Goal: Task Accomplishment & Management: Manage account settings

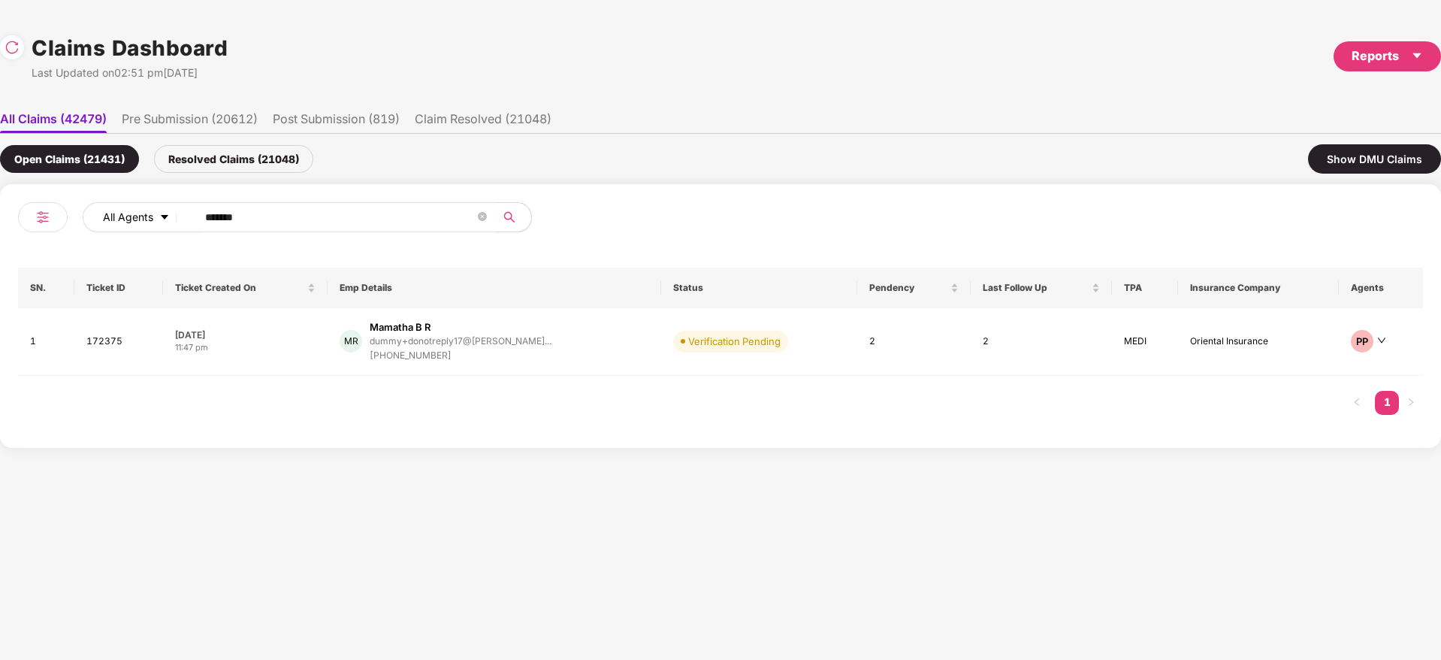
drag, startPoint x: 324, startPoint y: 223, endPoint x: 107, endPoint y: 222, distance: 217.1
click at [0, 227] on div "All Agents ****** SN. Ticket ID Ticket Created On Emp Details Status Pendency L…" at bounding box center [720, 316] width 1441 height 264
paste input "text"
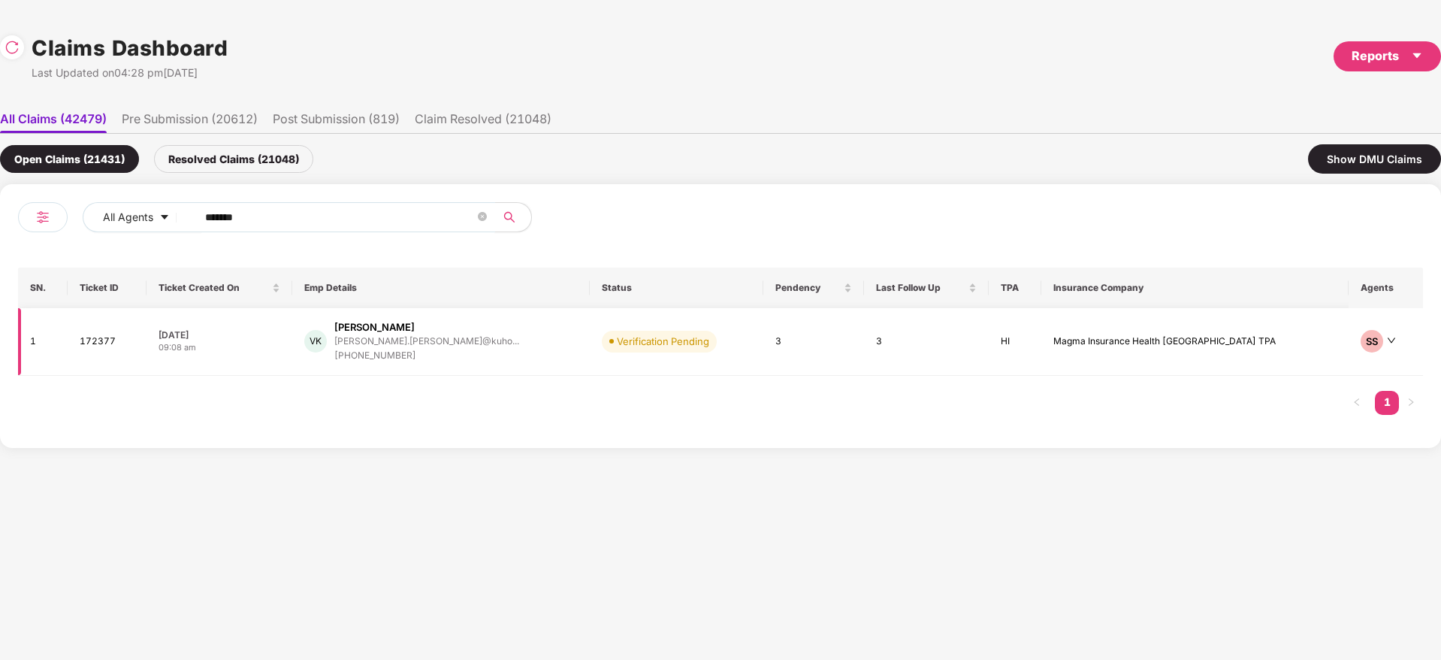
type input "******"
click at [554, 339] on div "VK Vaibhav Kajrolkar vaibhav.kajrolkar@kuho... +919665818988" at bounding box center [441, 341] width 274 height 43
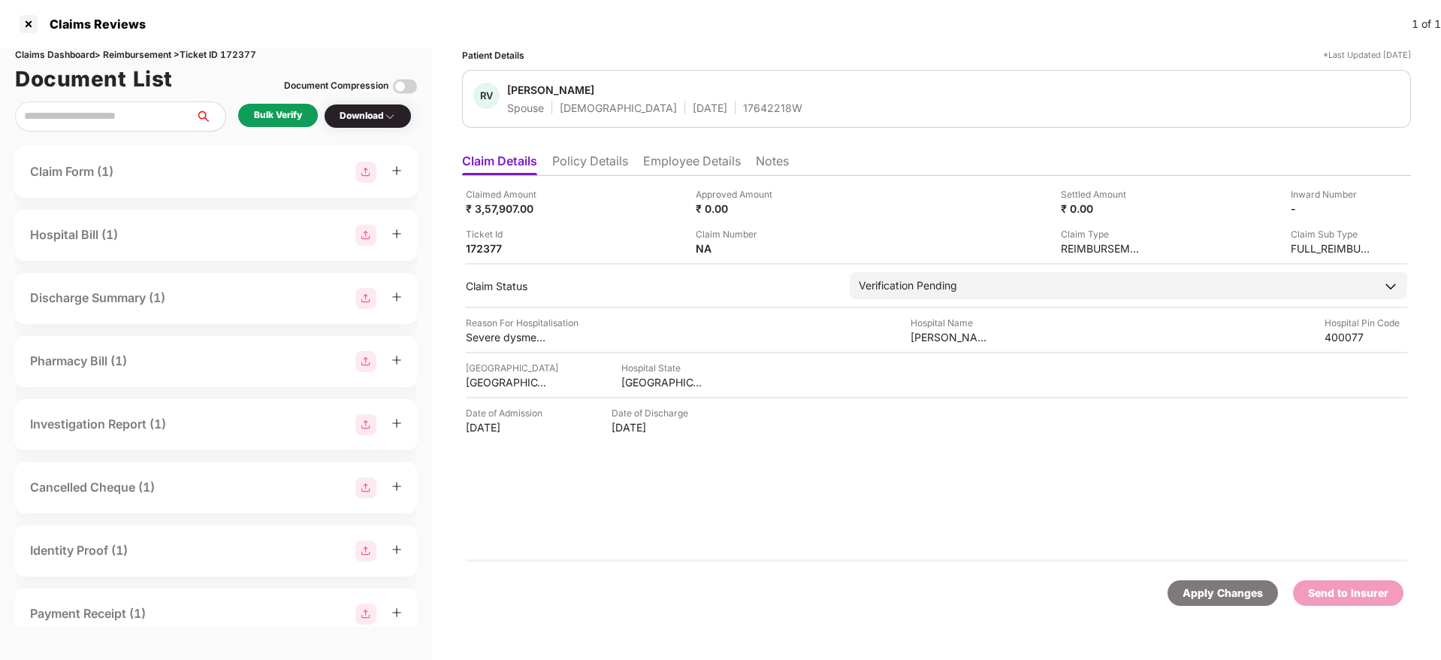
click at [591, 167] on li "Policy Details" at bounding box center [590, 164] width 76 height 22
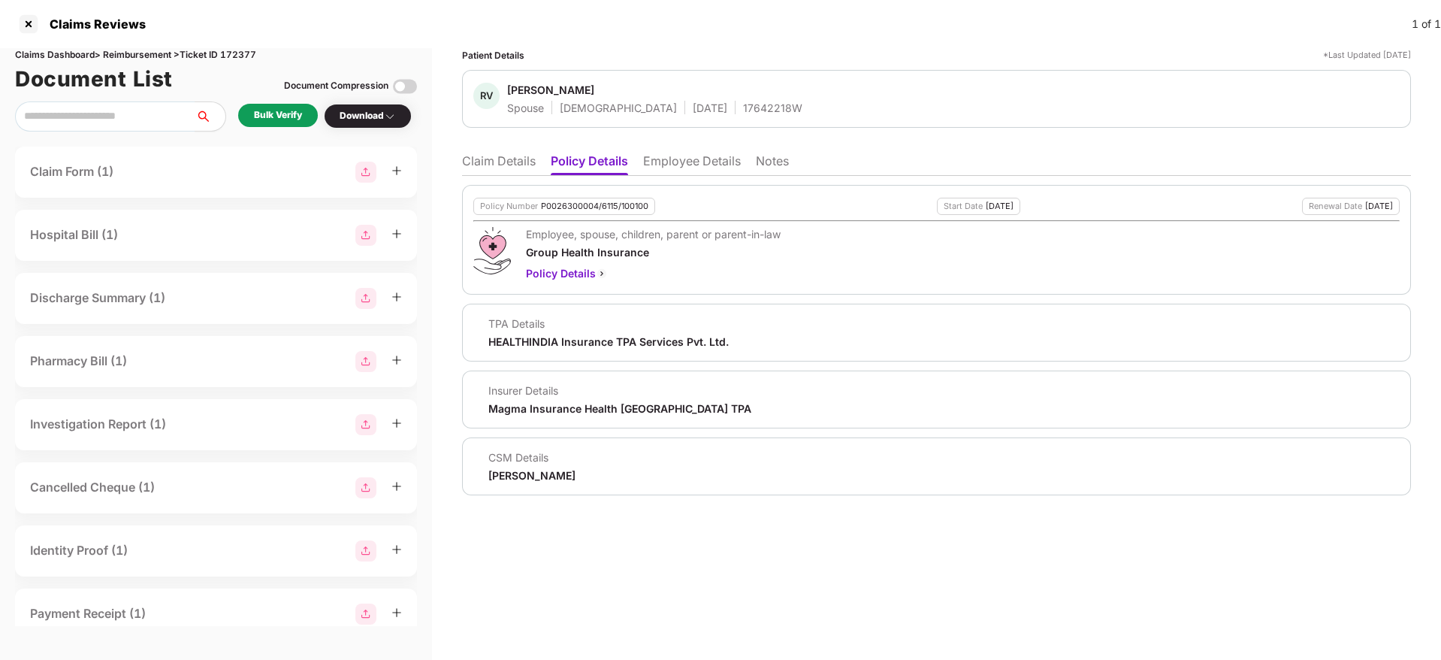
click at [506, 158] on li "Claim Details" at bounding box center [499, 164] width 74 height 22
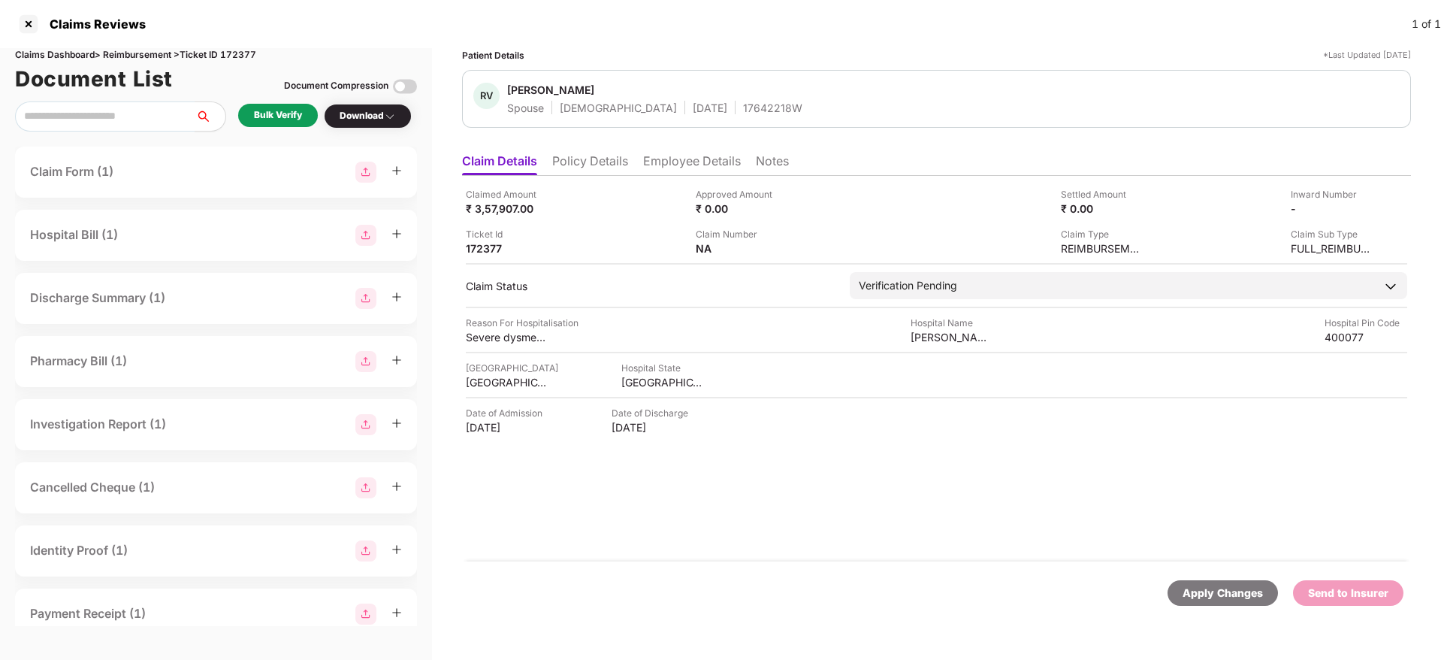
click at [274, 126] on div "Bulk Verify" at bounding box center [278, 115] width 80 height 23
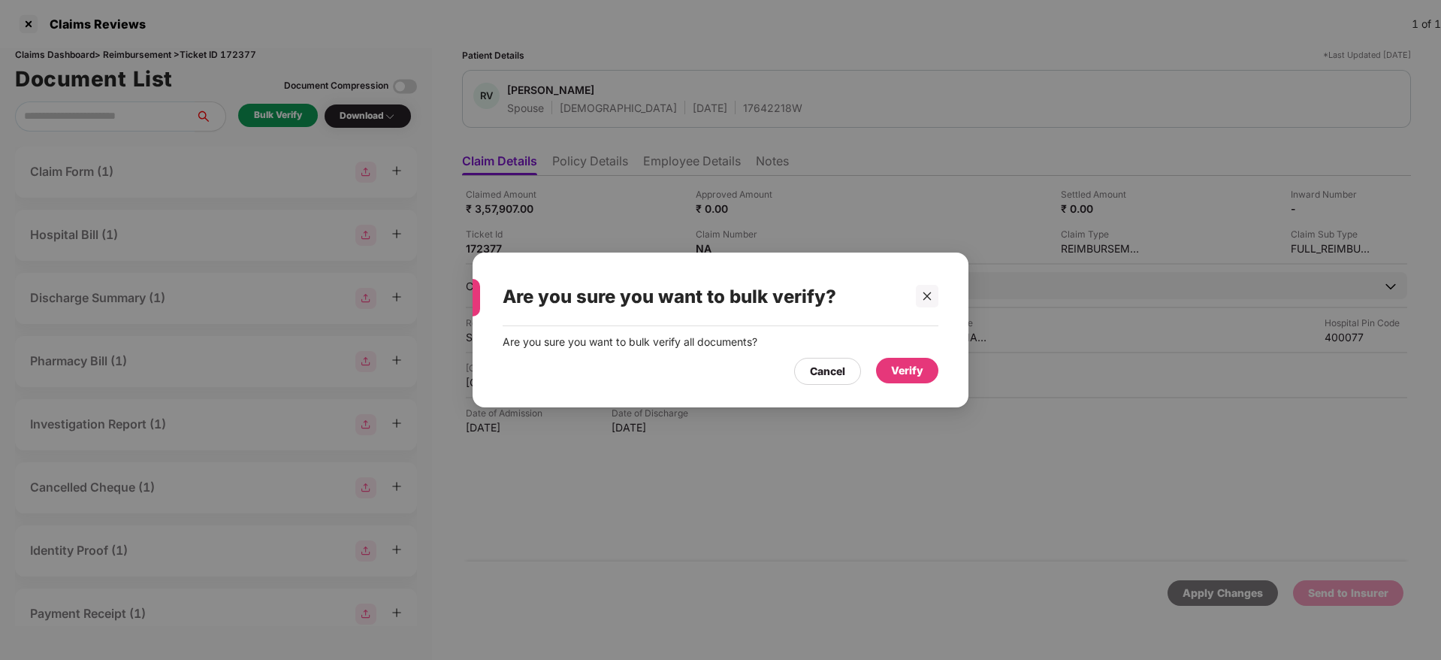
click at [882, 369] on div "Verify" at bounding box center [907, 371] width 62 height 26
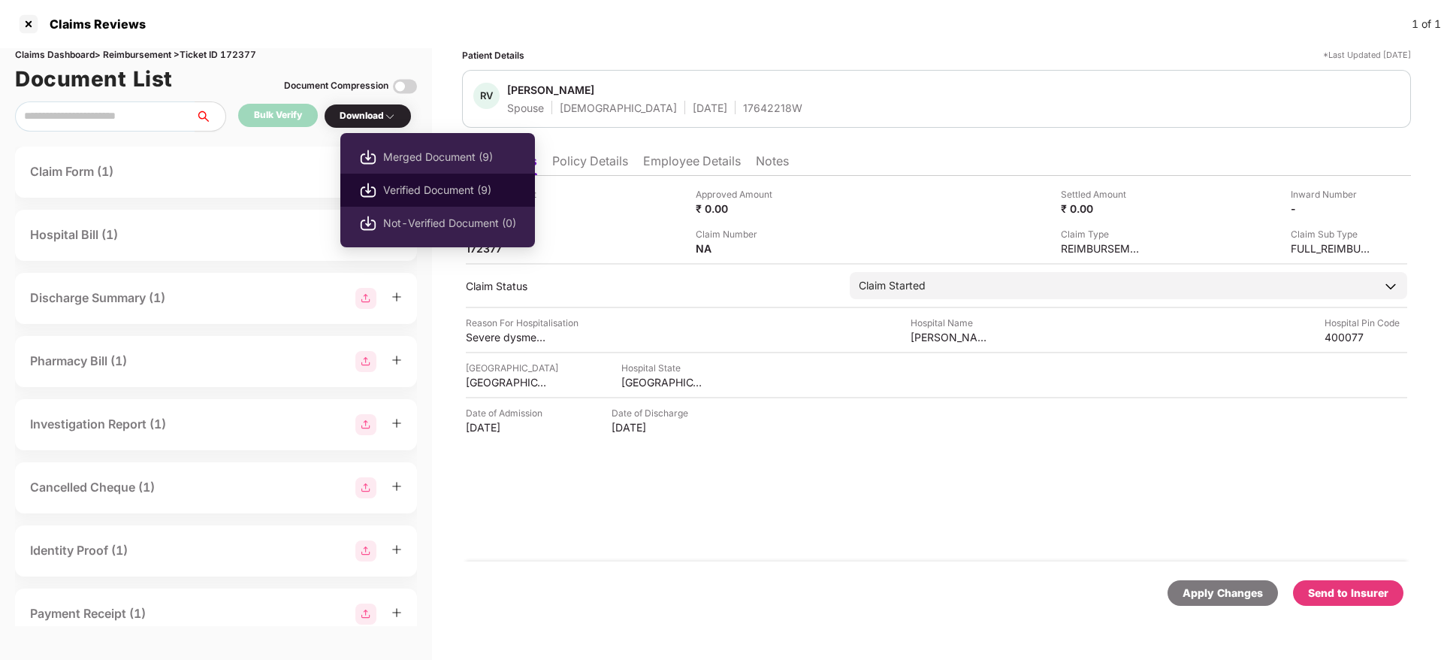
click at [415, 194] on span "Verified Document (9)" at bounding box center [449, 190] width 133 height 17
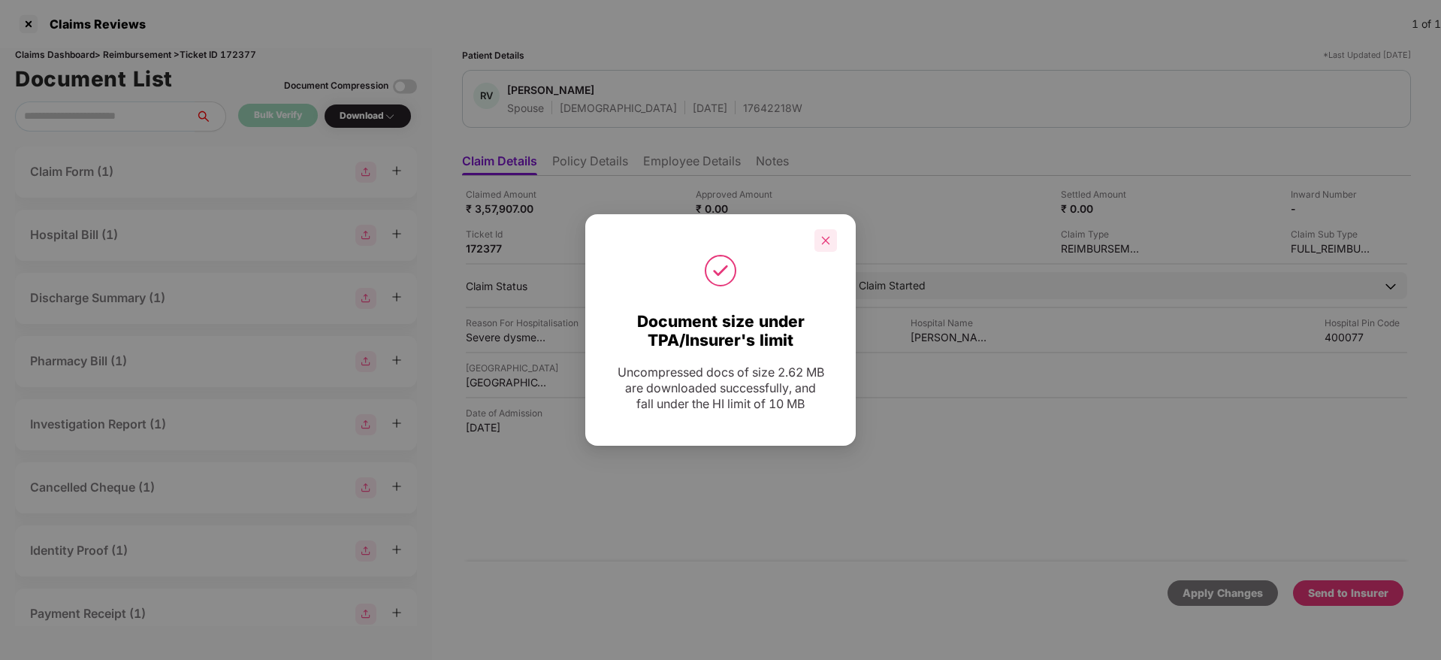
click at [829, 235] on icon "close" at bounding box center [825, 240] width 11 height 11
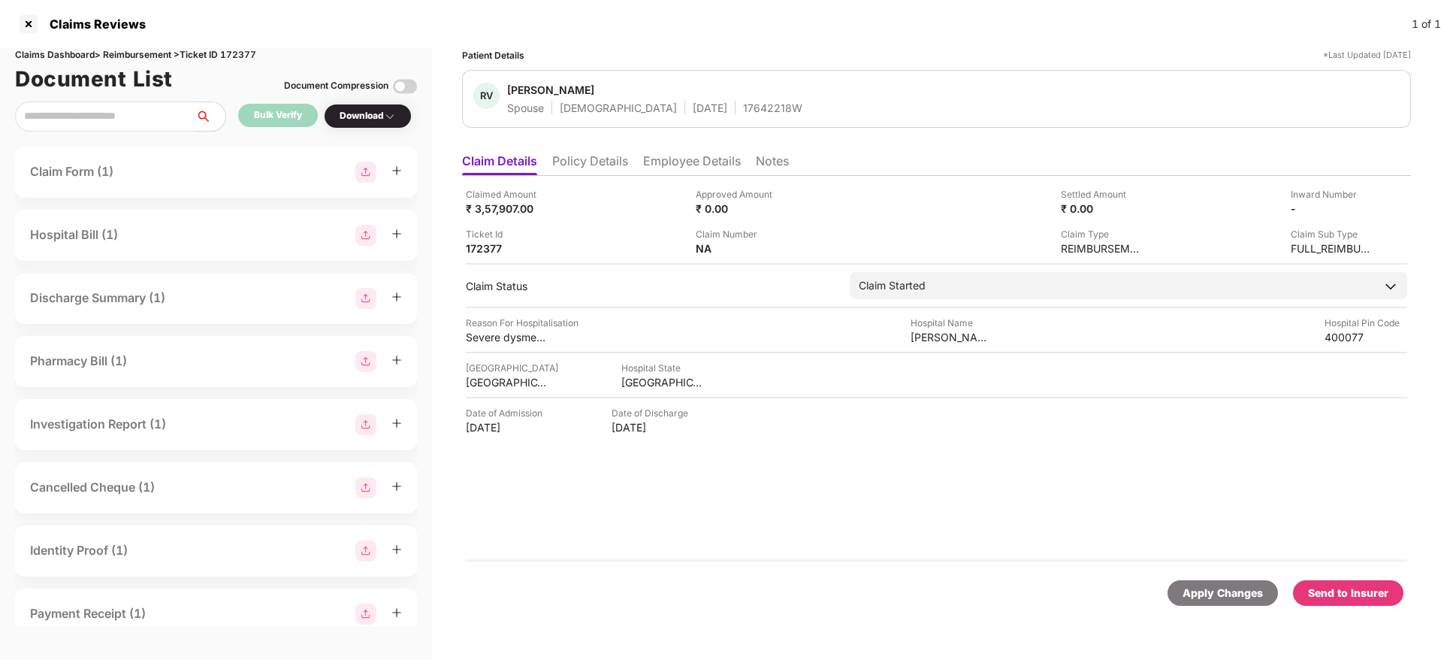
click at [1346, 603] on div "Send to Insurer" at bounding box center [1348, 593] width 110 height 26
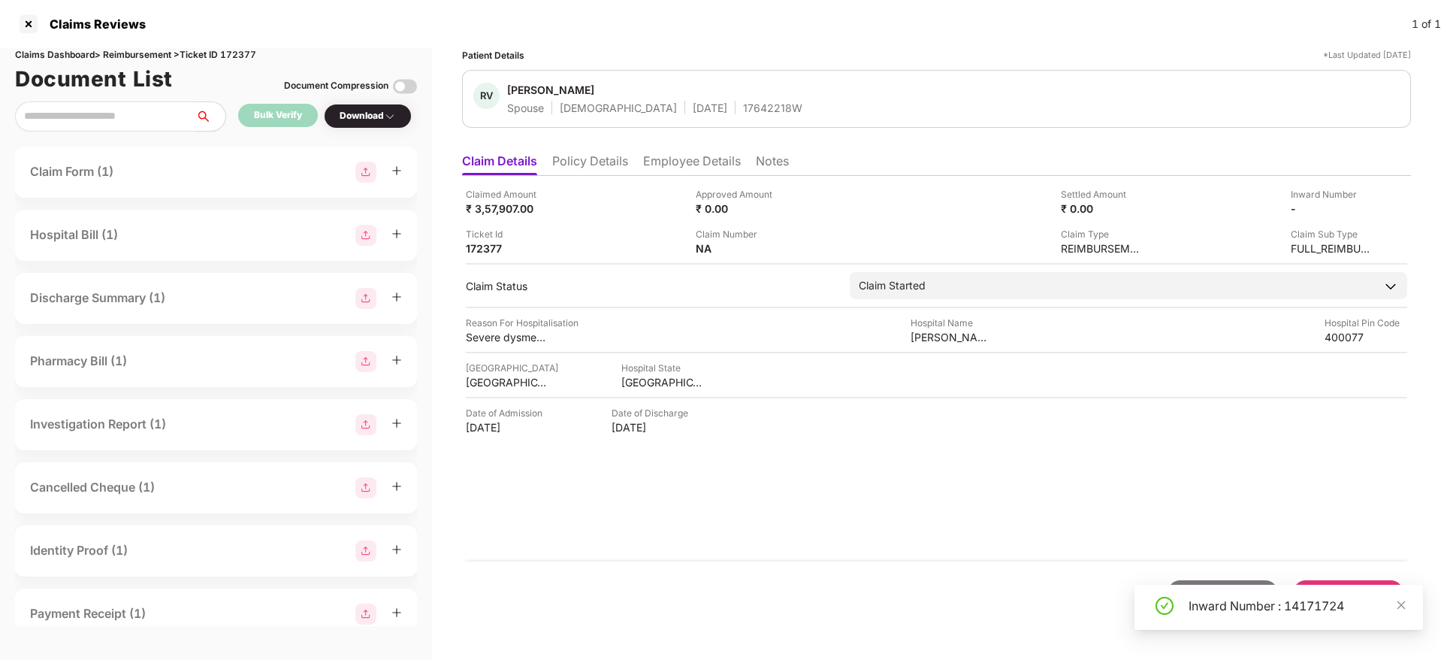
click at [893, 509] on div "Claimed Amount ₹ 3,57,907.00 Approved Amount ₹ 0.00 Settled Amount ₹ 0.00 Inwar…" at bounding box center [936, 368] width 949 height 385
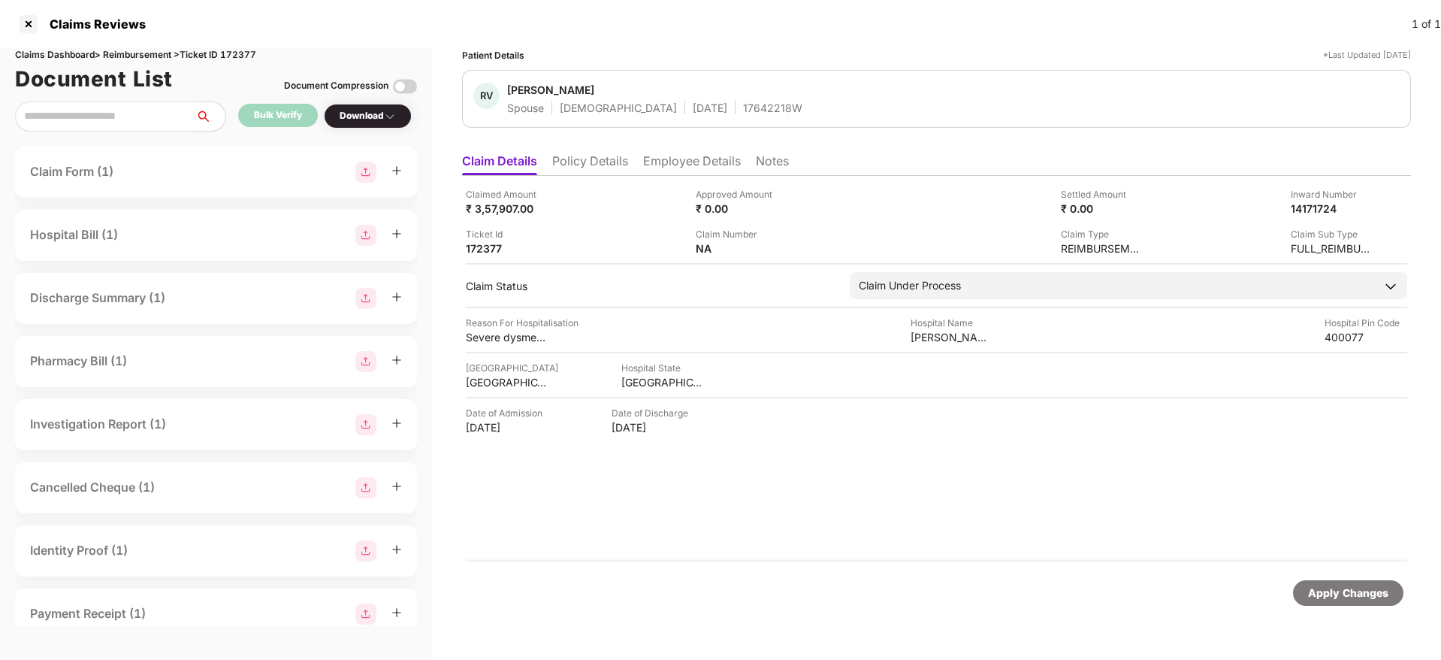
click at [607, 151] on ul "Claim Details Policy Details Employee Details Notes" at bounding box center [936, 161] width 949 height 30
click at [606, 166] on li "Policy Details" at bounding box center [590, 164] width 76 height 22
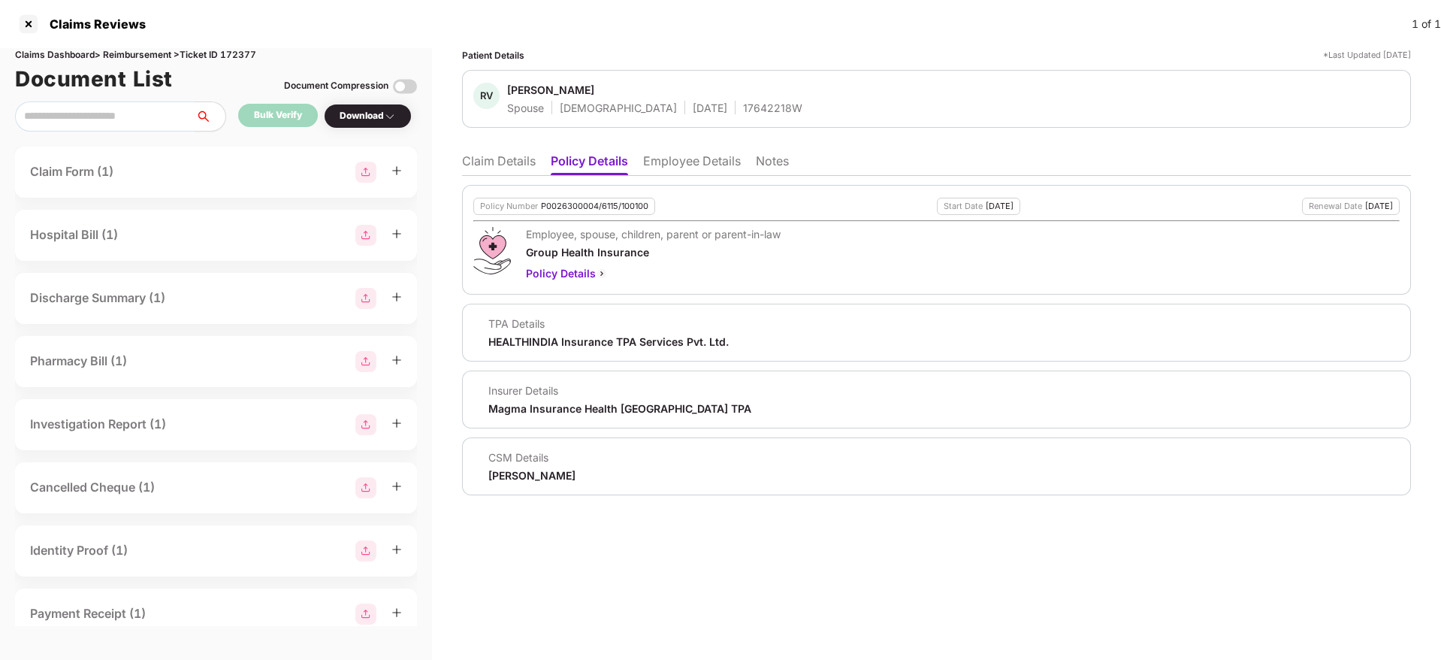
click at [524, 160] on li "Claim Details" at bounding box center [499, 164] width 74 height 22
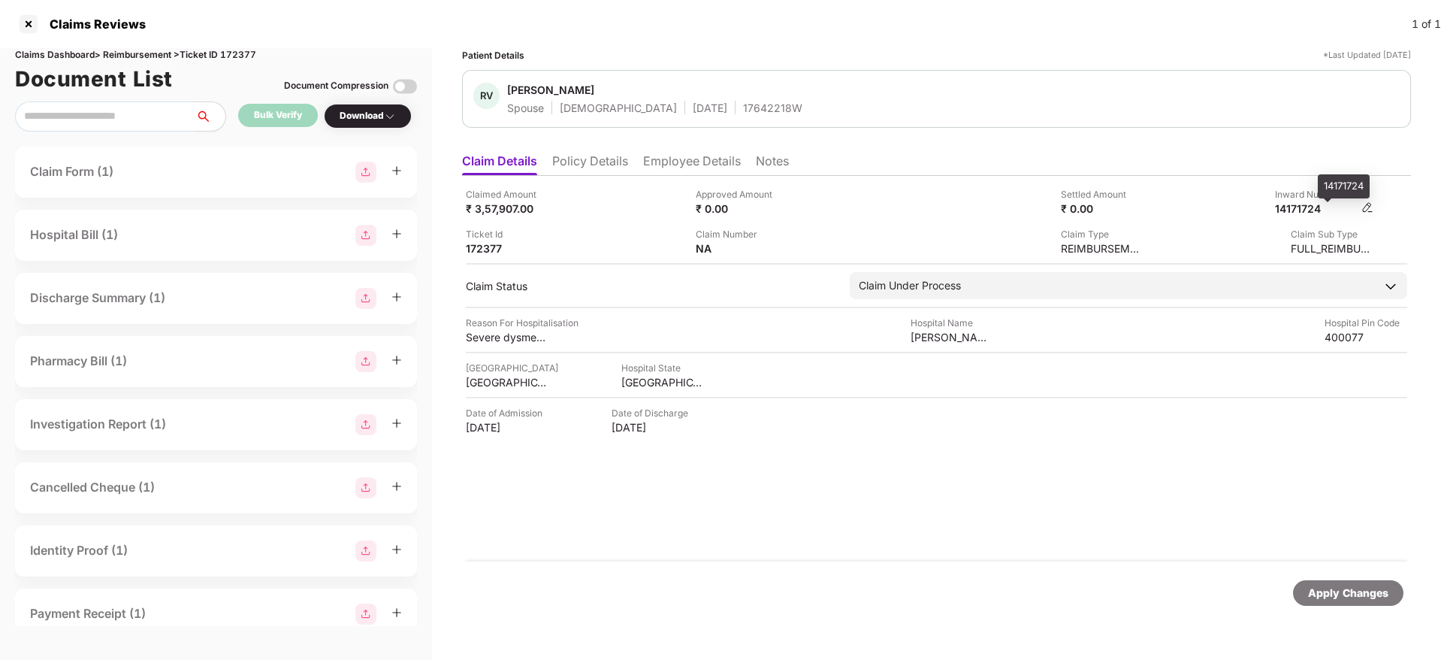
click at [1312, 213] on div "14171724" at bounding box center [1316, 208] width 83 height 14
copy div "14171724"
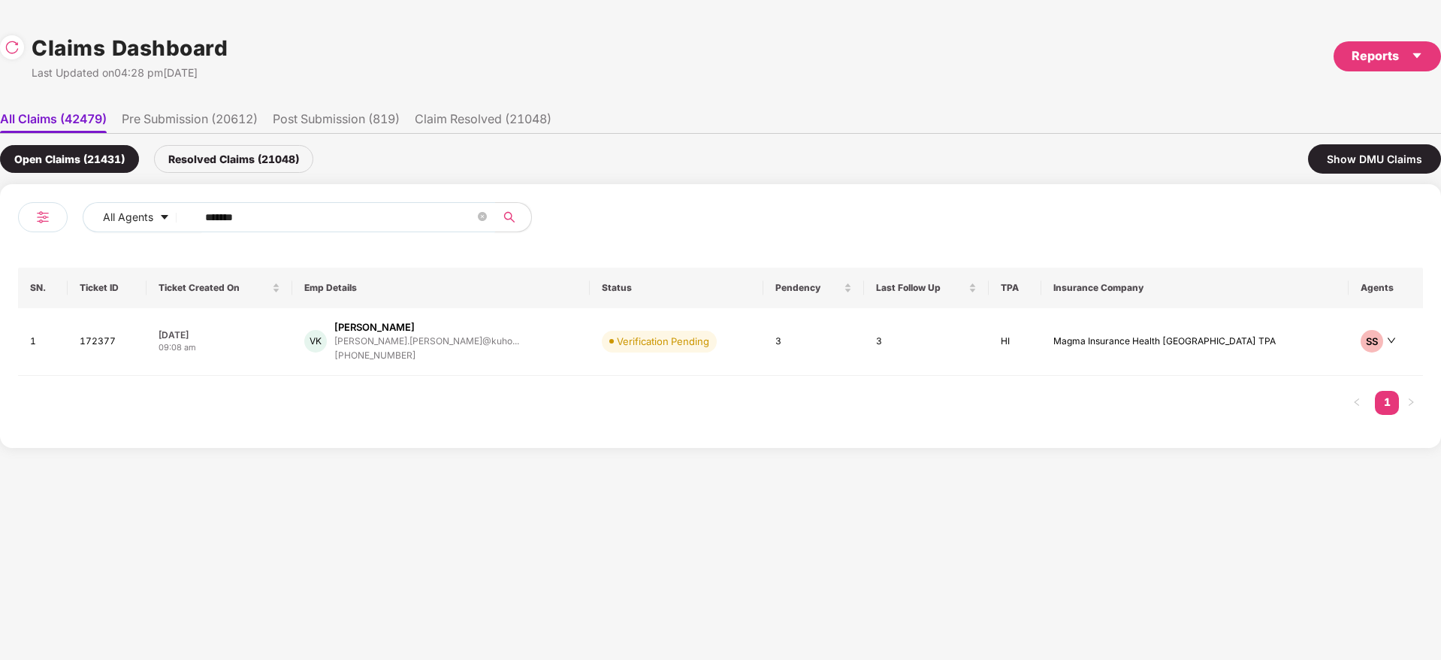
drag, startPoint x: 276, startPoint y: 222, endPoint x: 0, endPoint y: 240, distance: 276.3
click at [0, 239] on div "All Agents ****** SN. Ticket ID Ticket Created On Emp Details Status Pendency L…" at bounding box center [720, 316] width 1441 height 264
paste input "text"
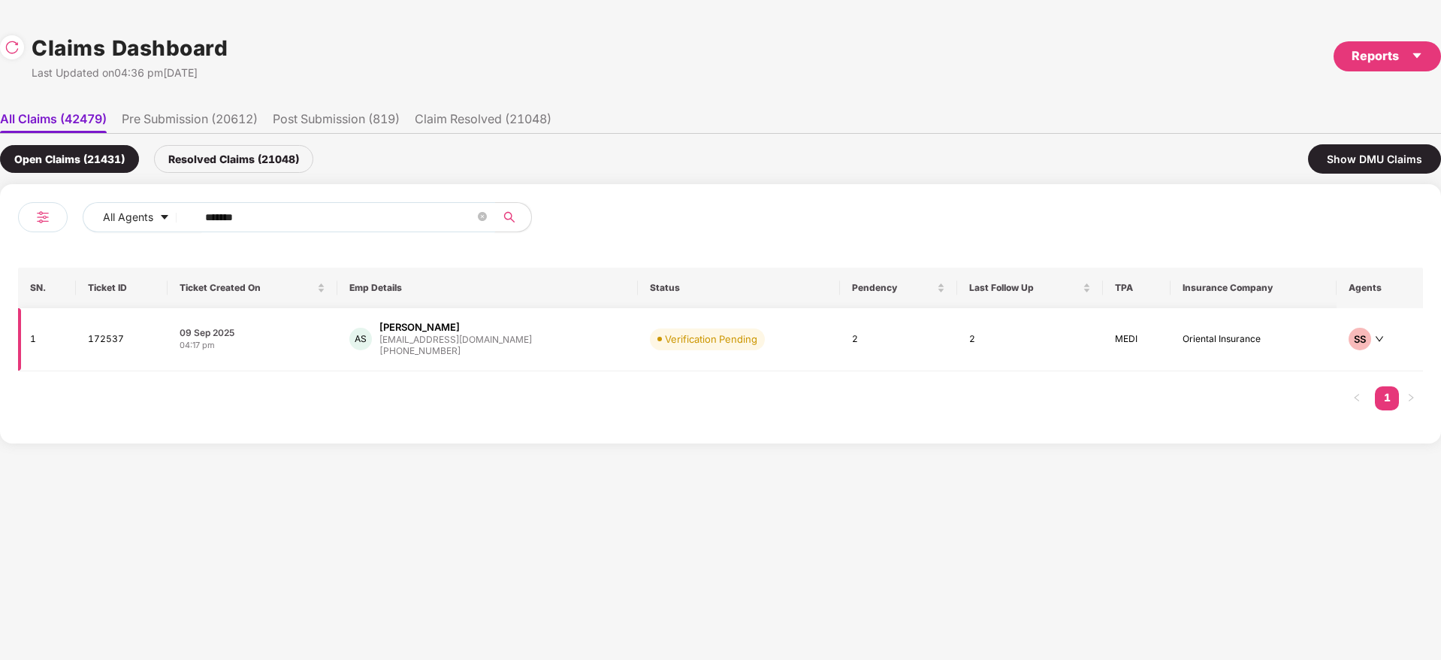
type input "******"
click at [539, 340] on div "AS Aman Soni aman.soni@cashfree.com +919120621958" at bounding box center [487, 339] width 276 height 38
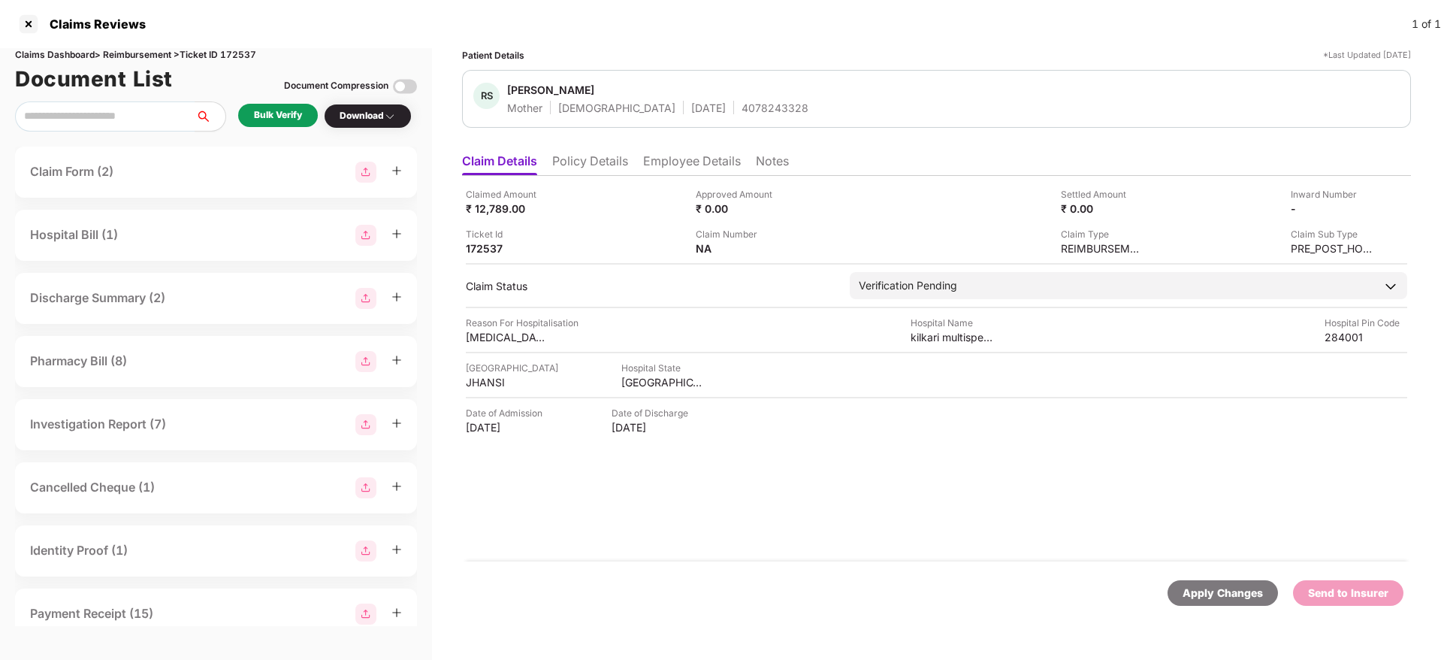
click at [279, 110] on div "Bulk Verify" at bounding box center [278, 115] width 48 height 14
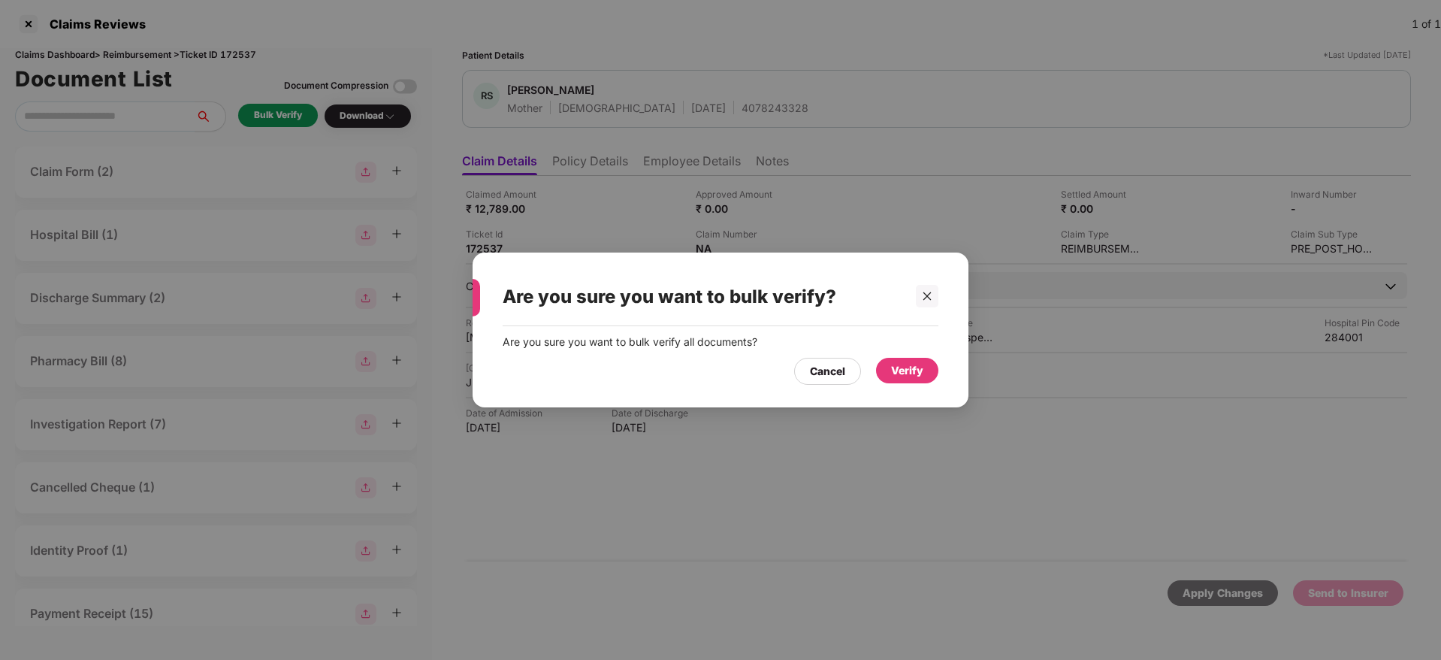
click at [899, 376] on div "Verify" at bounding box center [907, 370] width 32 height 17
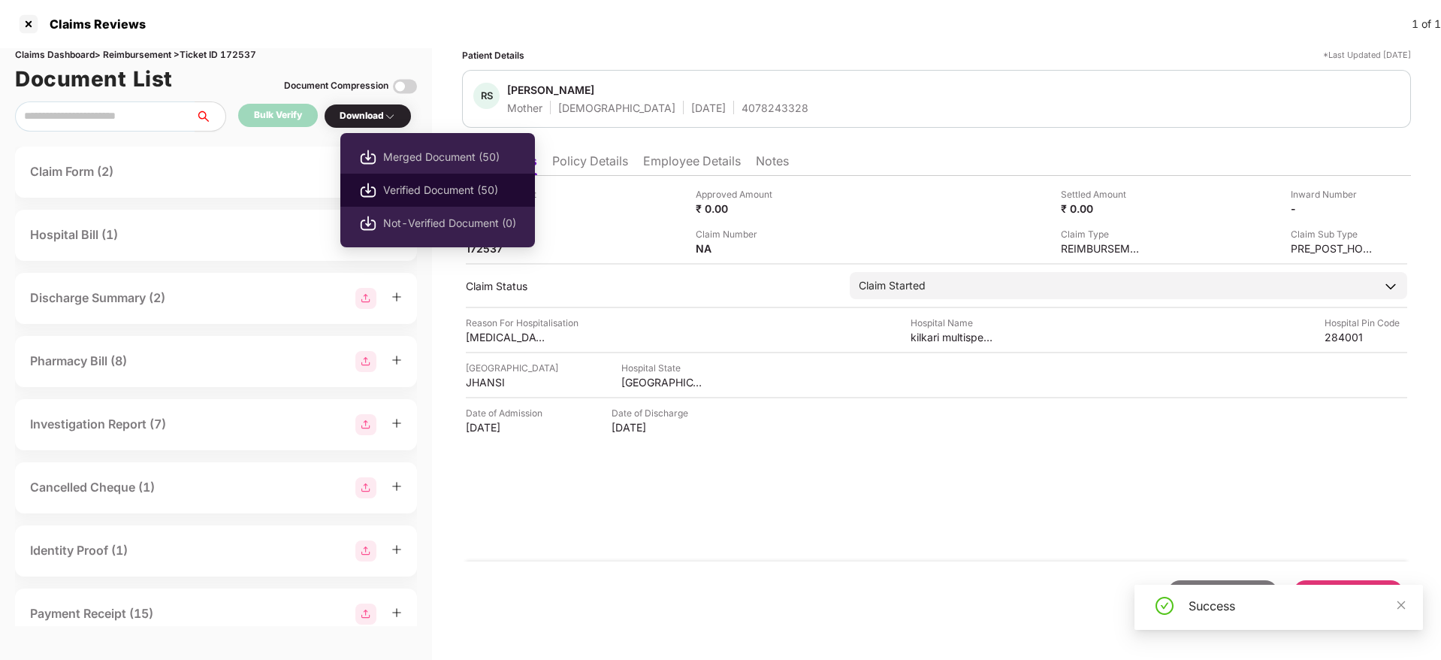
click at [458, 187] on span "Verified Document (50)" at bounding box center [449, 190] width 133 height 17
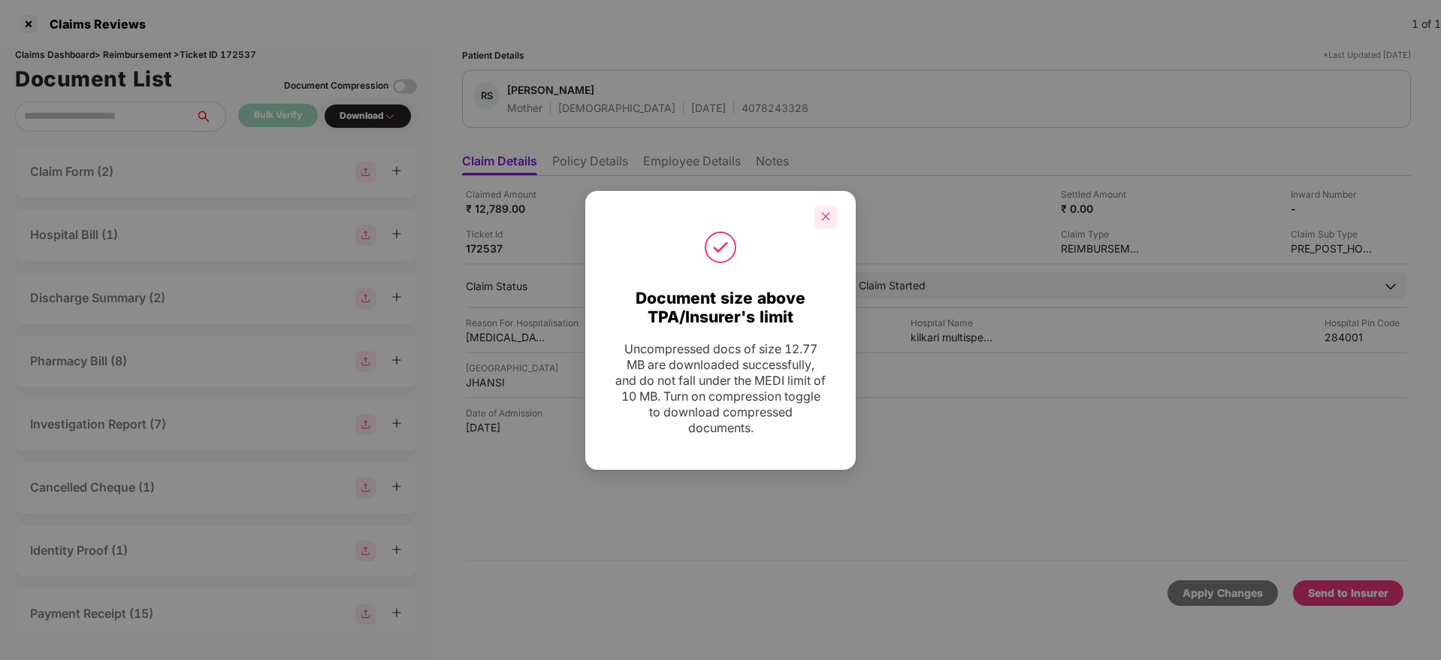
click at [826, 217] on icon "close" at bounding box center [825, 216] width 11 height 11
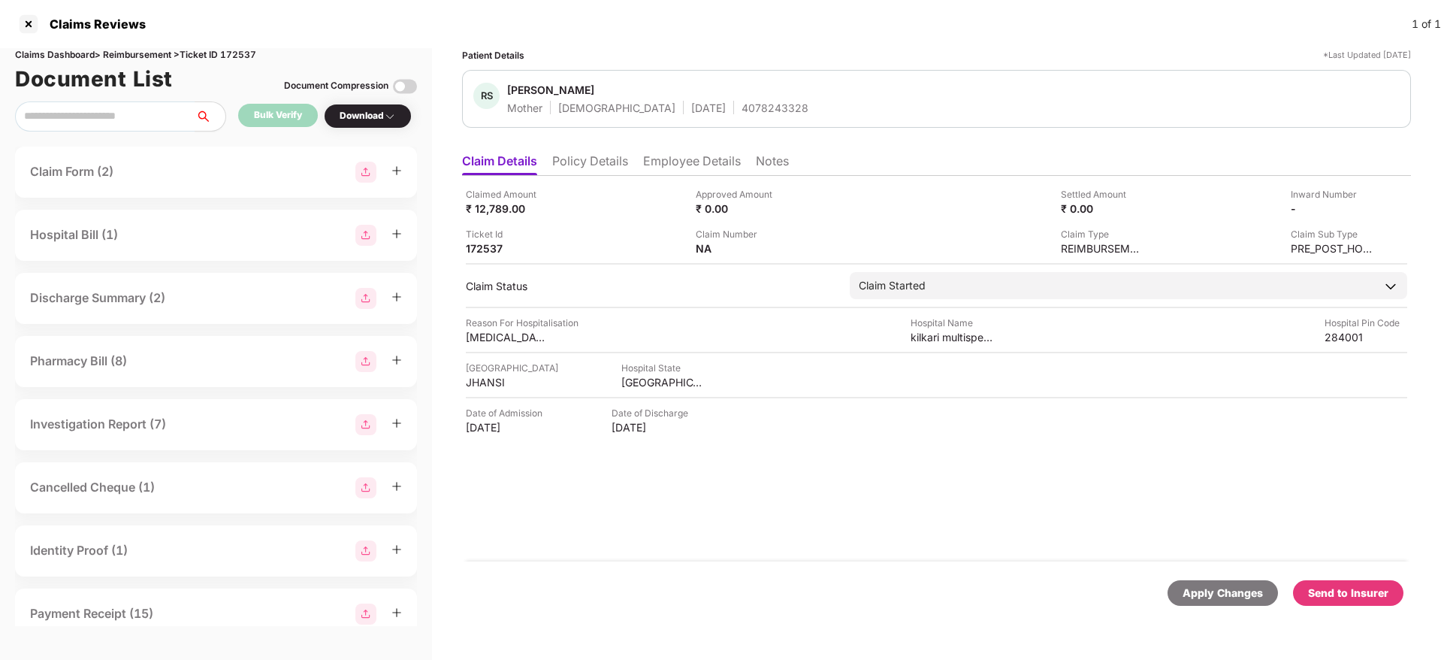
click at [1373, 589] on div "Send to Insurer" at bounding box center [1348, 593] width 80 height 17
click at [812, 518] on div "Claimed Amount ₹ 12,789.00 Approved Amount ₹ 0.00 Settled Amount ₹ 0.00 Inward …" at bounding box center [936, 368] width 949 height 385
click at [574, 162] on li "Policy Details" at bounding box center [590, 164] width 76 height 22
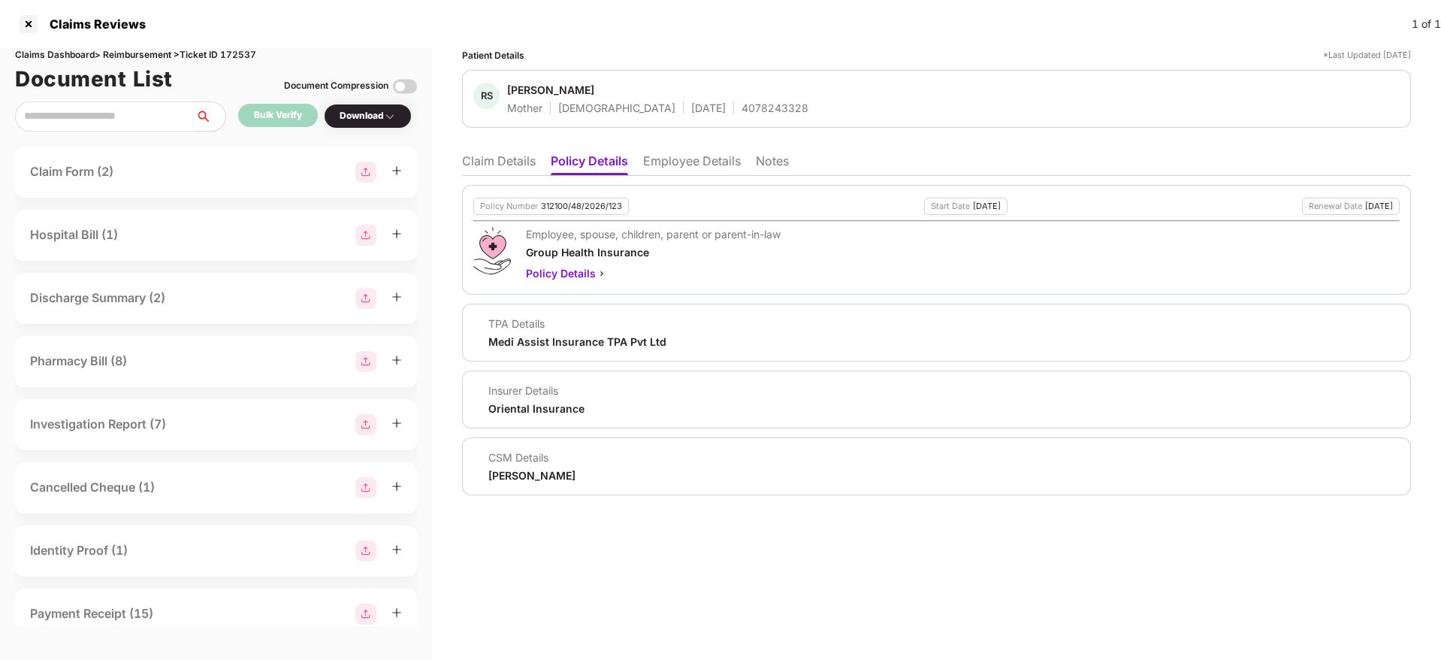
click at [514, 166] on li "Claim Details" at bounding box center [499, 164] width 74 height 22
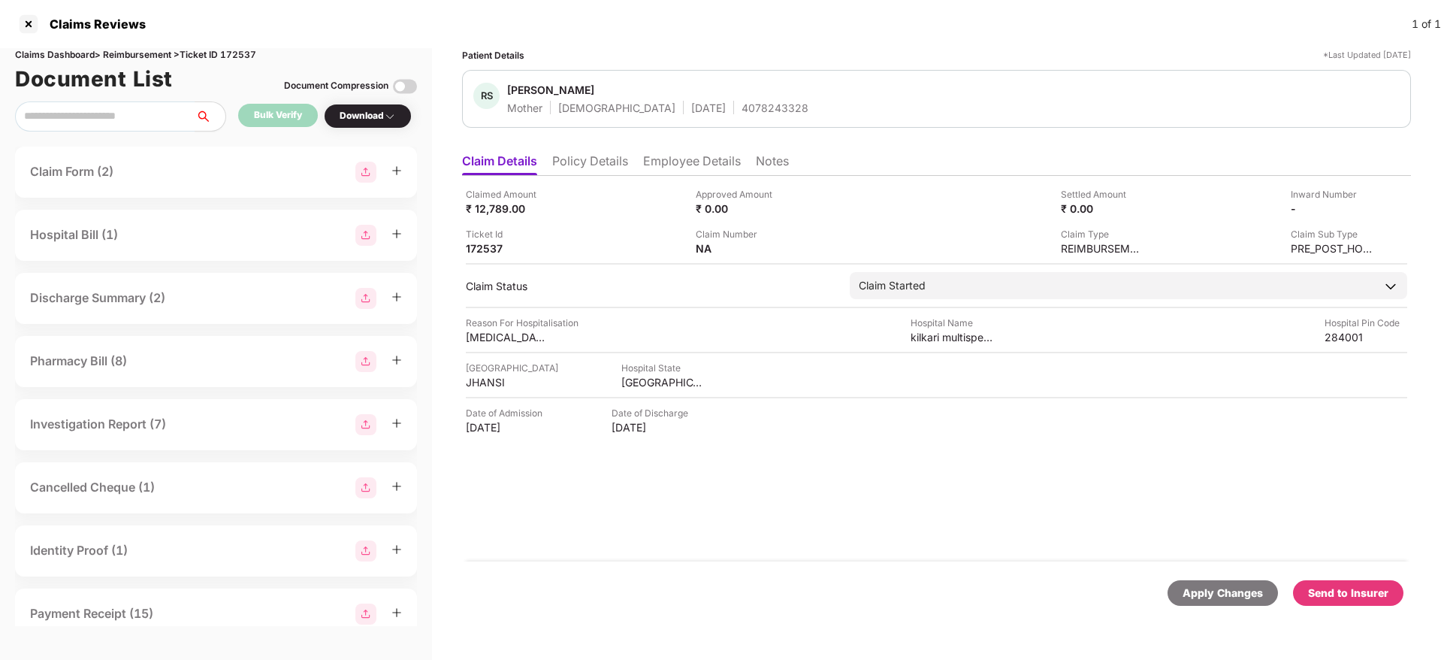
click at [614, 165] on li "Policy Details" at bounding box center [590, 164] width 76 height 22
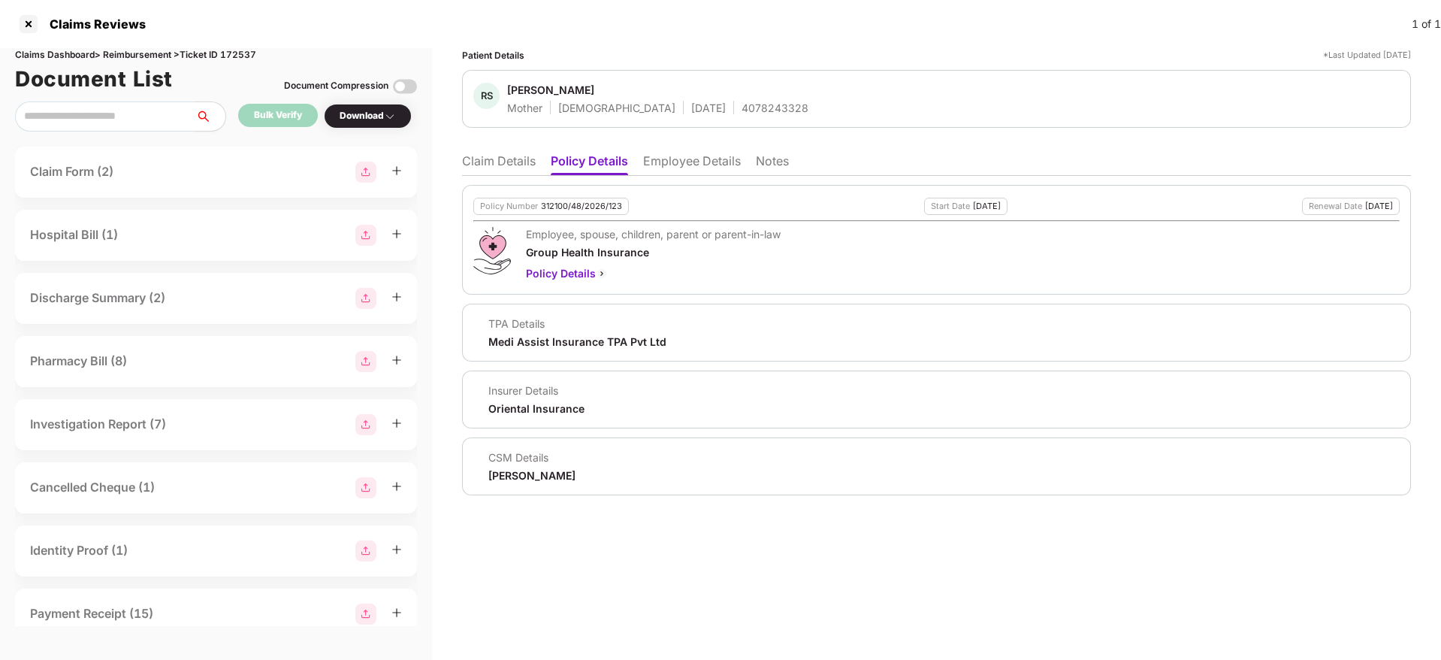
click at [521, 158] on li "Claim Details" at bounding box center [499, 164] width 74 height 22
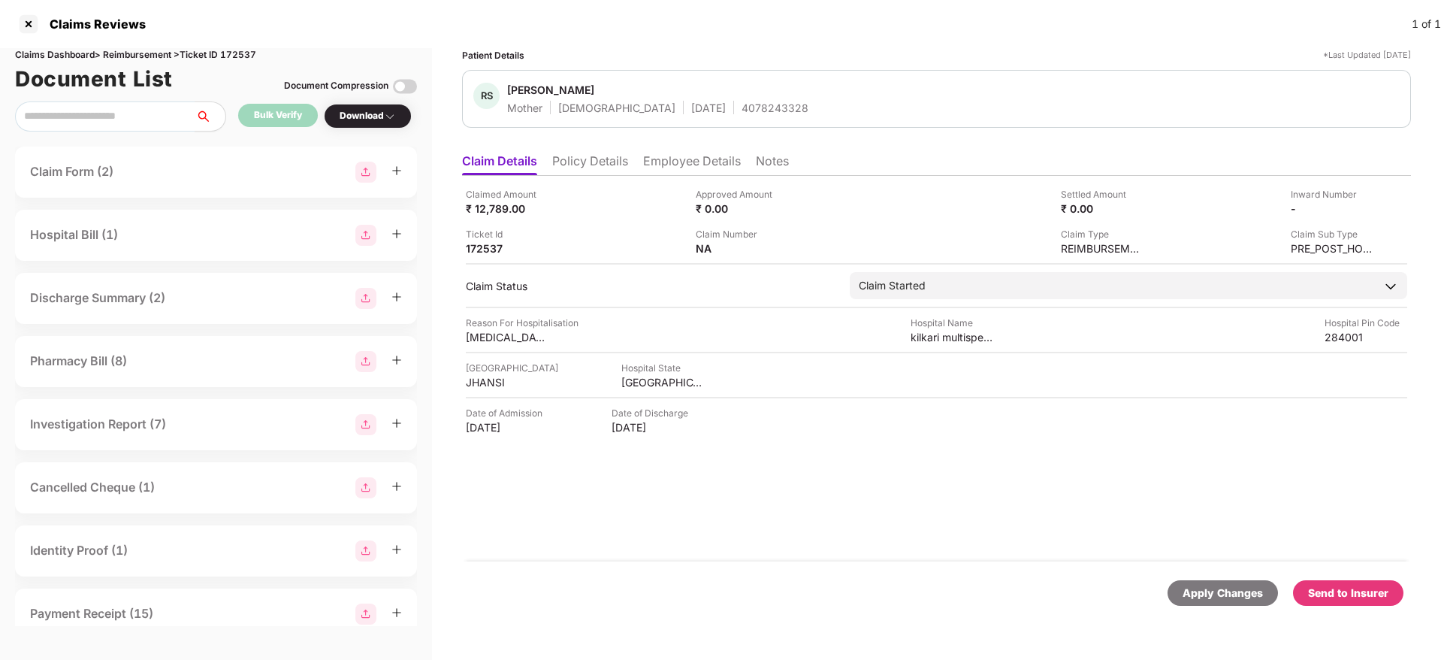
click at [1340, 594] on div "Send to Insurer" at bounding box center [1348, 593] width 80 height 17
click at [585, 165] on li "Policy Details" at bounding box center [590, 164] width 76 height 22
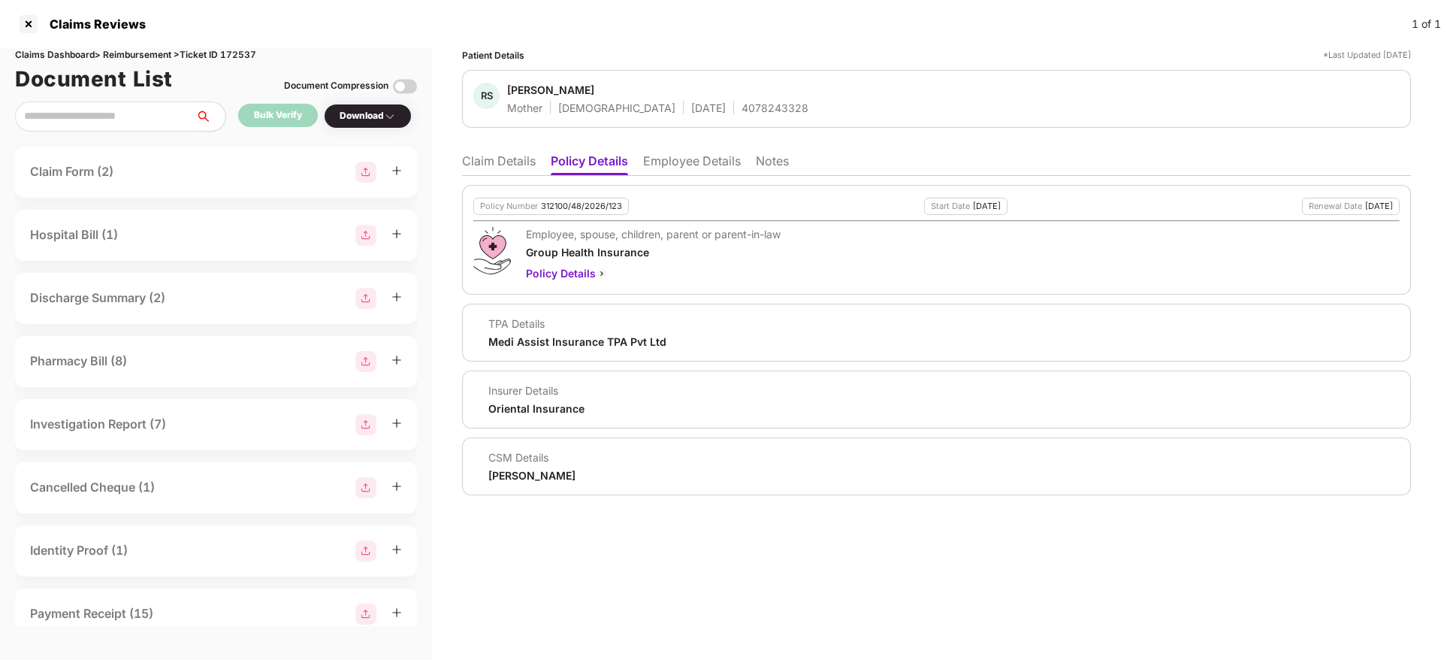
click at [491, 147] on ul "Claim Details Policy Details Employee Details Notes" at bounding box center [936, 161] width 949 height 30
click at [494, 159] on li "Claim Details" at bounding box center [499, 164] width 74 height 22
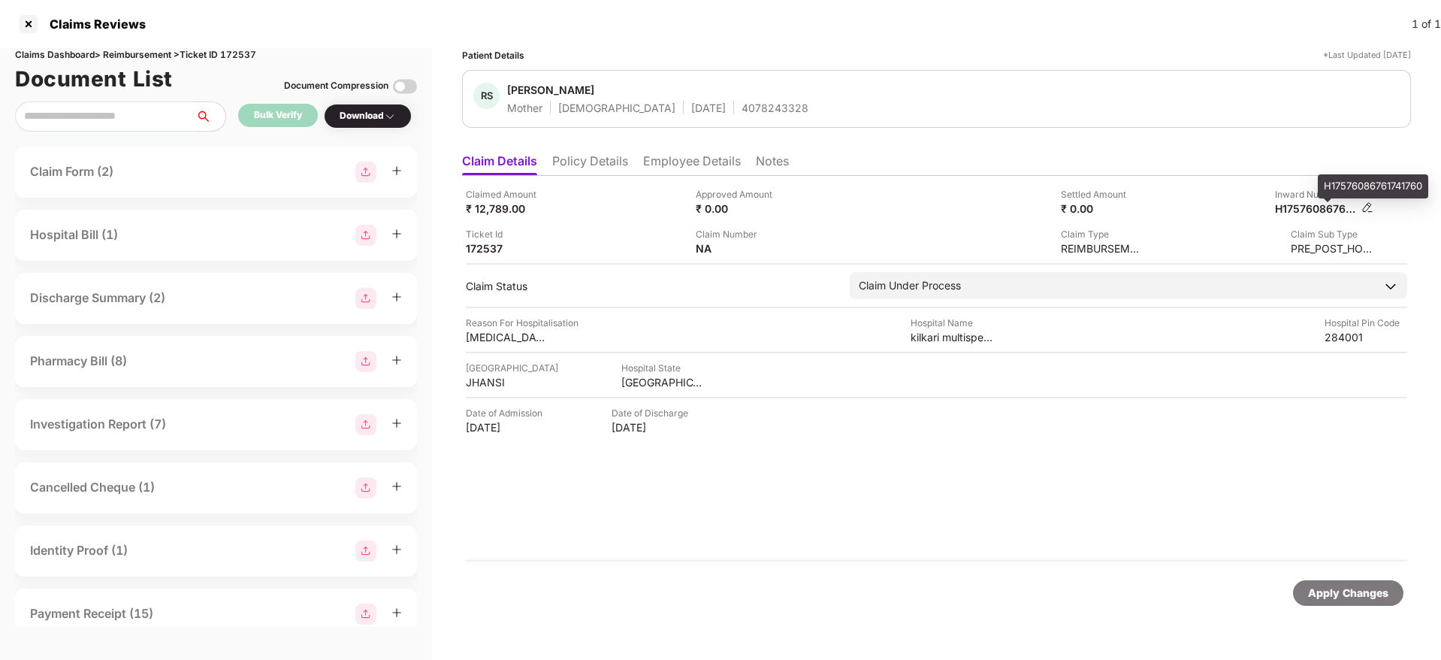
click at [1314, 209] on div "H17576086761741760" at bounding box center [1316, 208] width 83 height 14
copy div "H17576086761741760"
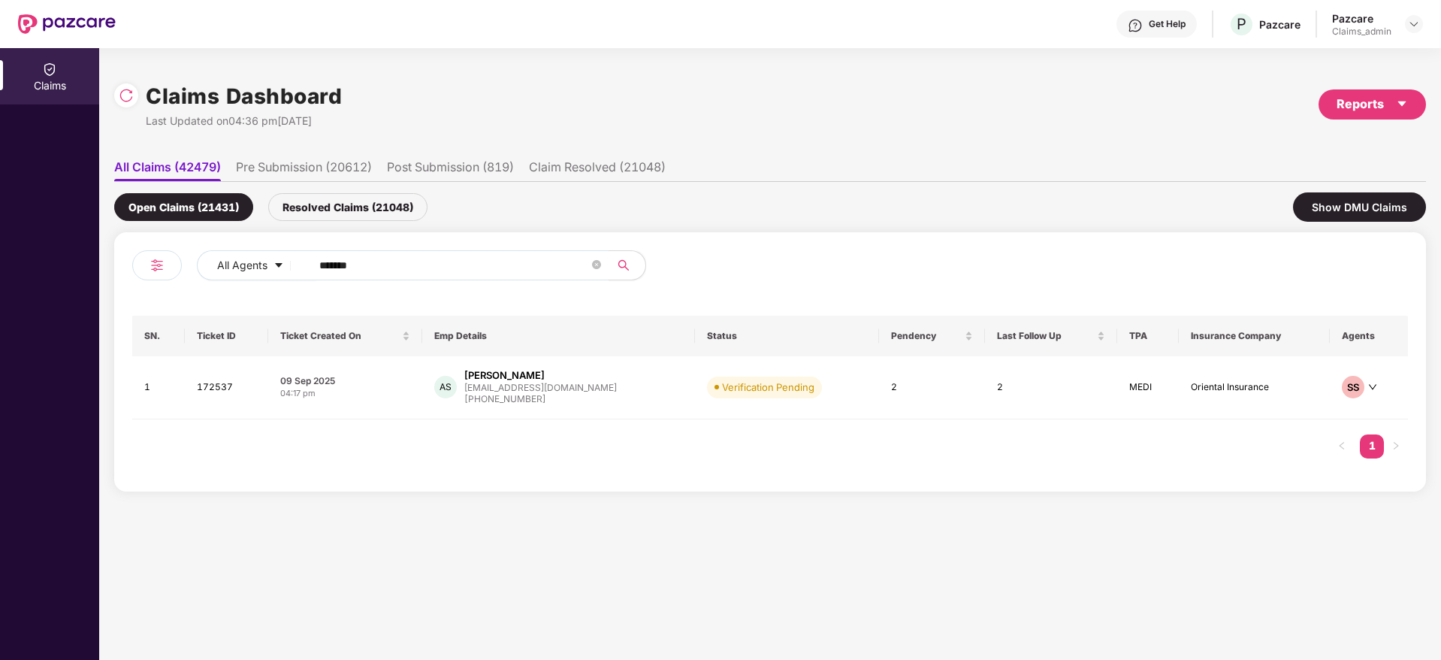
drag, startPoint x: 371, startPoint y: 270, endPoint x: 2, endPoint y: 265, distance: 369.7
click at [0, 261] on div "Claims Claims Dashboard Last Updated on 04:36 pm, 11 Sep 2025 Reports All Claim…" at bounding box center [720, 354] width 1441 height 612
paste input "text"
type input "******"
click at [622, 389] on div "AS [PERSON_NAME] Soni [EMAIL_ADDRESS][DOMAIN_NAME] [PHONE_NUMBER]" at bounding box center [558, 387] width 249 height 38
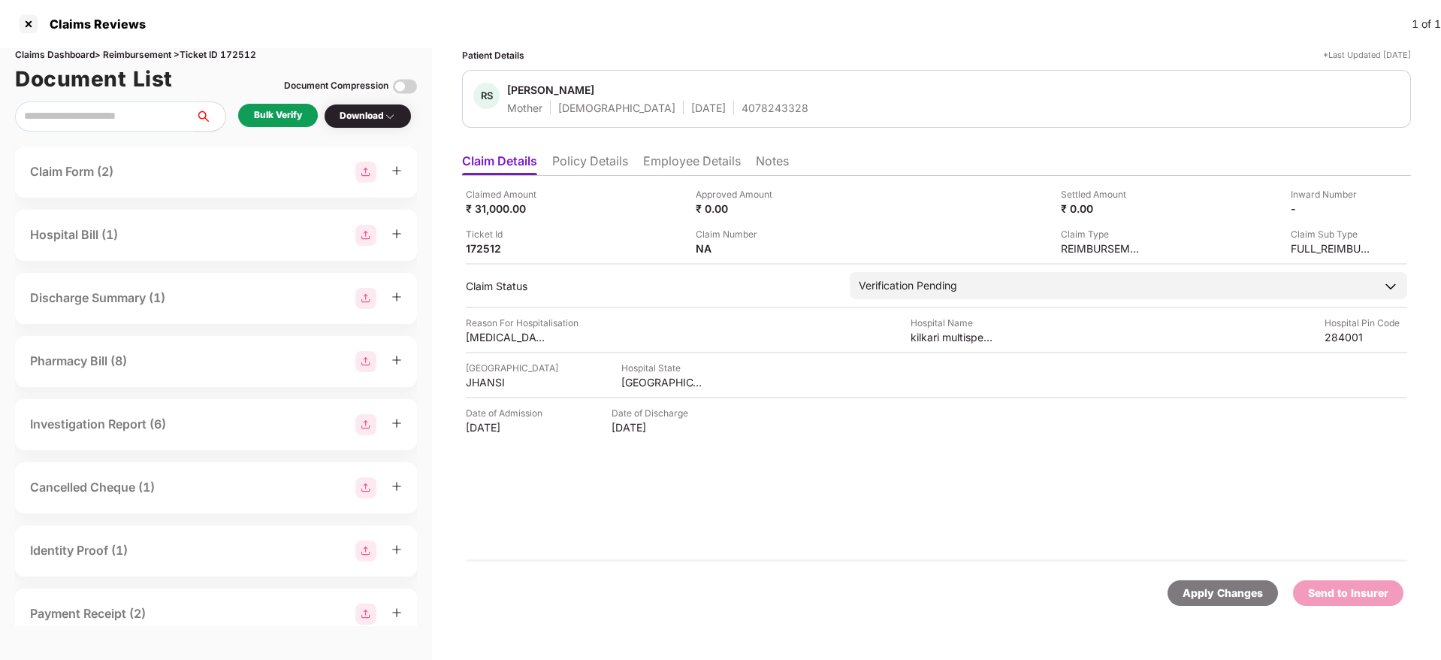
click at [398, 298] on icon "plus" at bounding box center [396, 297] width 11 height 11
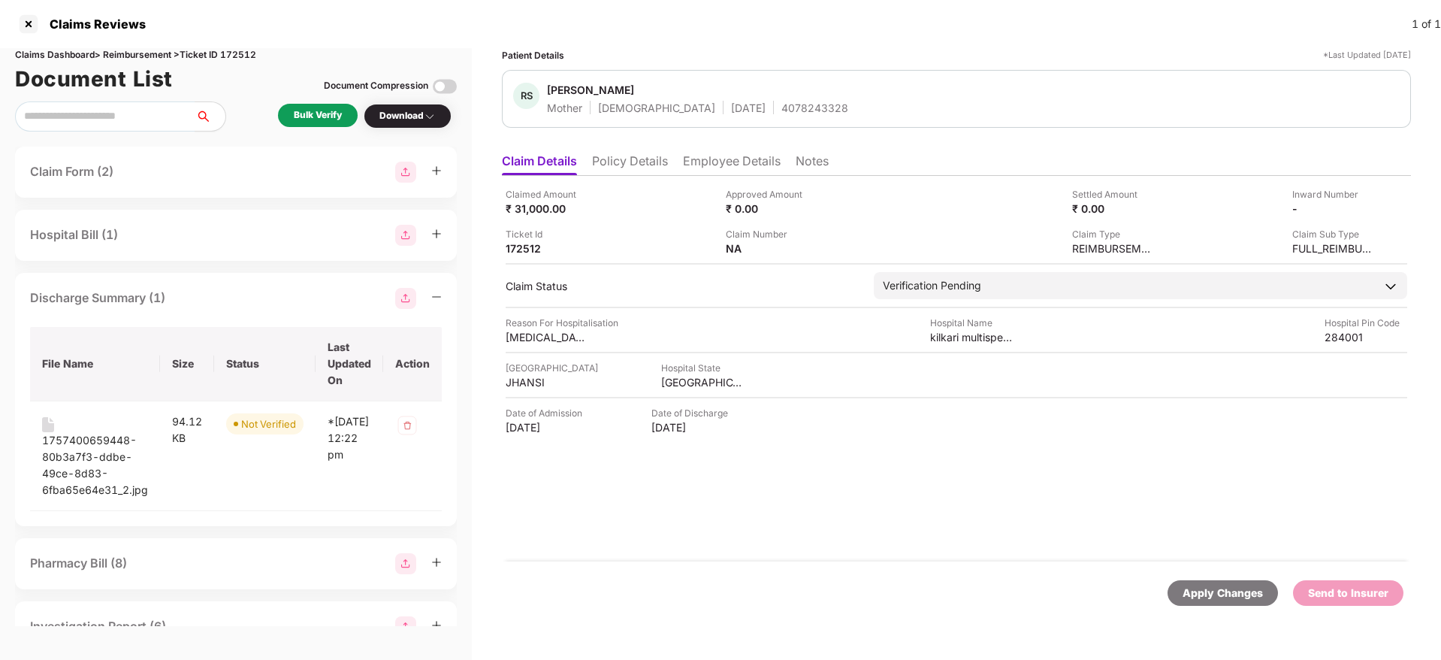
click at [404, 301] on img at bounding box center [405, 298] width 21 height 21
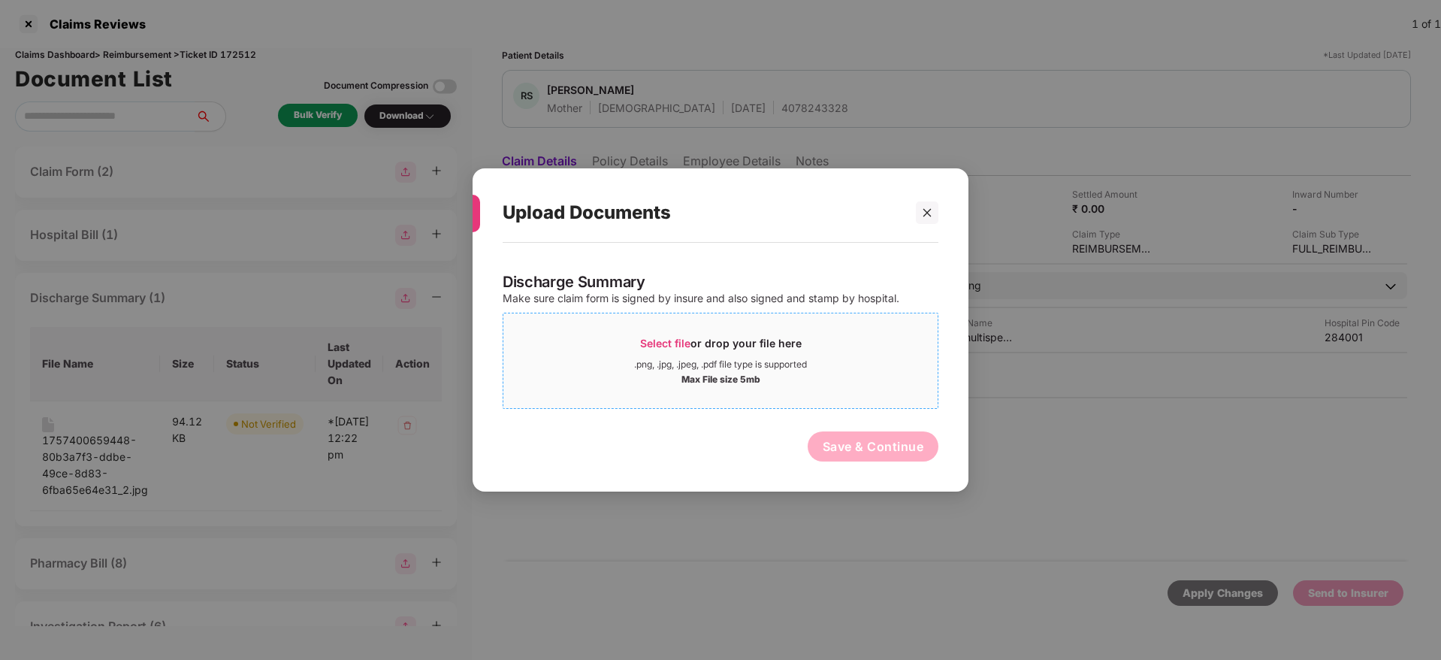
click at [639, 350] on div "Select file or drop your file here" at bounding box center [720, 347] width 434 height 23
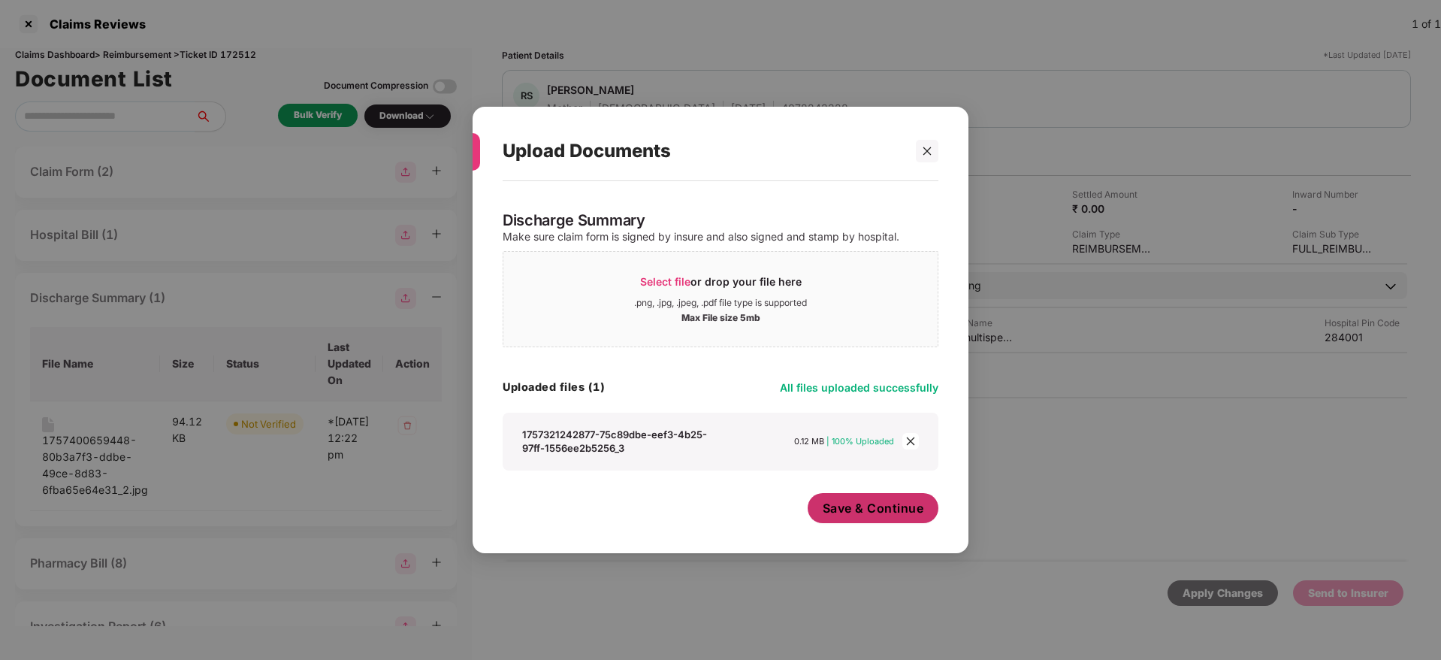
click at [923, 508] on button "Save & Continue" at bounding box center [873, 508] width 131 height 30
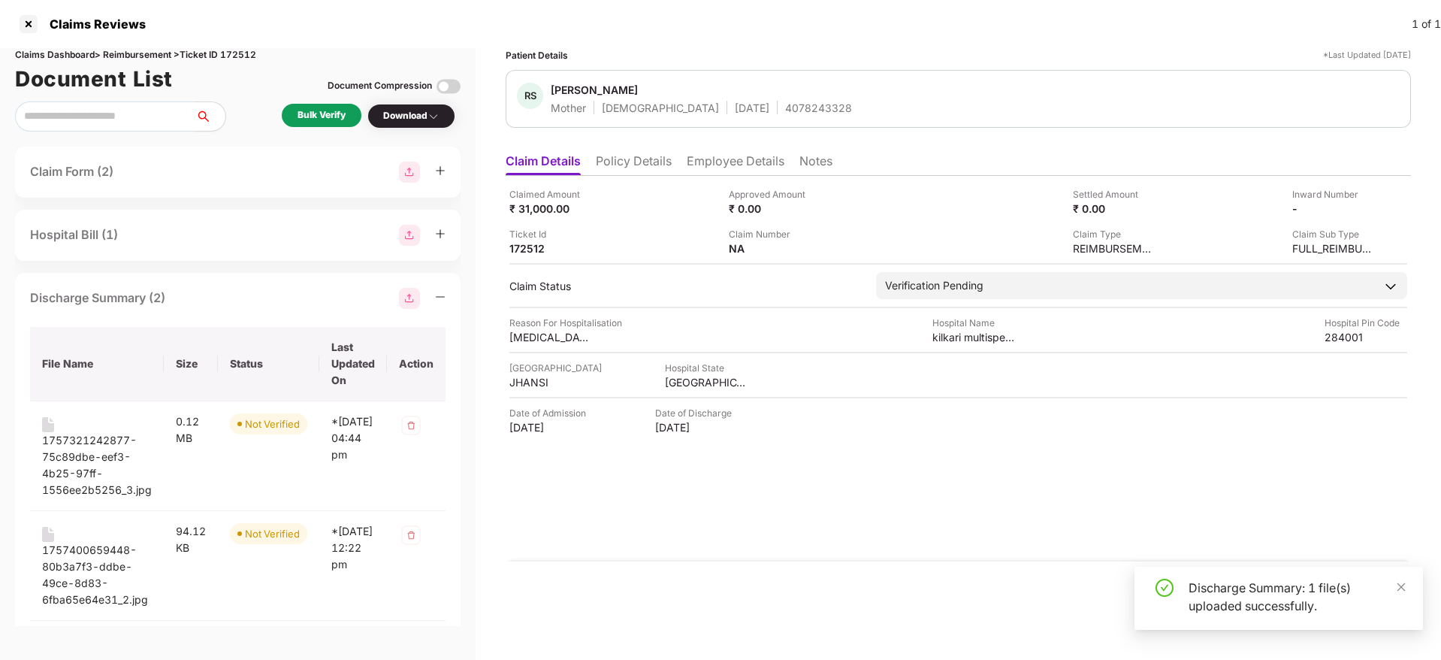
click at [443, 304] on div at bounding box center [422, 298] width 47 height 21
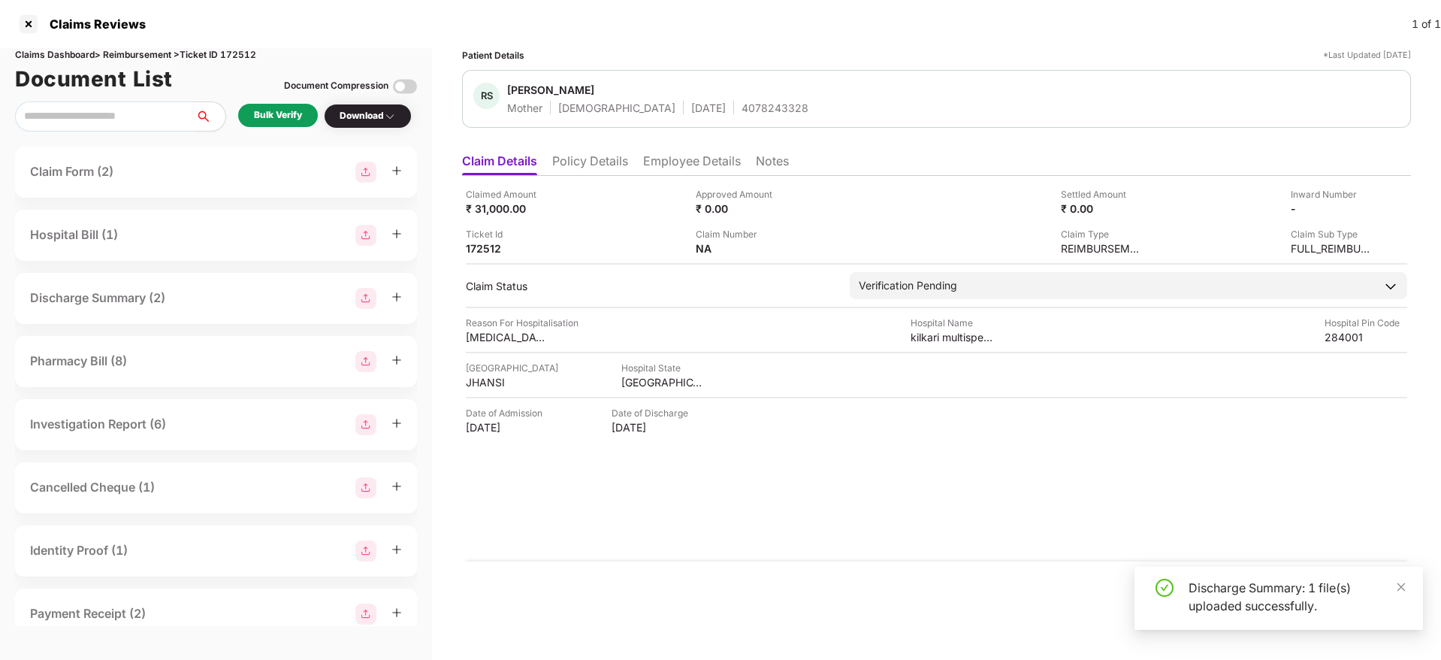
click at [287, 111] on div "Bulk Verify" at bounding box center [278, 115] width 48 height 14
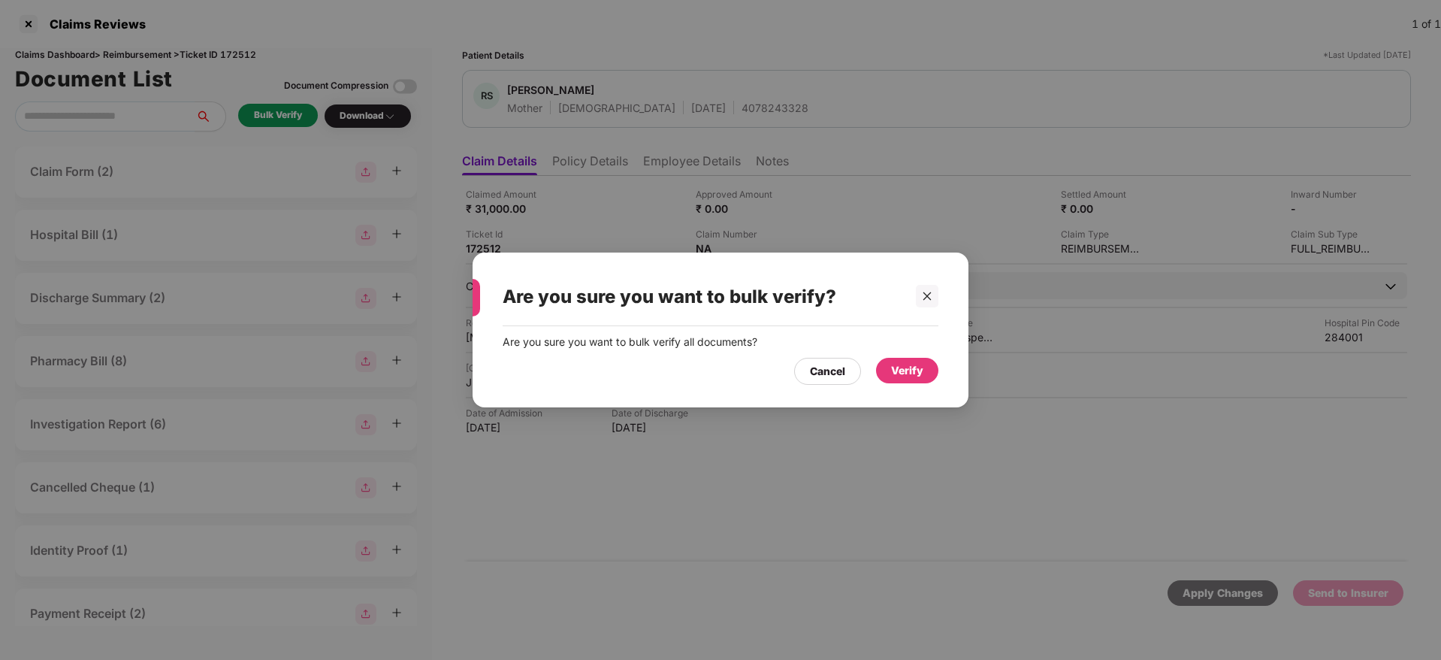
click at [907, 375] on div "Verify" at bounding box center [907, 370] width 32 height 17
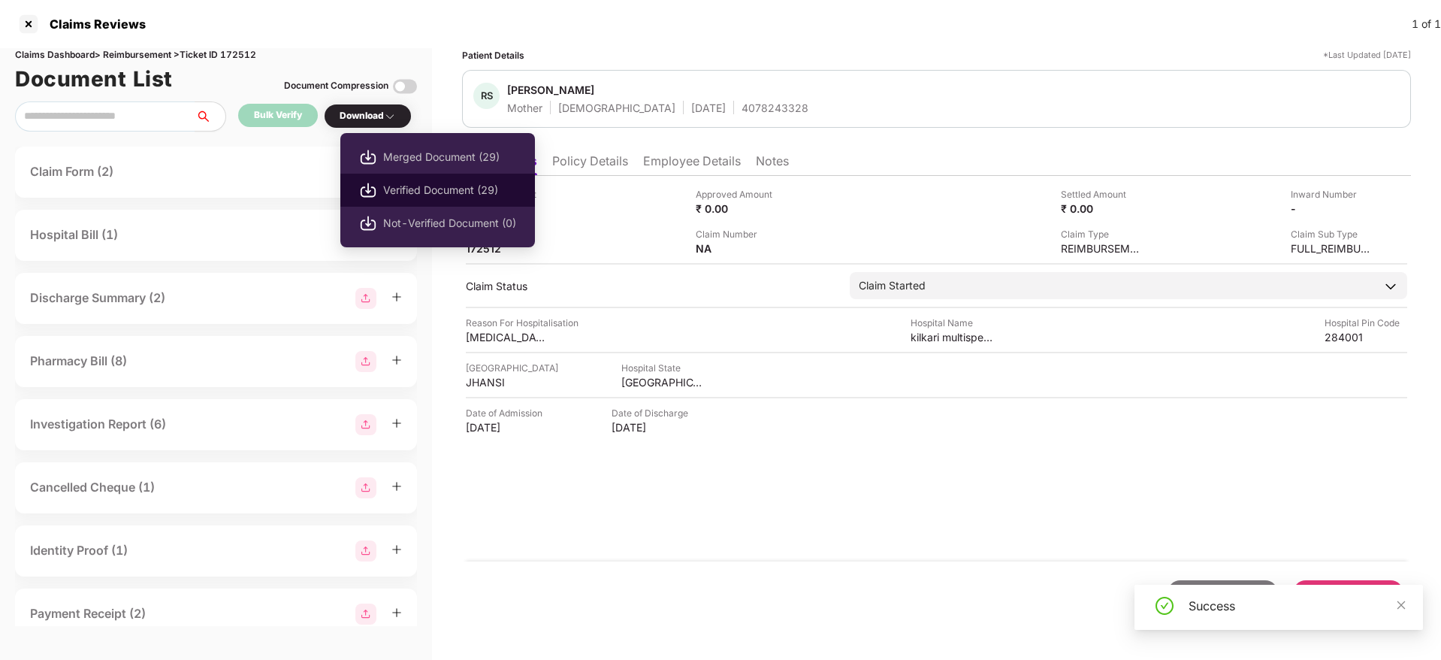
click at [448, 188] on span "Verified Document (29)" at bounding box center [449, 190] width 133 height 17
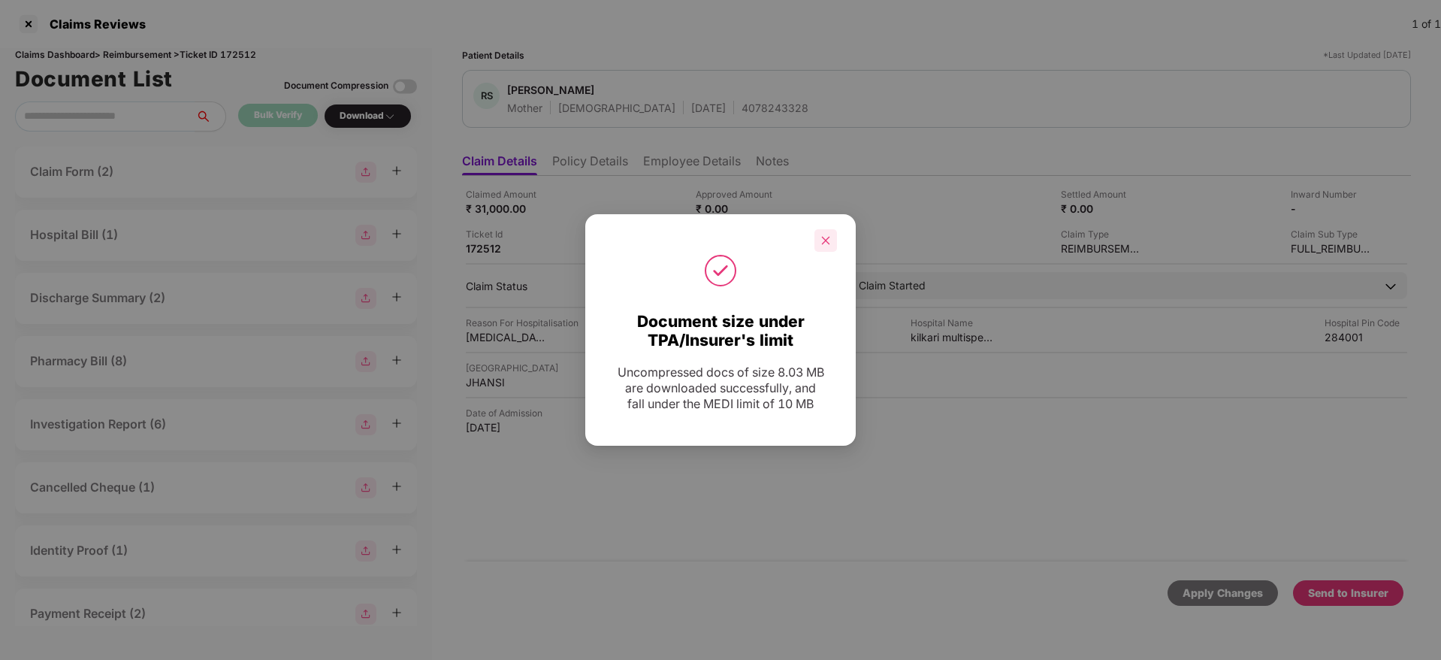
click at [829, 230] on div at bounding box center [825, 240] width 23 height 23
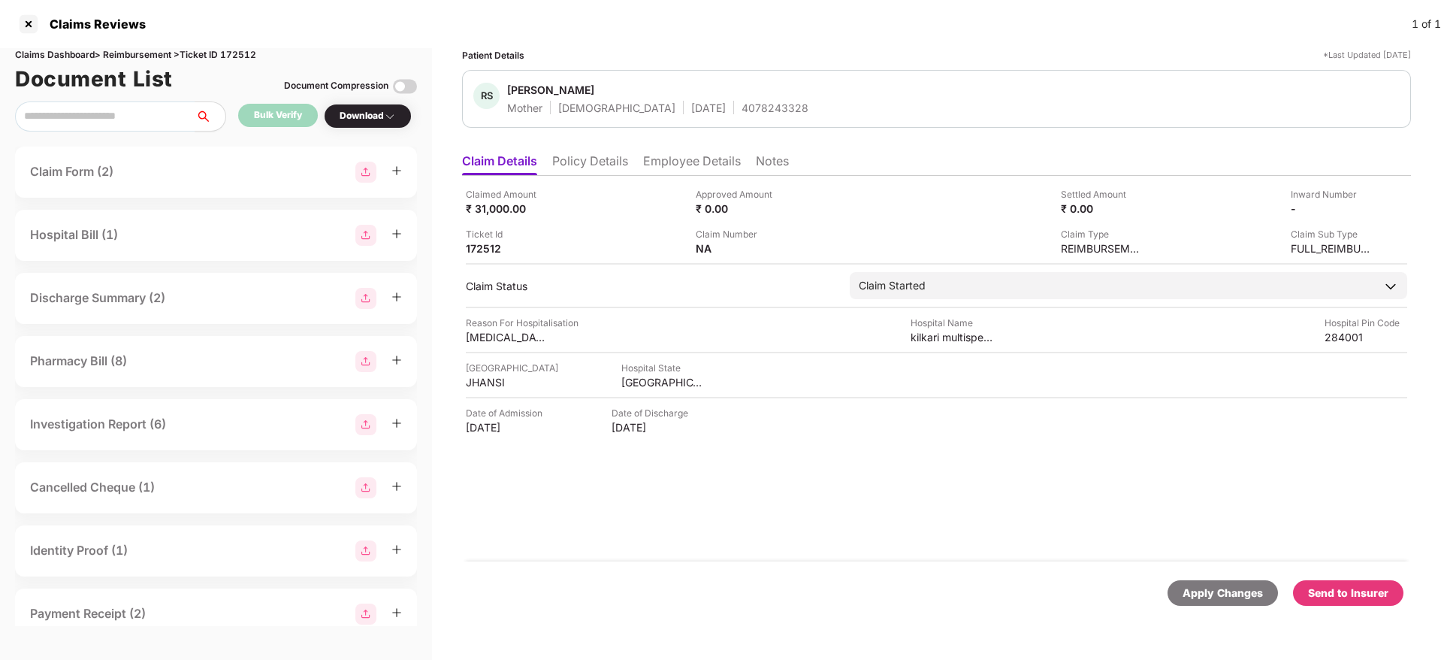
click at [1342, 597] on div "Send to Insurer" at bounding box center [1348, 593] width 80 height 17
click at [595, 171] on li "Policy Details" at bounding box center [590, 164] width 76 height 22
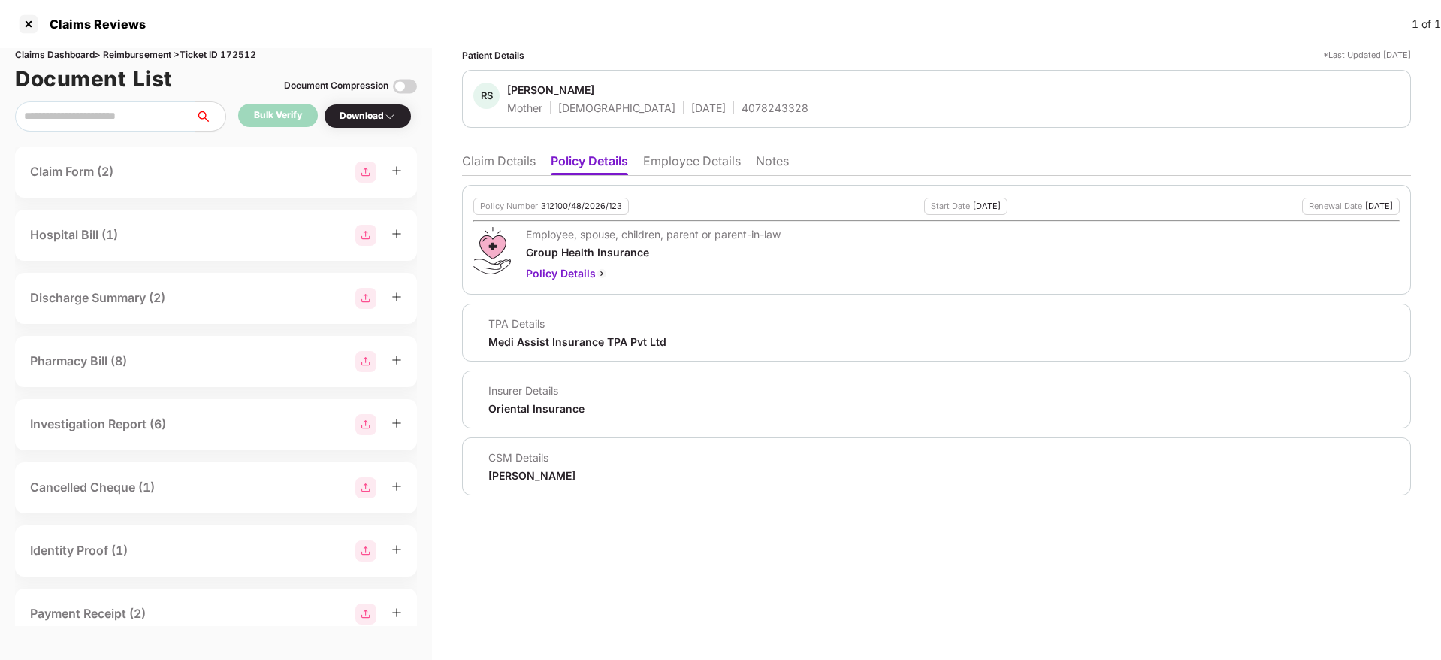
click at [515, 160] on li "Claim Details" at bounding box center [499, 164] width 74 height 22
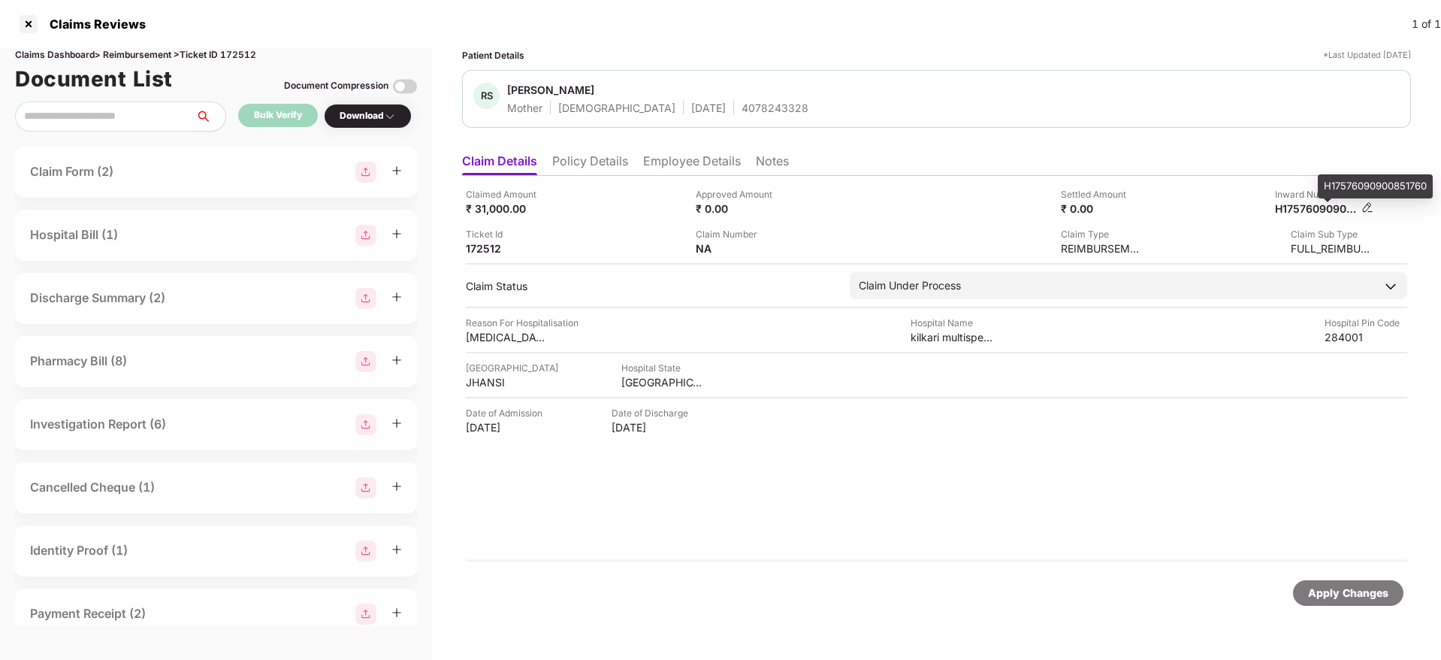
click at [1318, 210] on div "H17576090900851760" at bounding box center [1316, 208] width 83 height 14
copy div "H17576090900851760"
click at [604, 162] on li "Policy Details" at bounding box center [590, 164] width 76 height 22
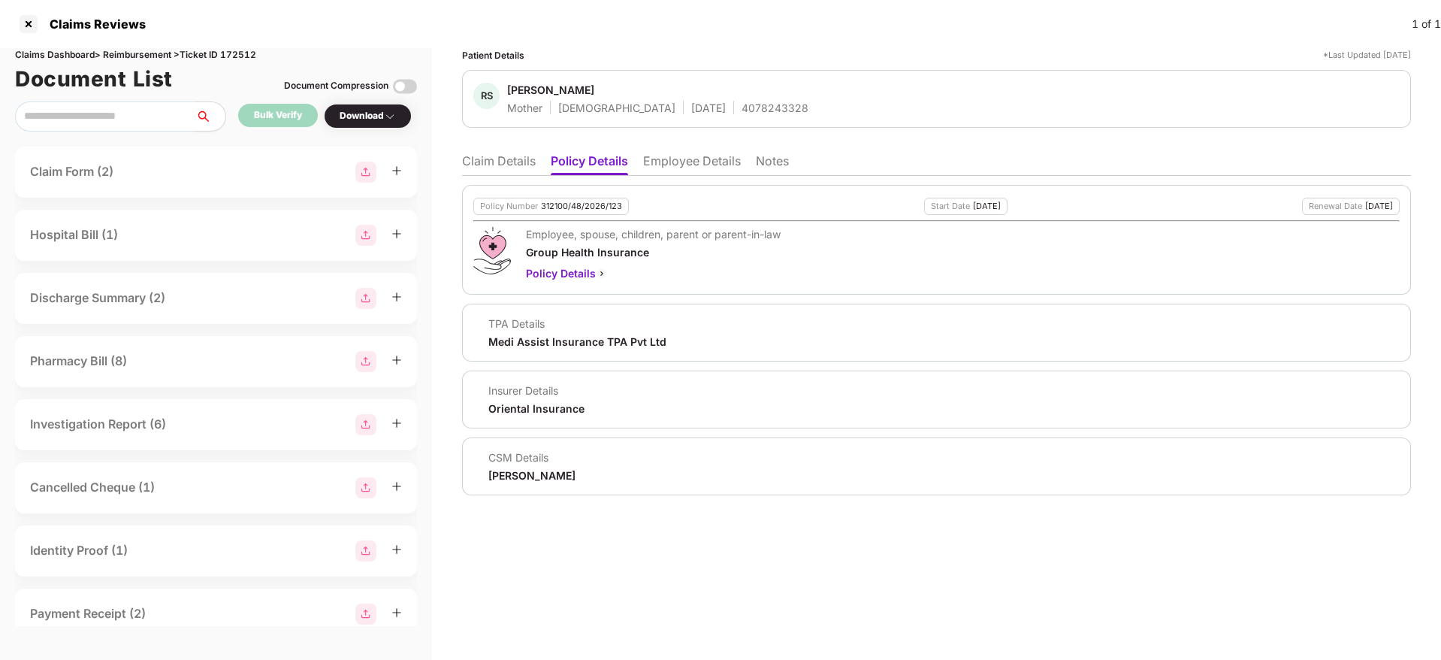
click at [687, 161] on li "Employee Details" at bounding box center [692, 164] width 98 height 22
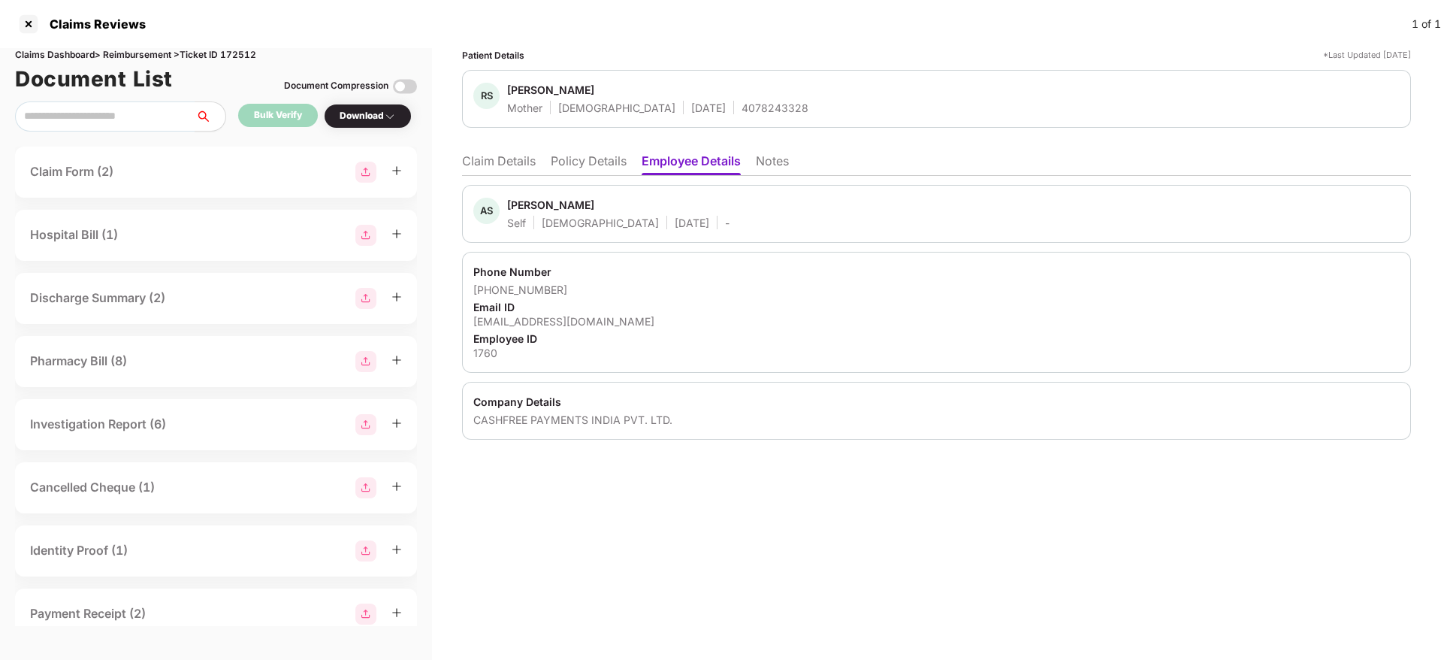
click at [498, 162] on li "Claim Details" at bounding box center [499, 164] width 74 height 22
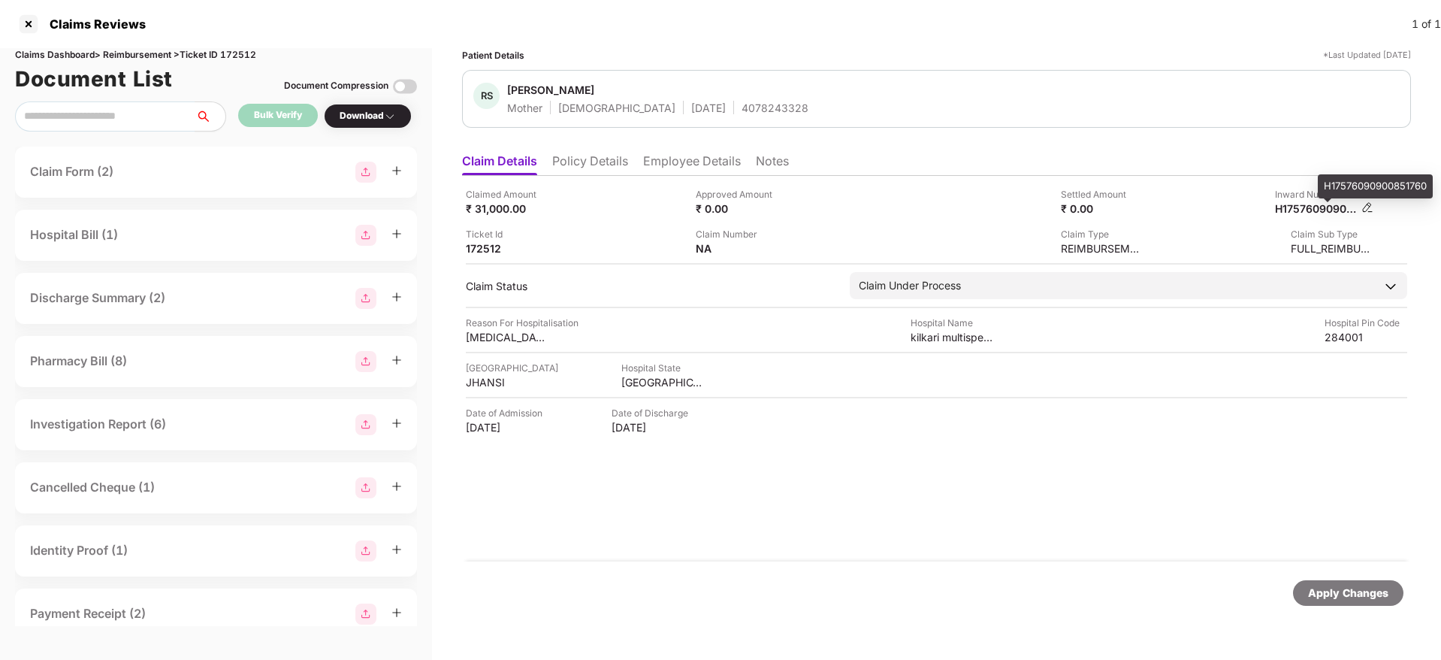
click at [1313, 207] on div "H17576090900851760" at bounding box center [1316, 208] width 83 height 14
copy div "H17576090900851760"
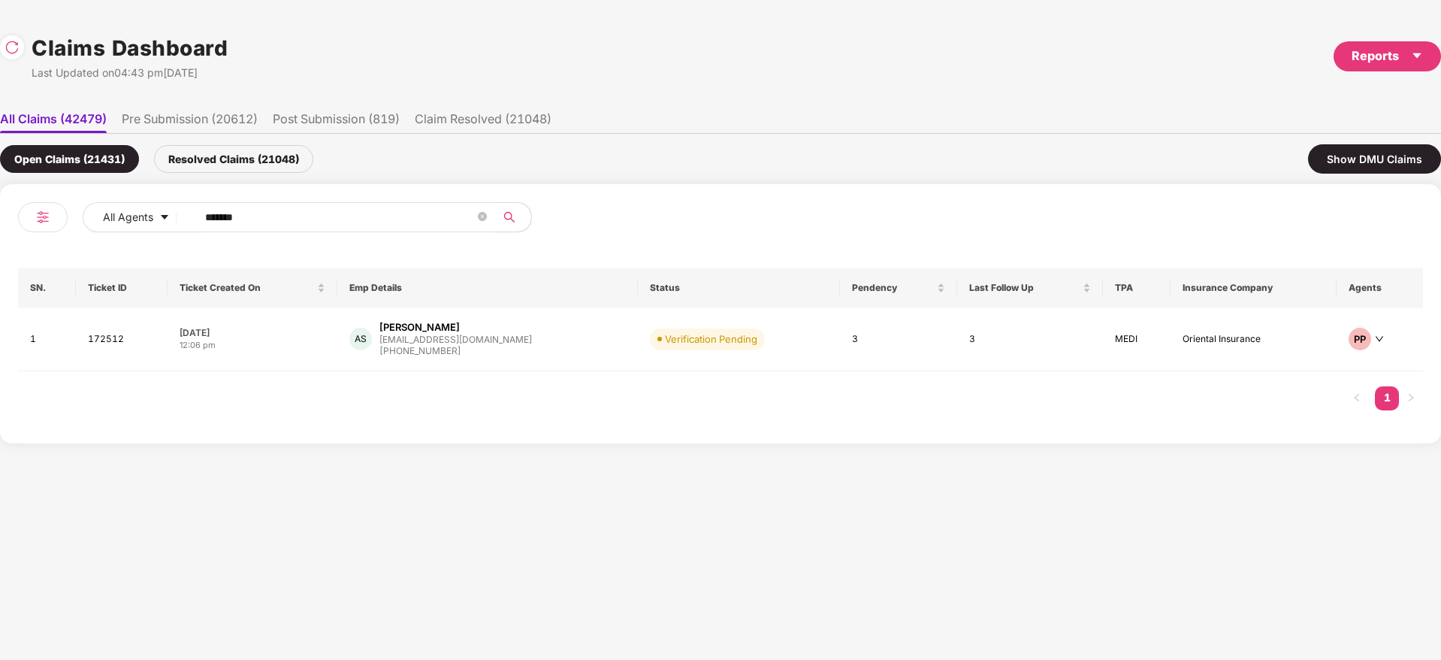
click at [81, 193] on div "All Agents ****** SN. Ticket ID Ticket Created On Emp Details Status Pendency L…" at bounding box center [720, 313] width 1441 height 259
paste input "text"
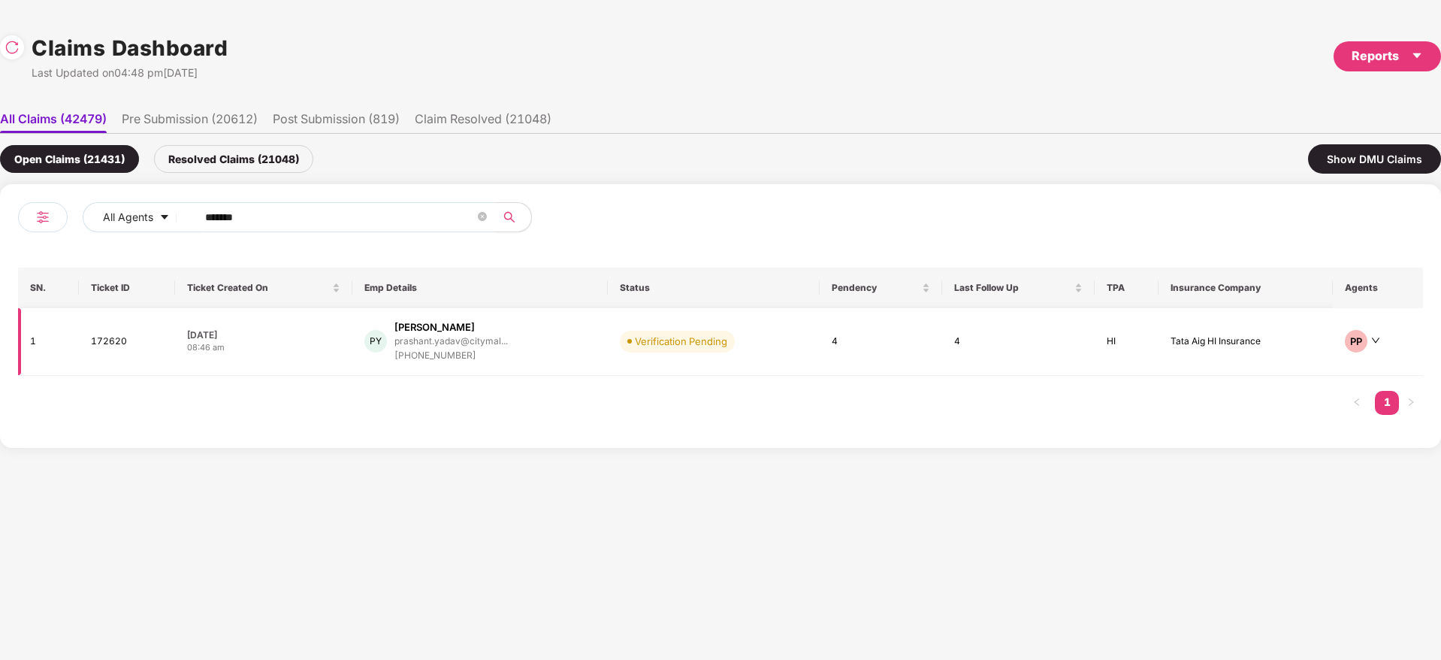
type input "******"
click at [557, 349] on div "PY Prashant Yadav prashant.yadav@citymal... +919548999898" at bounding box center [479, 341] width 231 height 43
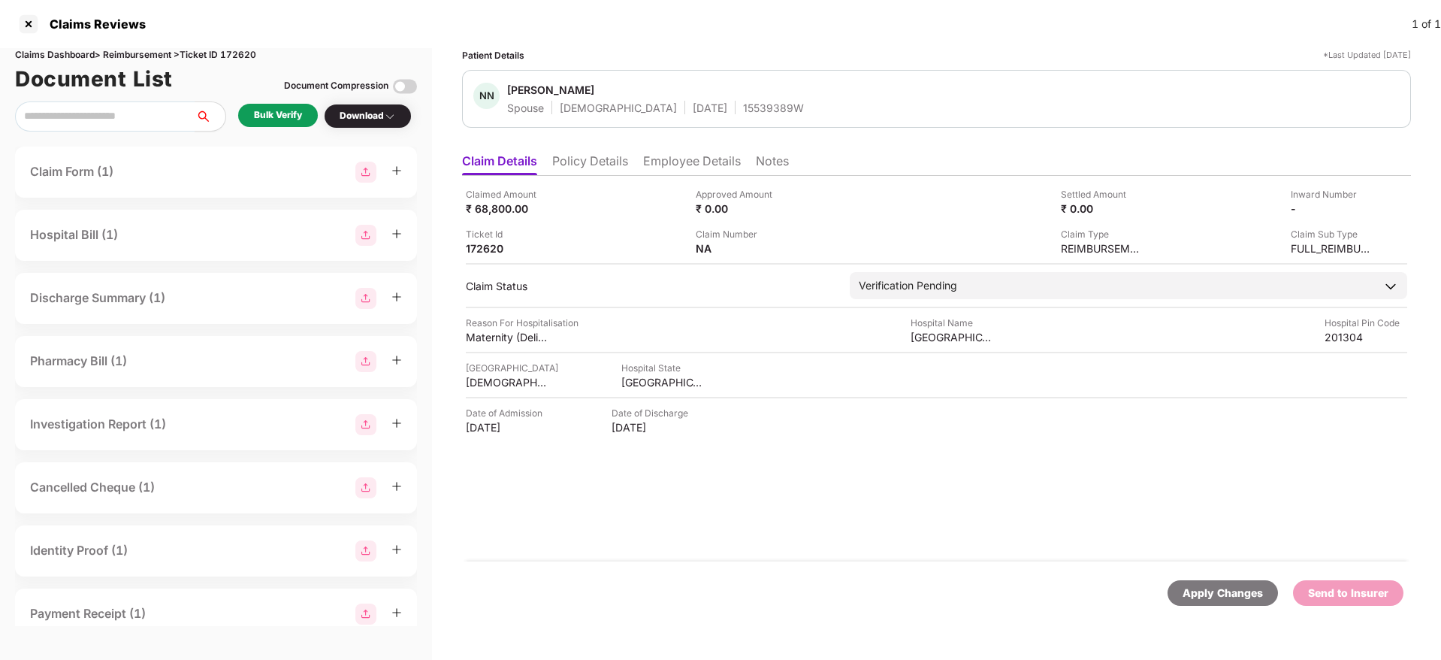
click at [618, 159] on li "Policy Details" at bounding box center [590, 164] width 76 height 22
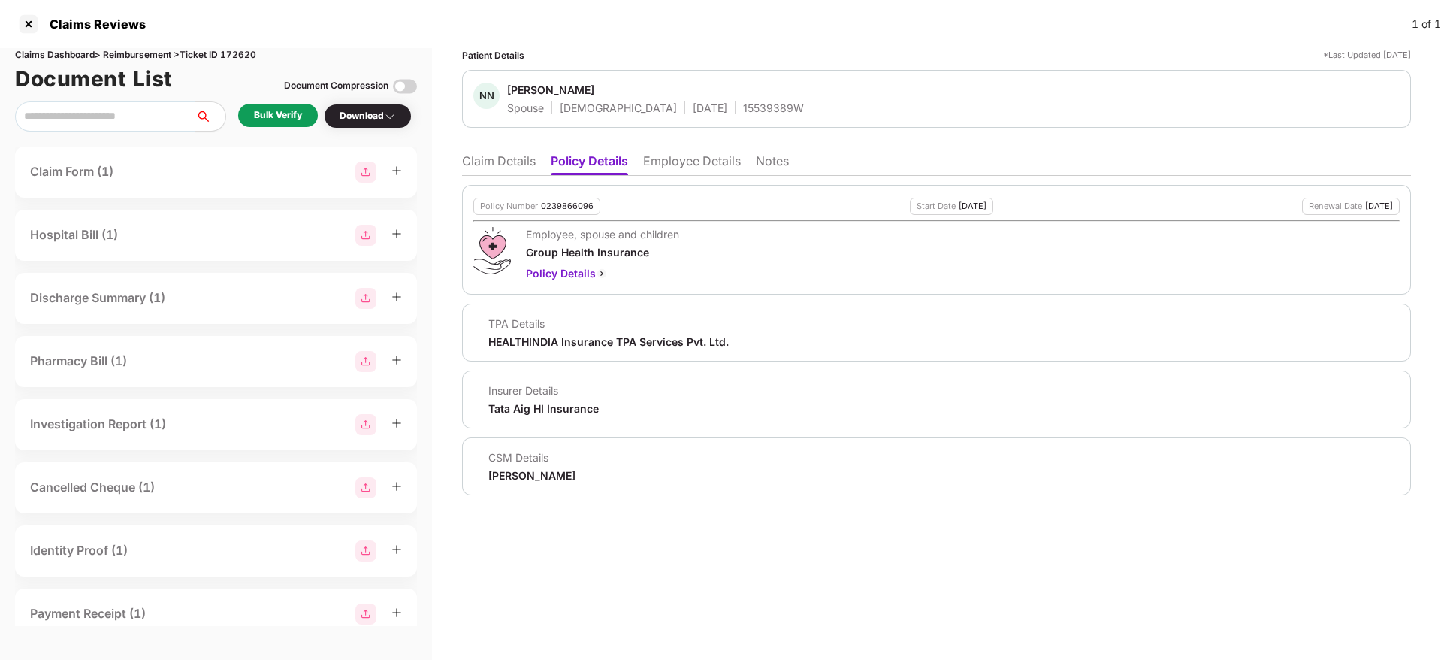
click at [294, 116] on div "Bulk Verify" at bounding box center [278, 115] width 48 height 14
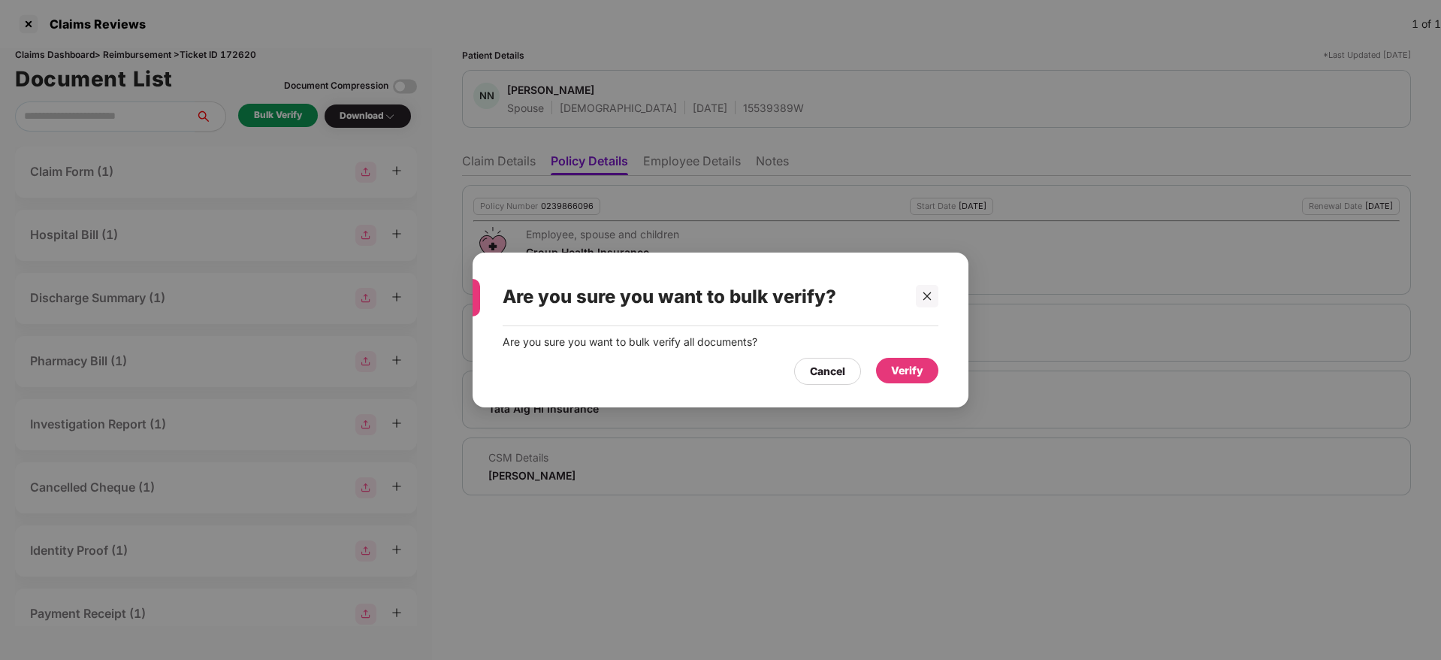
click at [896, 378] on div "Verify" at bounding box center [907, 370] width 32 height 17
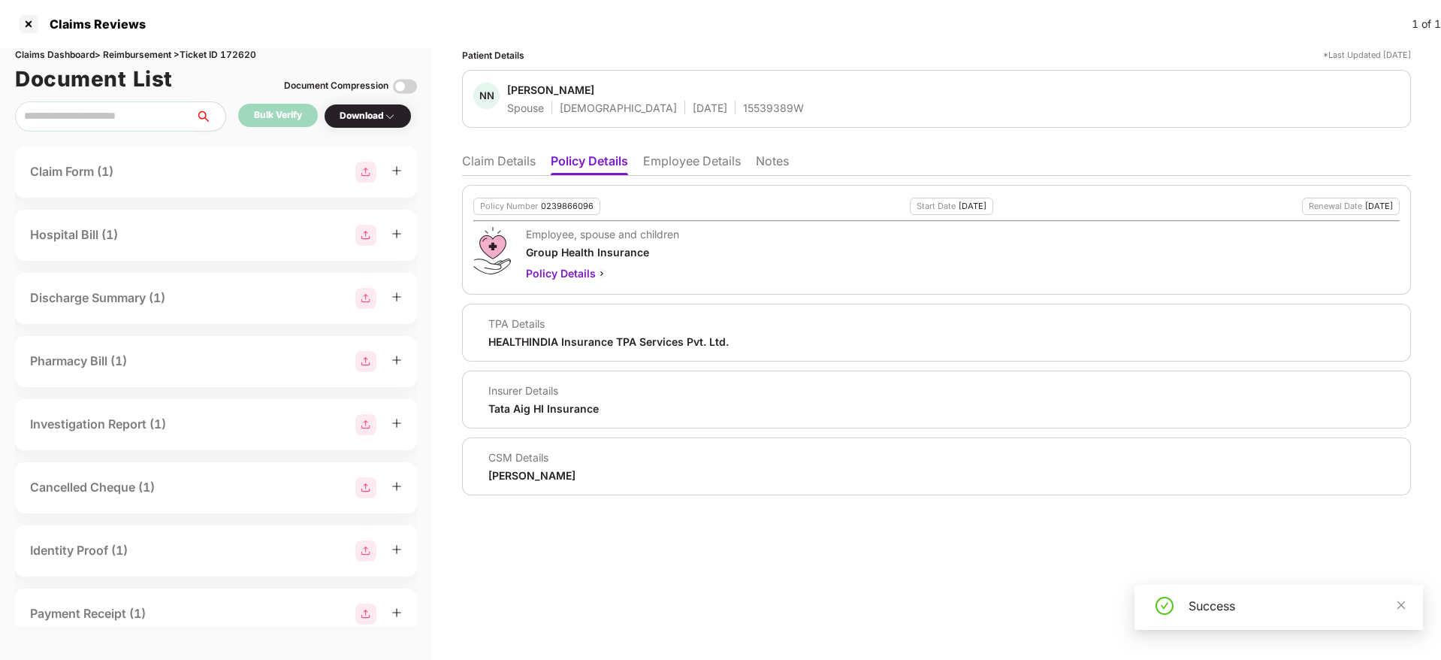
click at [392, 122] on body "Claims Reviews 1 of 1 Claims Dashboard > Reimbursement > Ticket ID 172620 Docum…" at bounding box center [720, 330] width 1441 height 660
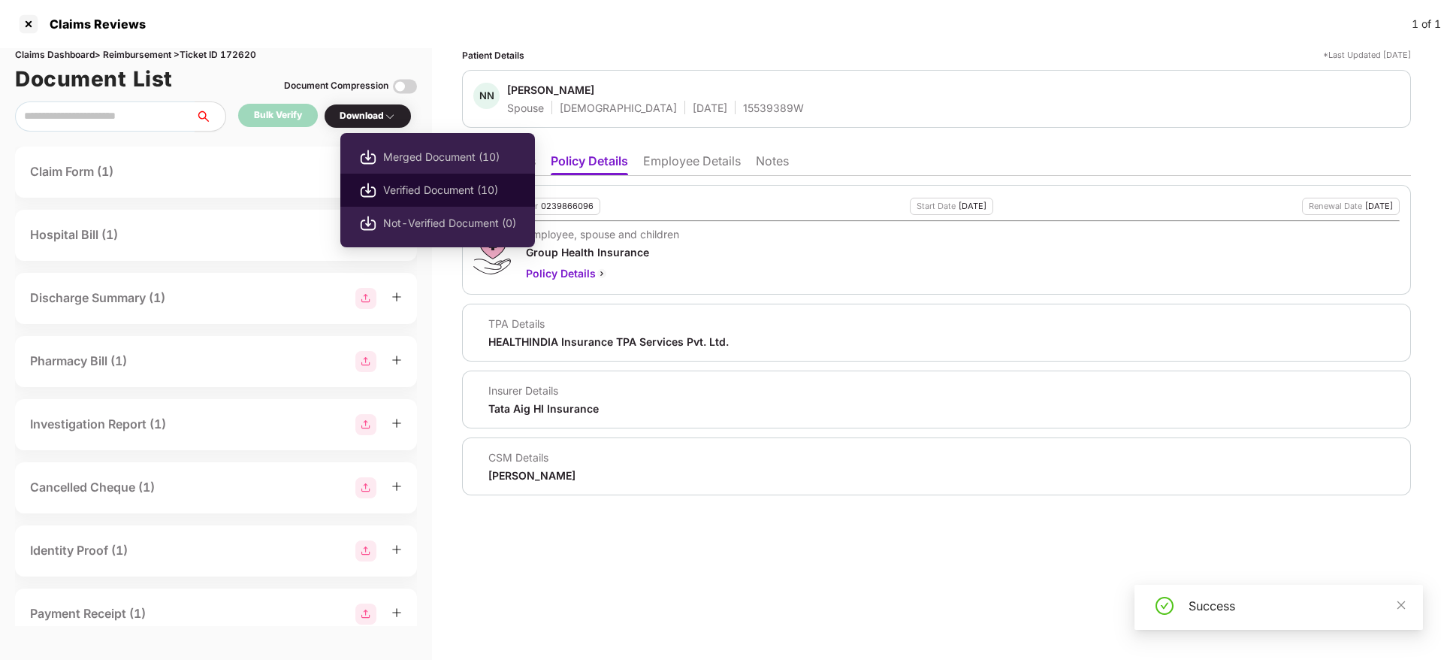
click at [461, 193] on span "Verified Document (10)" at bounding box center [449, 190] width 133 height 17
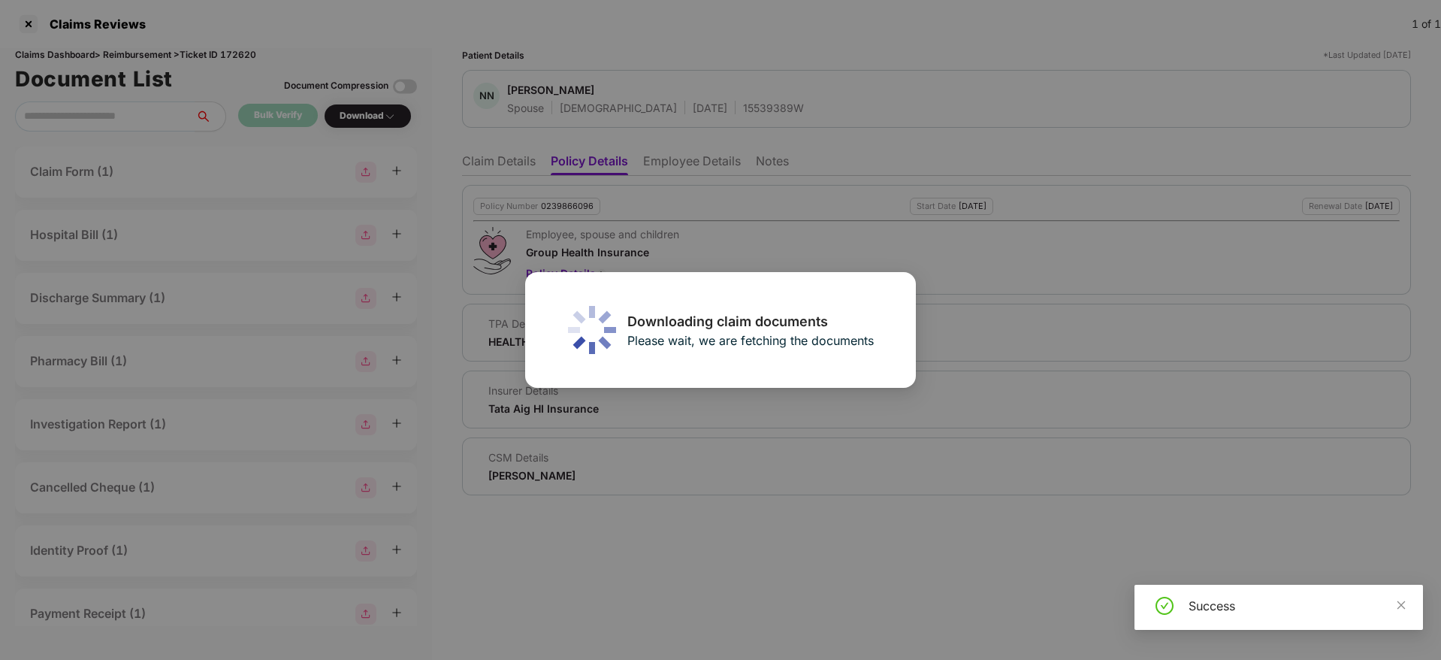
click at [513, 166] on div "Downloading claim documents Please wait, we are fetching the documents" at bounding box center [720, 330] width 1441 height 660
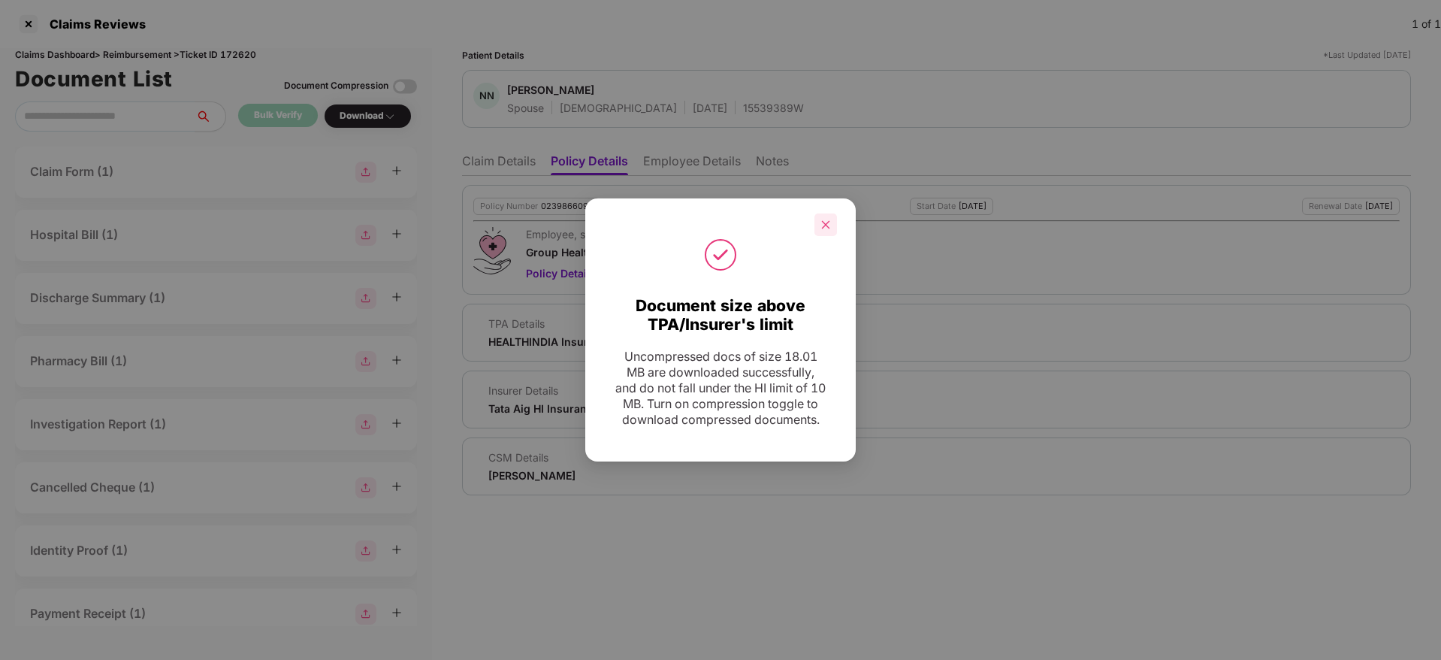
click at [833, 216] on div at bounding box center [825, 224] width 23 height 23
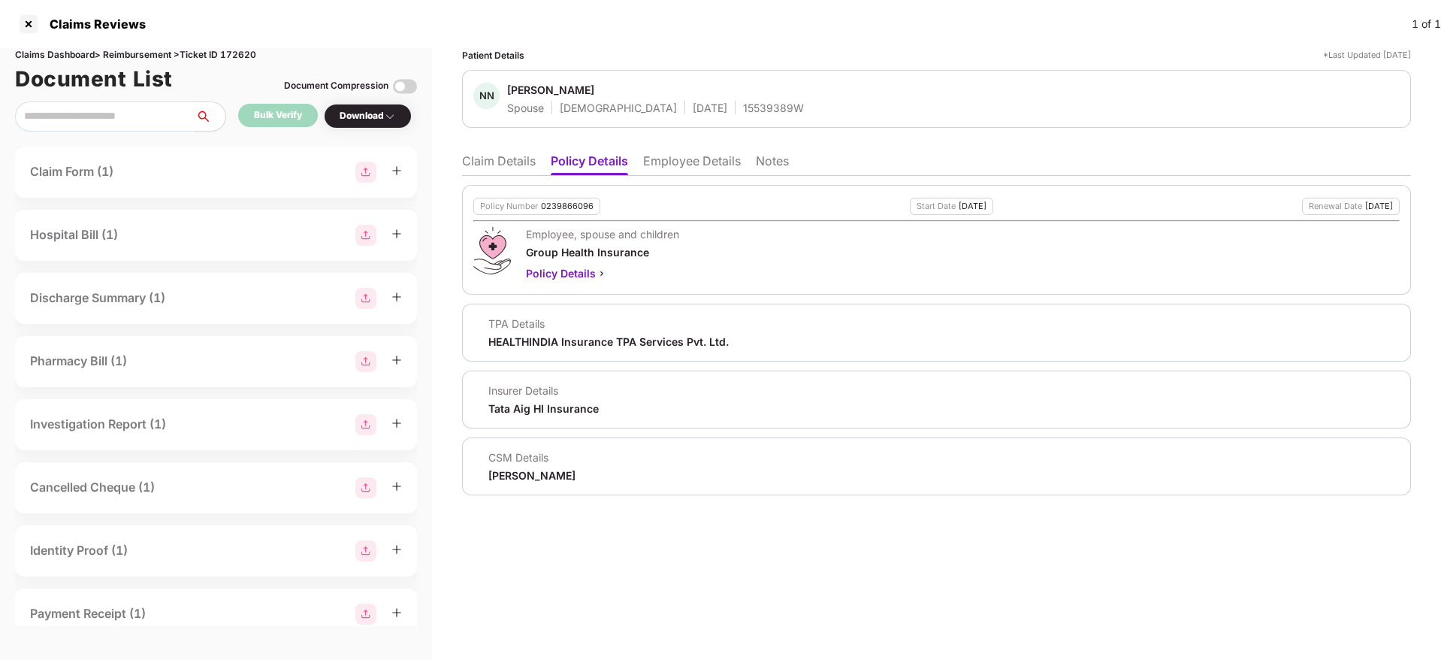
click at [736, 33] on div "Claims Reviews 1 of 1" at bounding box center [720, 24] width 1441 height 48
click at [500, 165] on li "Claim Details" at bounding box center [499, 164] width 74 height 22
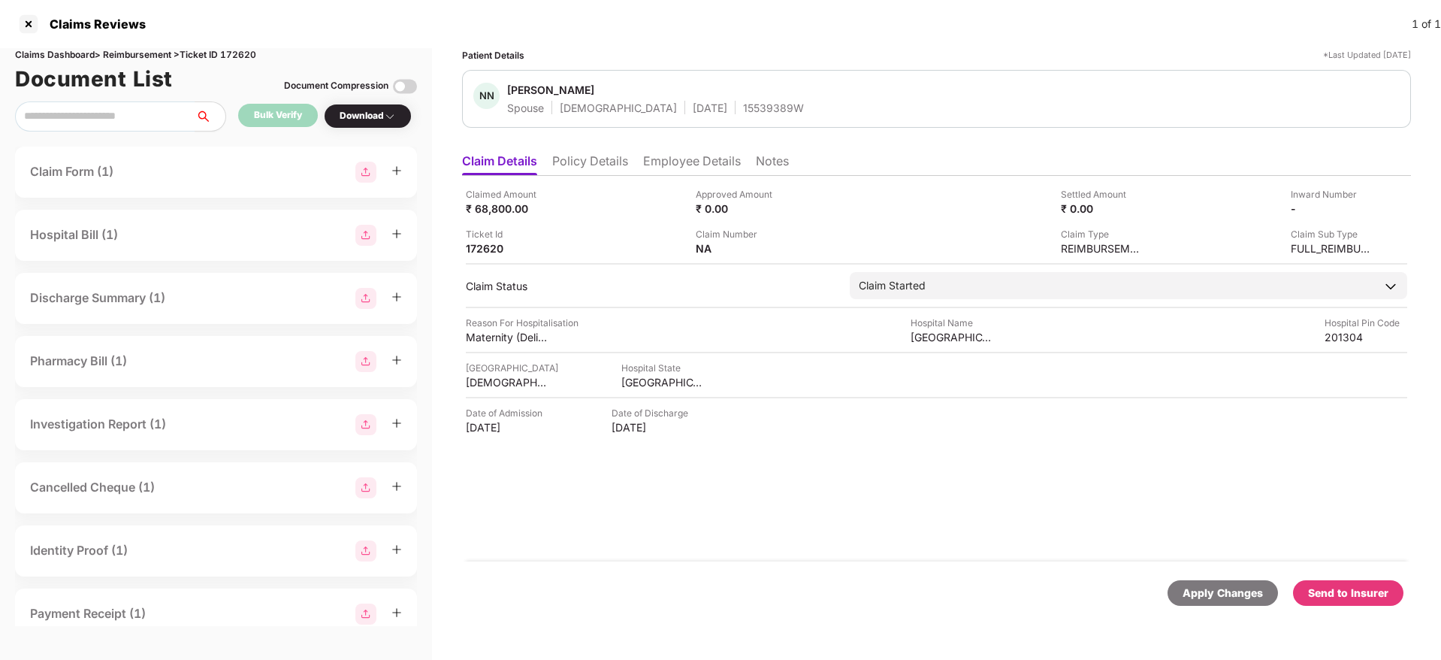
click at [1365, 592] on div "Send to Insurer" at bounding box center [1348, 593] width 80 height 17
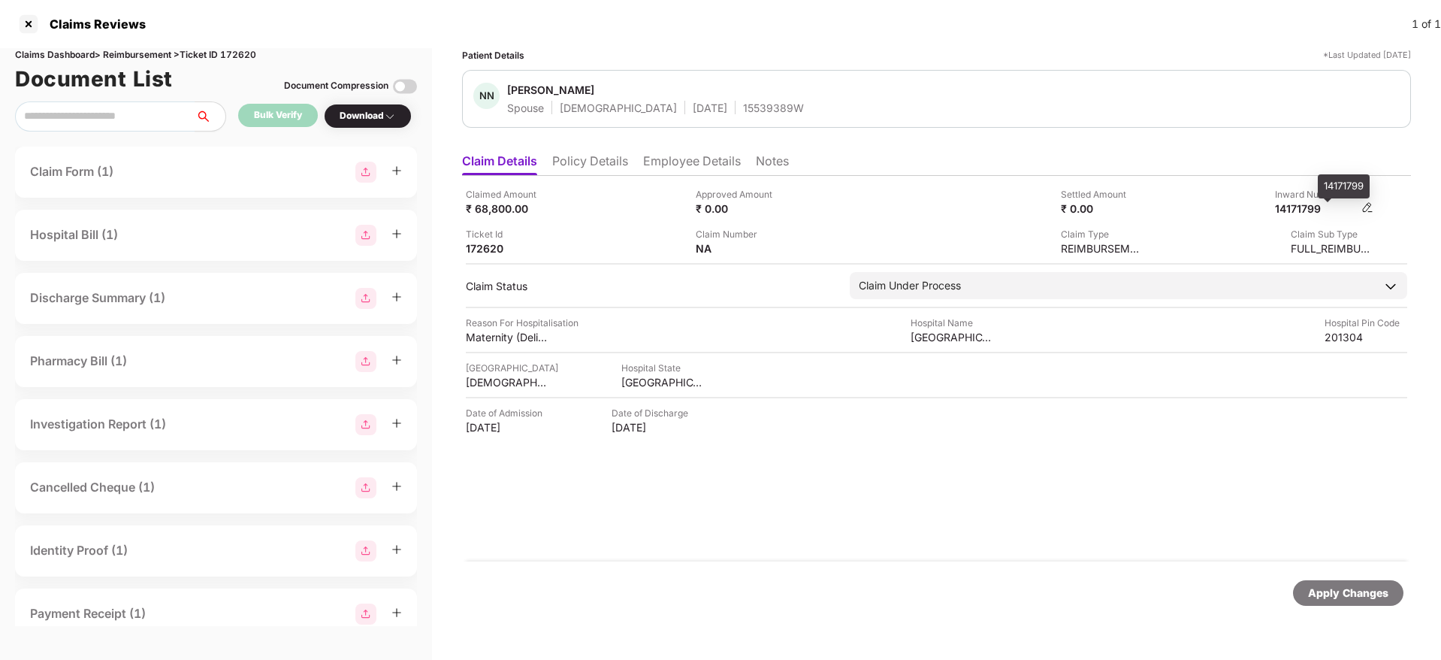
click at [1304, 206] on div "14171799" at bounding box center [1316, 208] width 83 height 14
copy div "14171799"
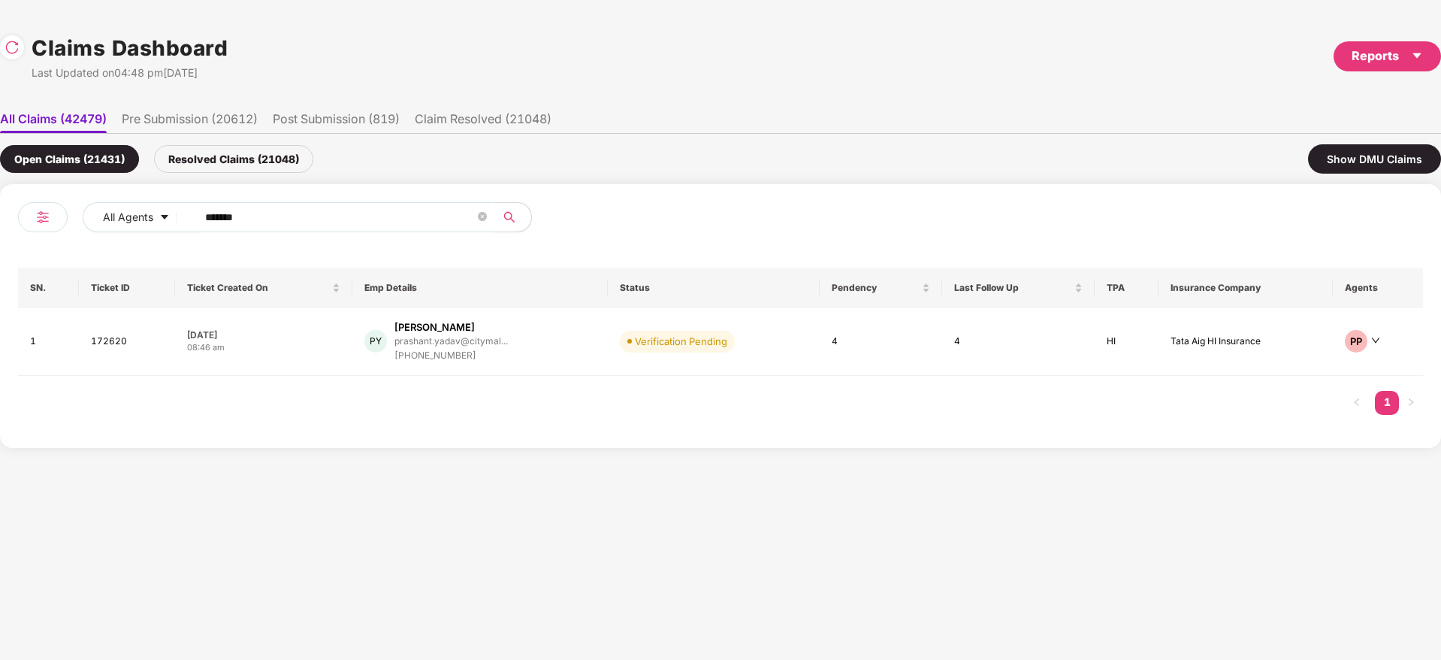
click at [3, 233] on div "All Agents ****** SN. Ticket ID Ticket Created On Emp Details Status Pendency L…" at bounding box center [720, 316] width 1441 height 264
paste input "text"
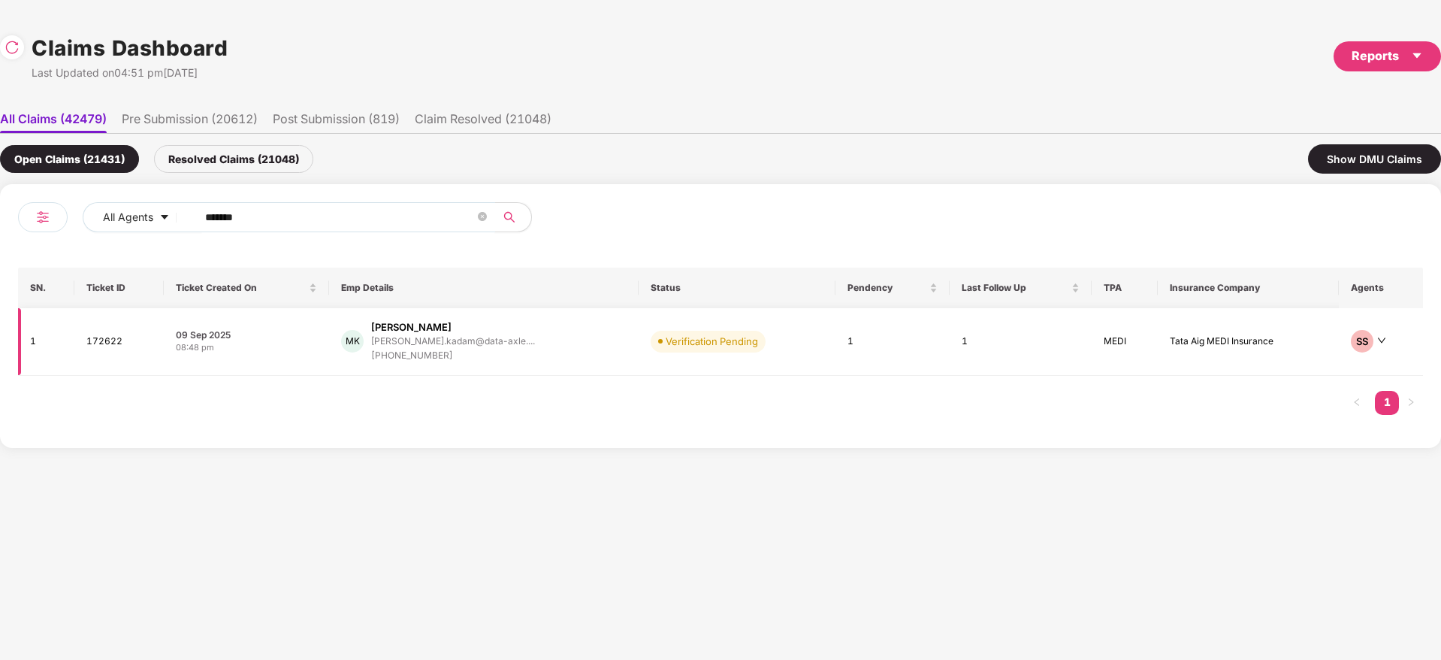
type input "******"
click at [564, 344] on div "MK Murli Manohar Kadam murli.kadam@data-axle.... +917389868153" at bounding box center [483, 341] width 285 height 43
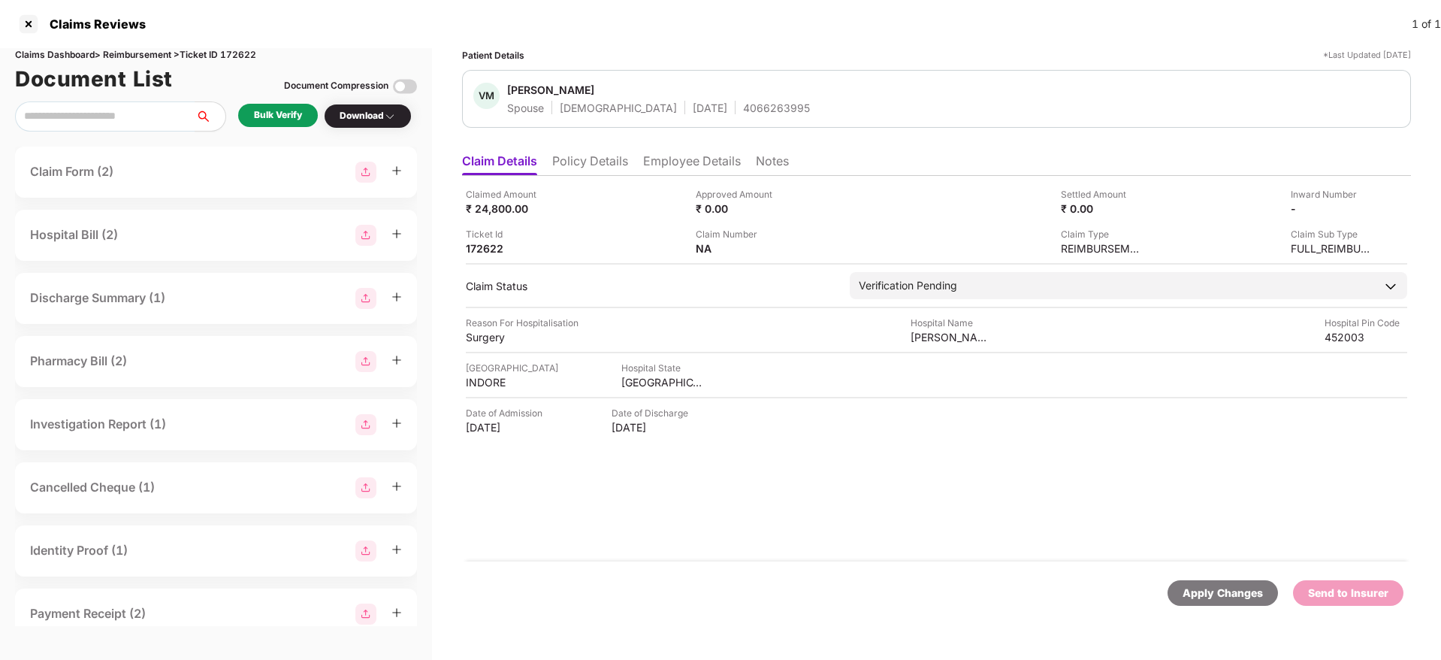
click at [300, 120] on div "Bulk Verify" at bounding box center [278, 115] width 48 height 14
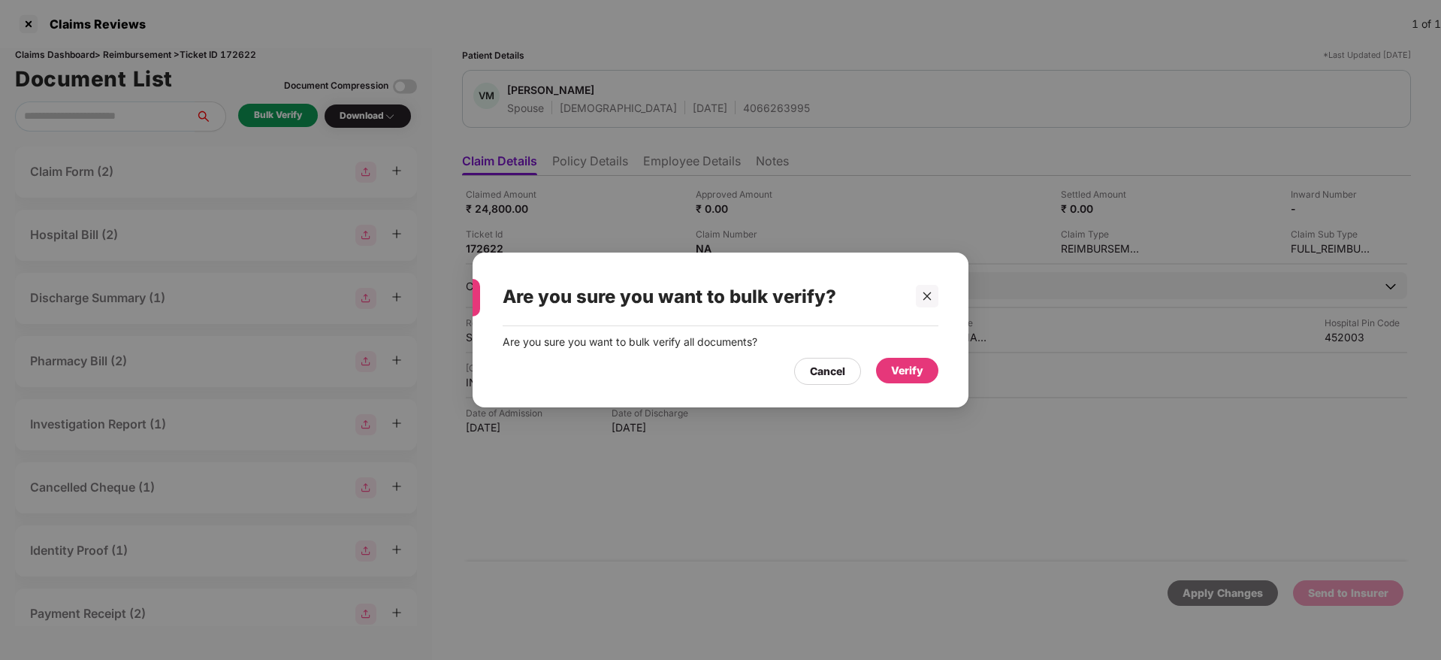
click at [902, 369] on div "Verify" at bounding box center [907, 370] width 32 height 17
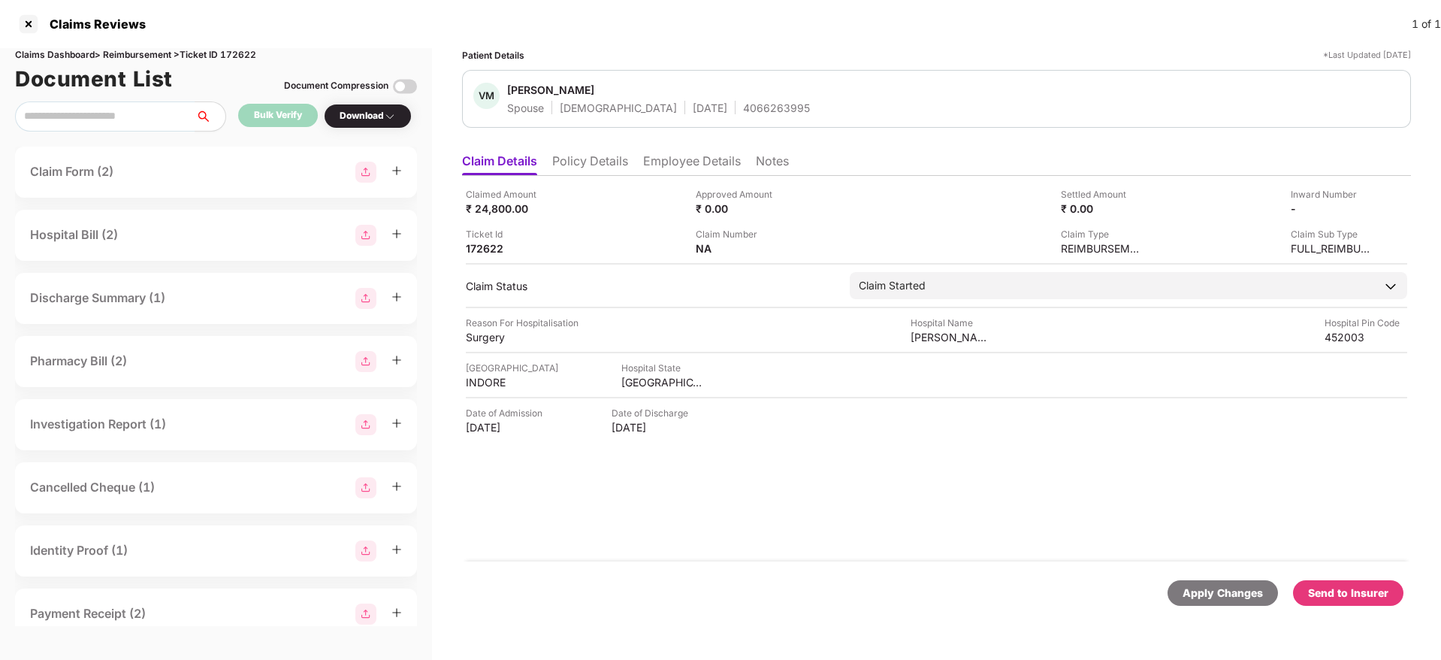
click at [1388, 585] on div "Send to Insurer" at bounding box center [1348, 593] width 80 height 17
click at [983, 505] on div "Claimed Amount ₹ 24,800.00 Approved Amount ₹ 0.00 Settled Amount ₹ 0.00 Inward …" at bounding box center [936, 368] width 949 height 385
click at [804, 512] on div "Claimed Amount ₹ 24,800.00 Approved Amount ₹ 0.00 Settled Amount ₹ 0.00 Inward …" at bounding box center [936, 368] width 949 height 385
click at [592, 158] on li "Policy Details" at bounding box center [590, 164] width 76 height 22
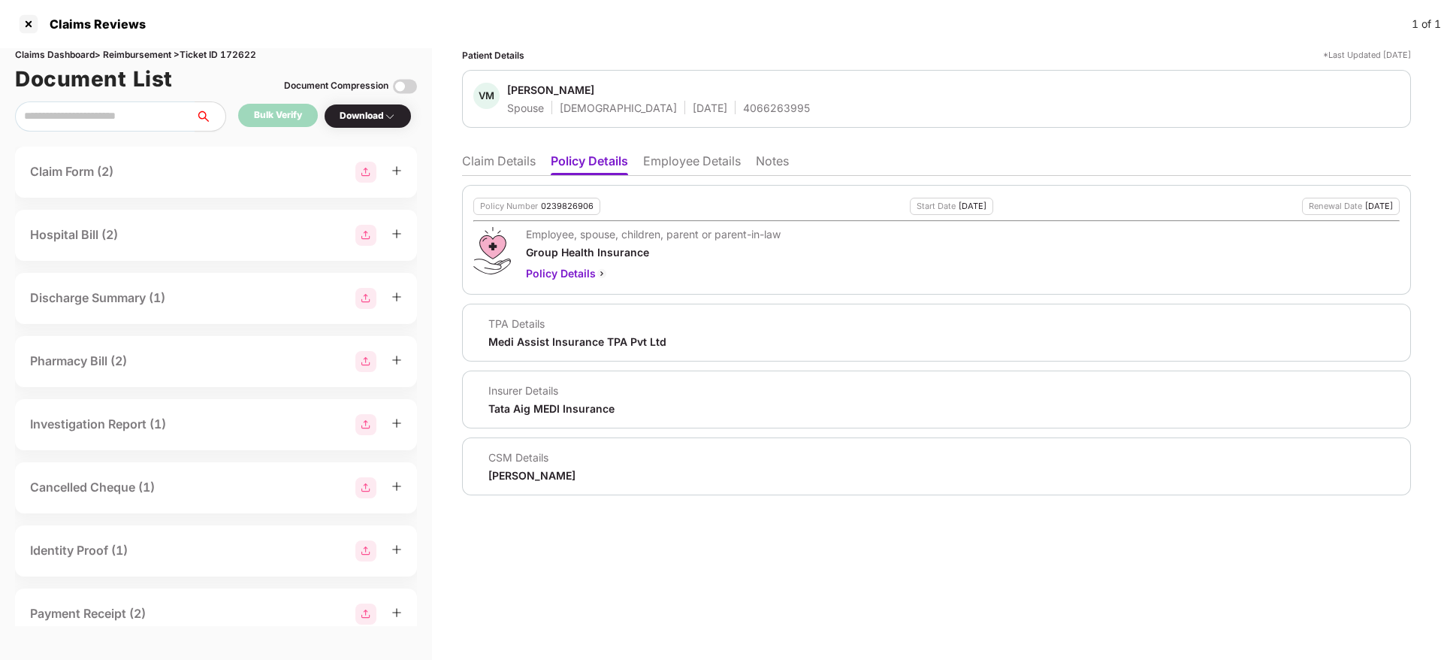
click at [503, 164] on li "Claim Details" at bounding box center [499, 164] width 74 height 22
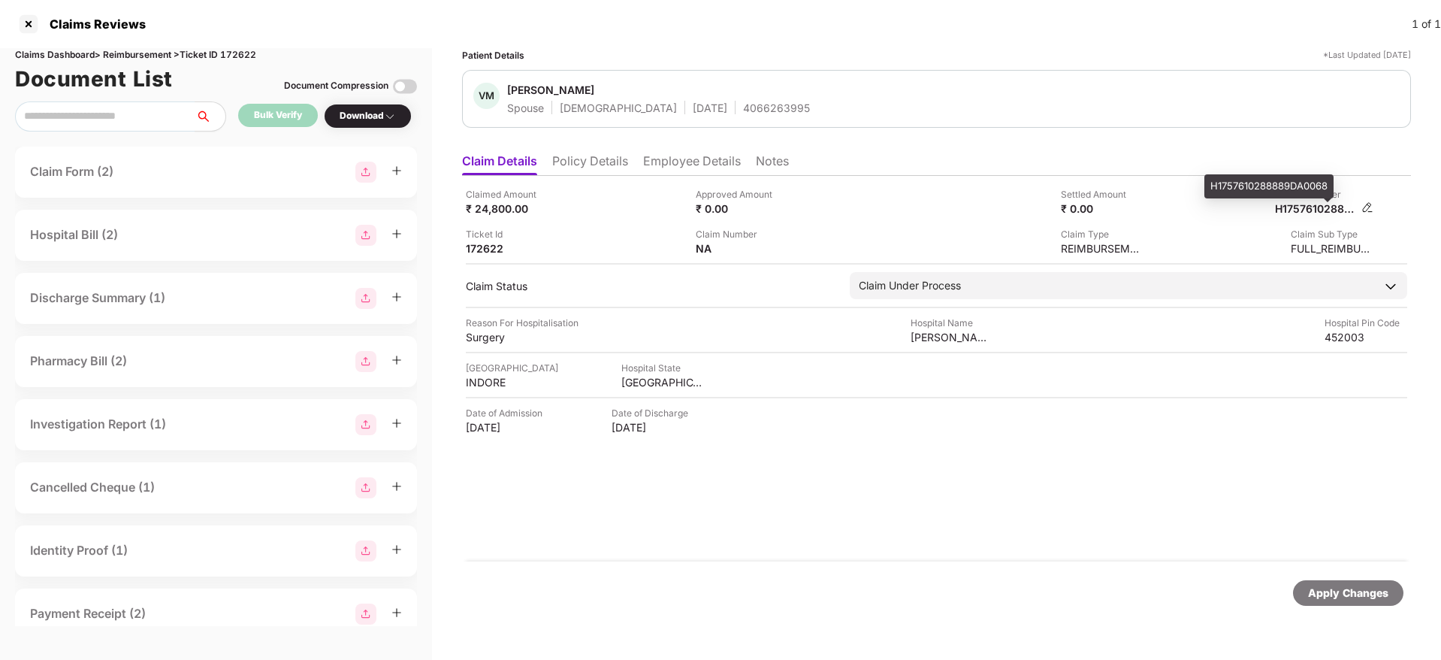
click at [1296, 212] on div "H1757610288889DA0068" at bounding box center [1316, 208] width 83 height 14
copy div "H1757610288889DA0068"
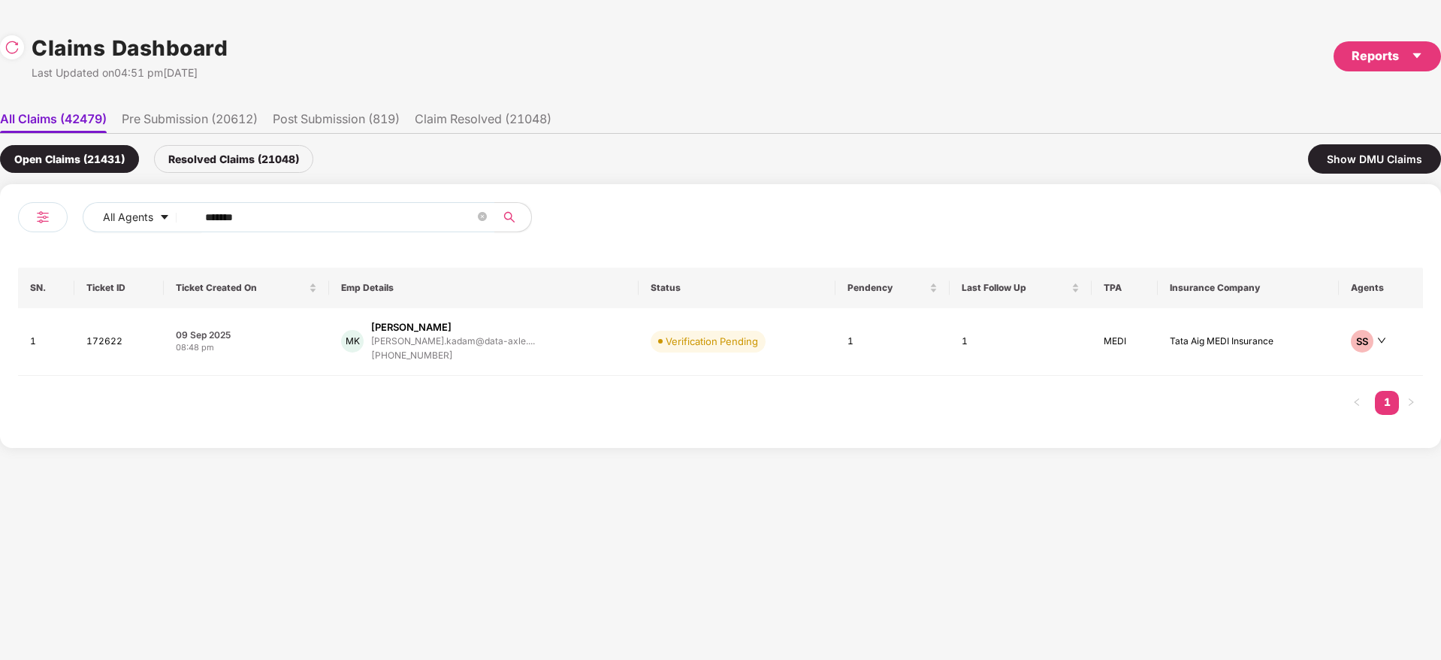
drag, startPoint x: 301, startPoint y: 217, endPoint x: 4, endPoint y: 252, distance: 299.5
click at [8, 252] on div "All Agents ****** SN. Ticket ID Ticket Created On Emp Details Status Pendency L…" at bounding box center [720, 316] width 1441 height 264
paste input "text"
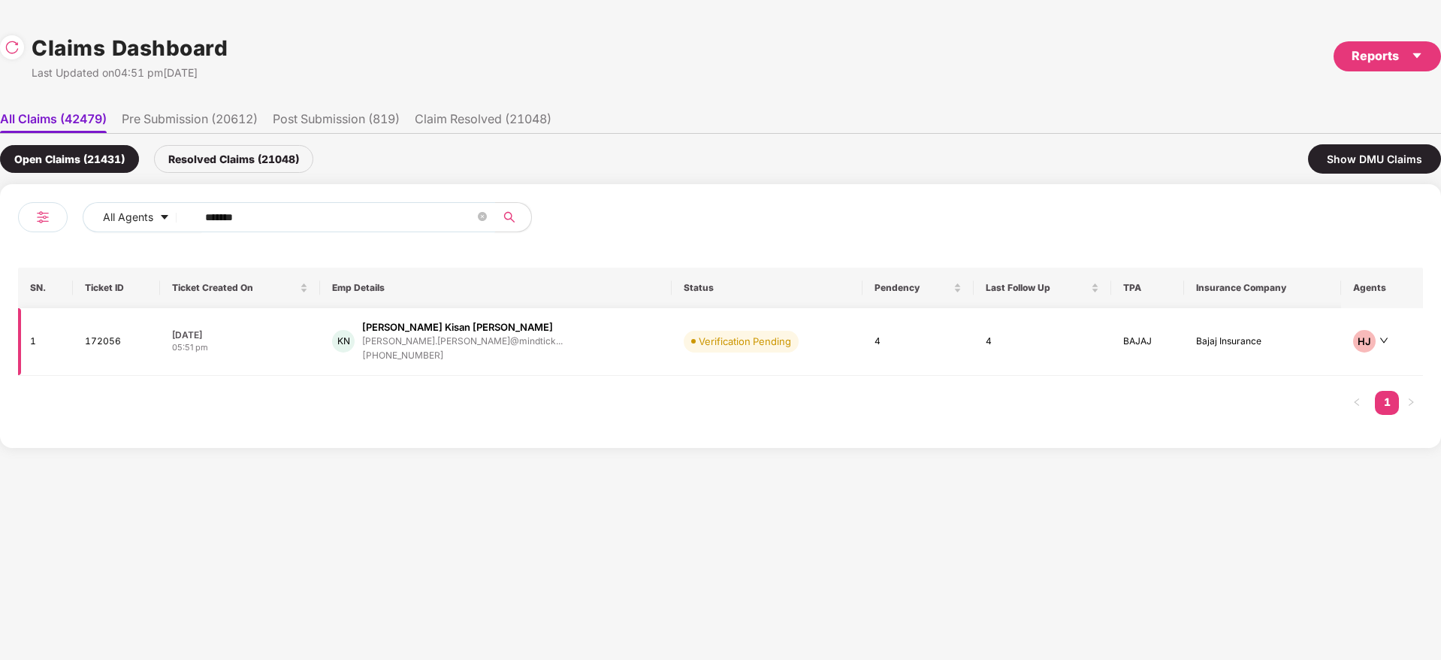
type input "******"
click at [523, 346] on div "KN Kishor Kisan Nehare kishor.nehare@mindtick... +918408888383" at bounding box center [495, 341] width 327 height 43
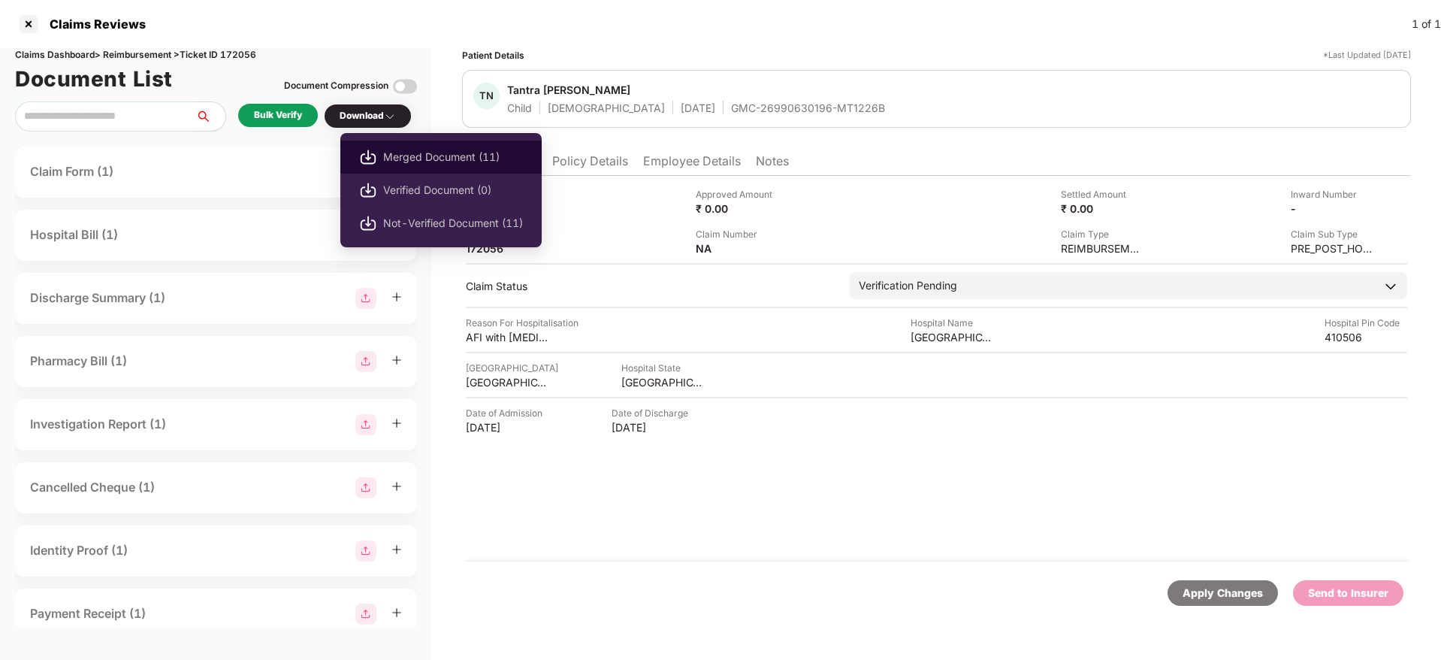
click at [425, 159] on span "Merged Document (11)" at bounding box center [453, 157] width 140 height 17
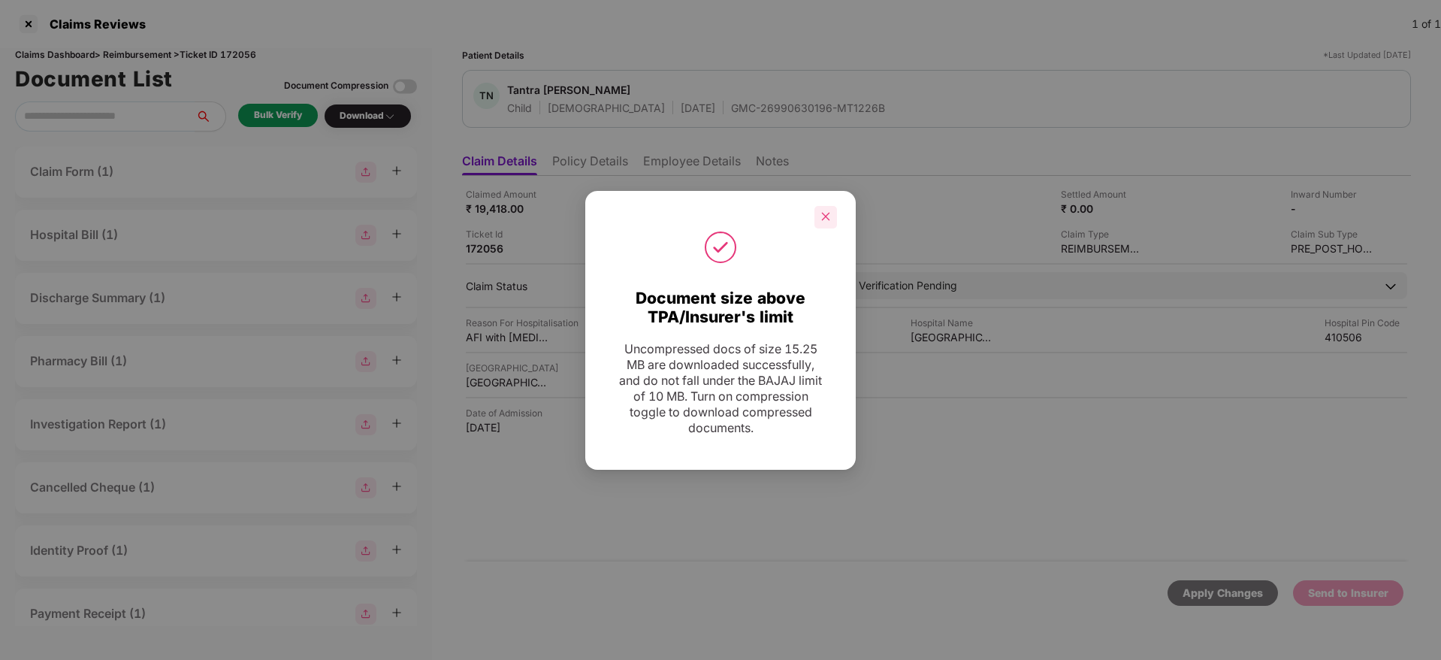
click at [823, 222] on div at bounding box center [825, 217] width 23 height 23
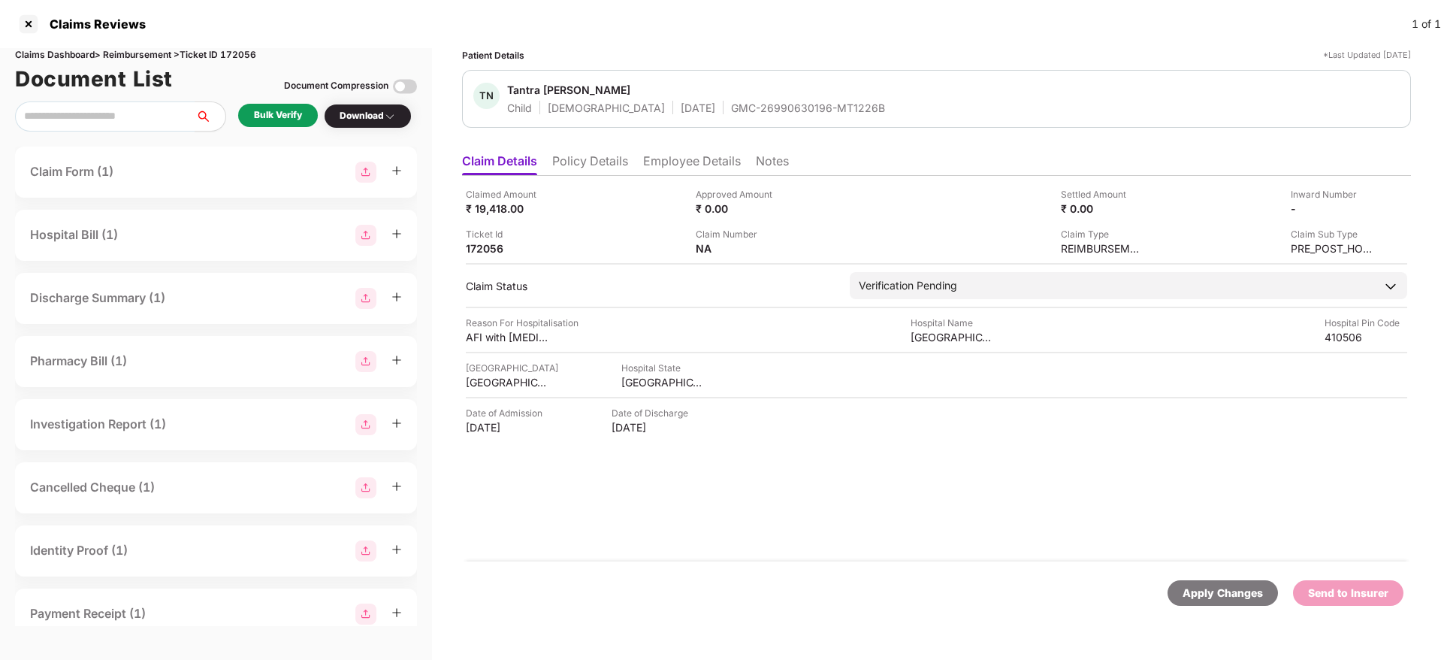
click at [720, 525] on div "Claimed Amount ₹ 19,418.00 Approved Amount ₹ 0.00 Settled Amount ₹ 0.00 Inward …" at bounding box center [936, 368] width 949 height 385
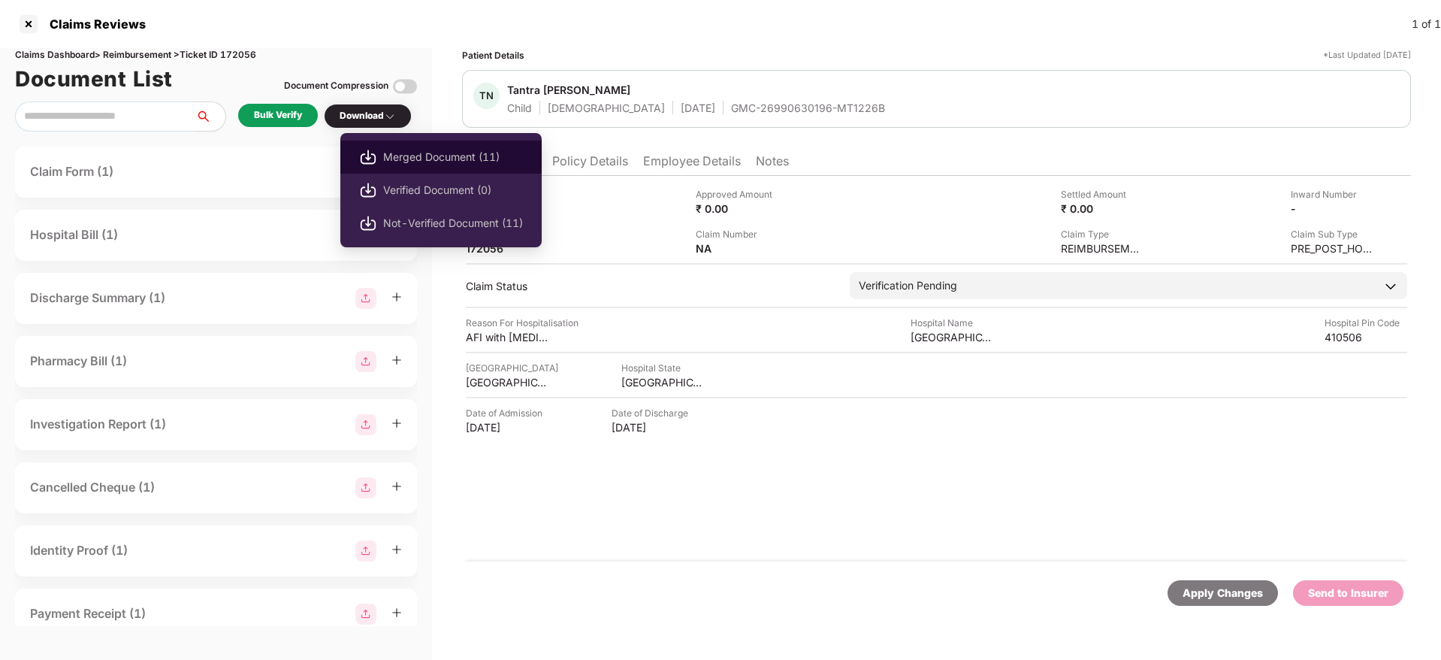
click at [397, 156] on span "Merged Document (11)" at bounding box center [453, 157] width 140 height 17
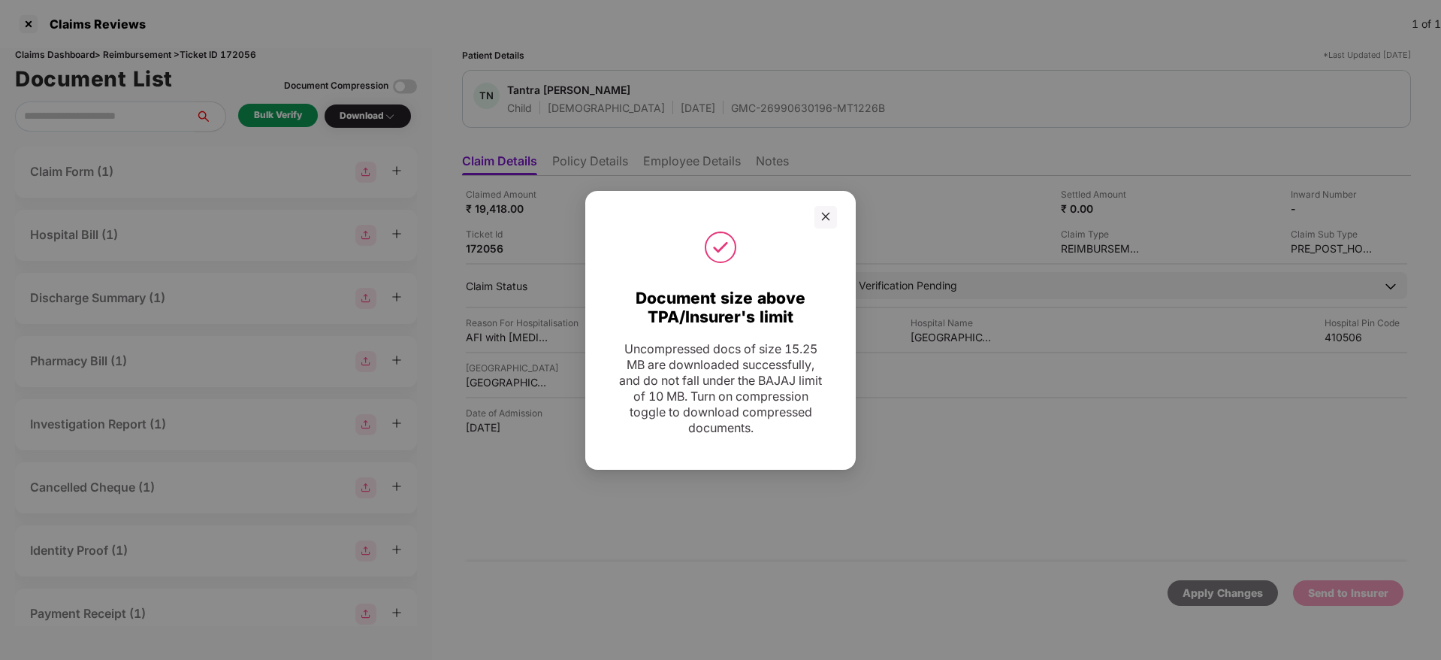
click at [828, 213] on icon "close" at bounding box center [825, 216] width 11 height 11
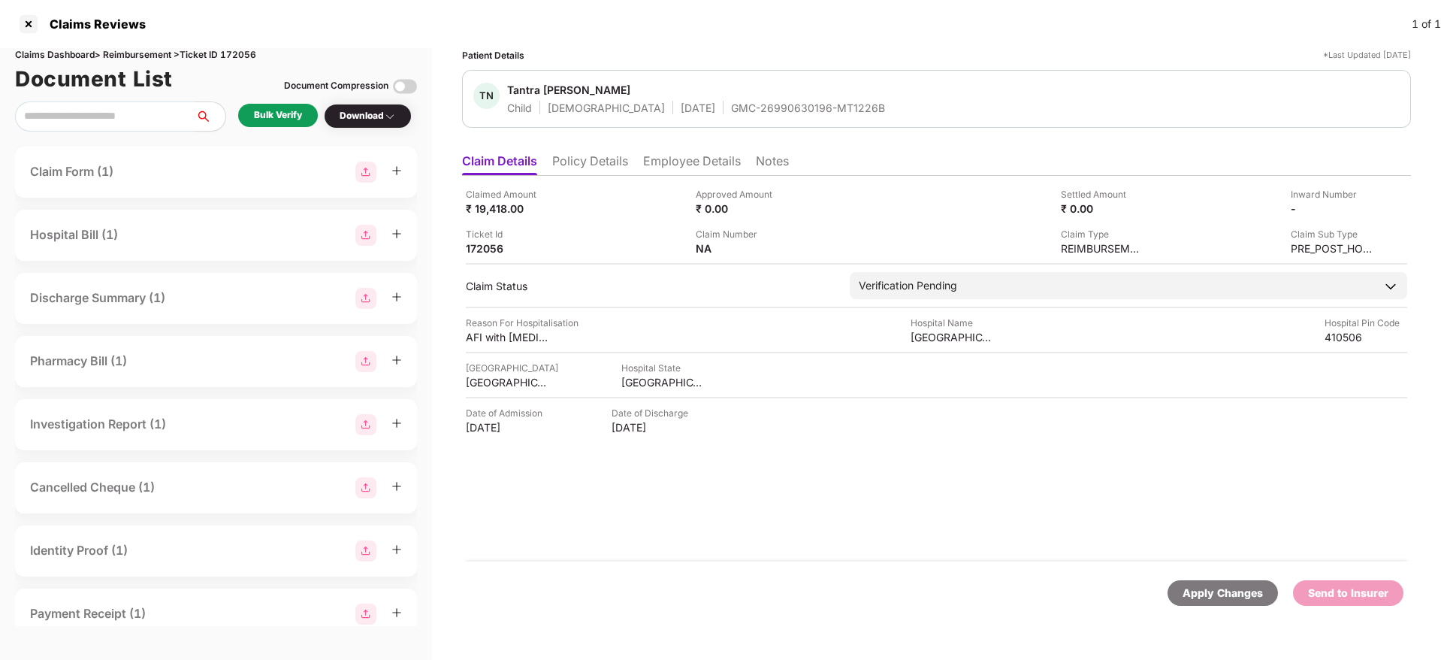
click at [757, 115] on div "TN Tantra Nehare Child Male 09 Dec 2023 GMC-26990630196-MT1226B" at bounding box center [936, 99] width 949 height 58
click at [757, 114] on div "GMC-26990630196-MT1226B" at bounding box center [808, 108] width 154 height 14
copy div "GMC-26990630196-MT1226B"
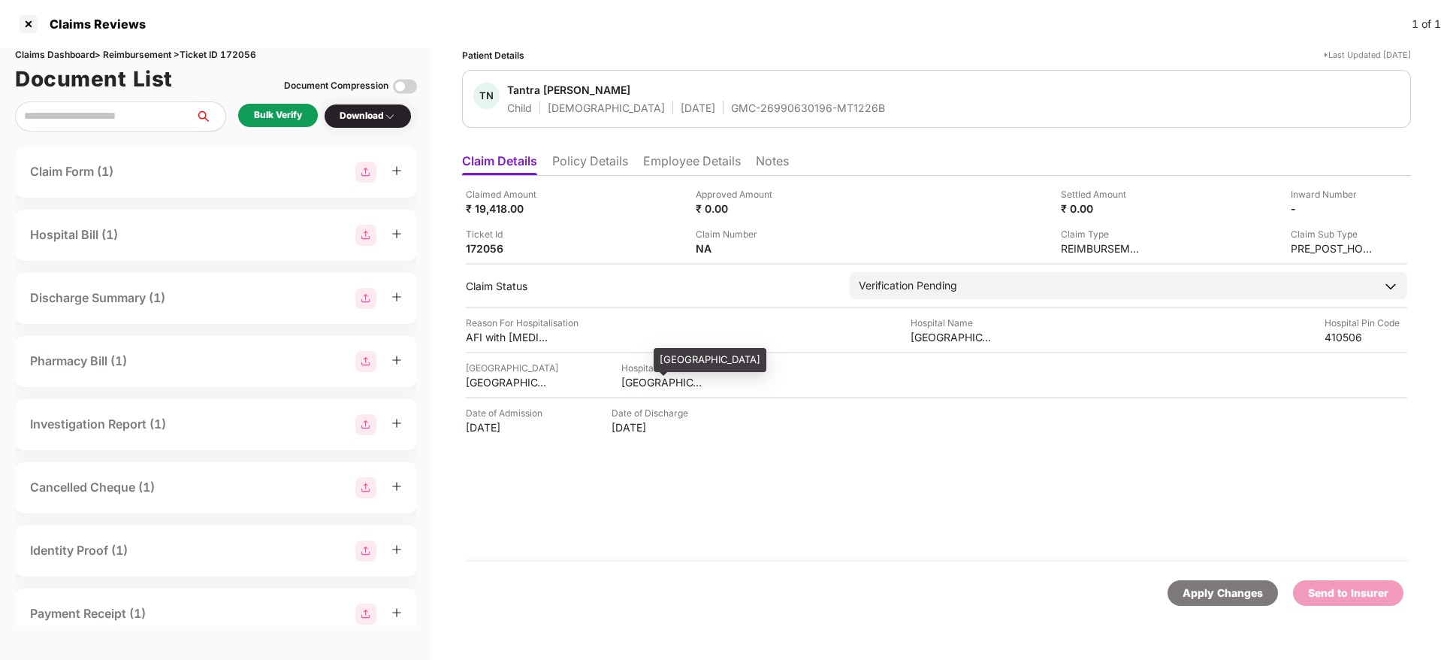
click at [637, 388] on div "MAHARASHTRA" at bounding box center [662, 382] width 83 height 14
copy div "MAHARASHTRA"
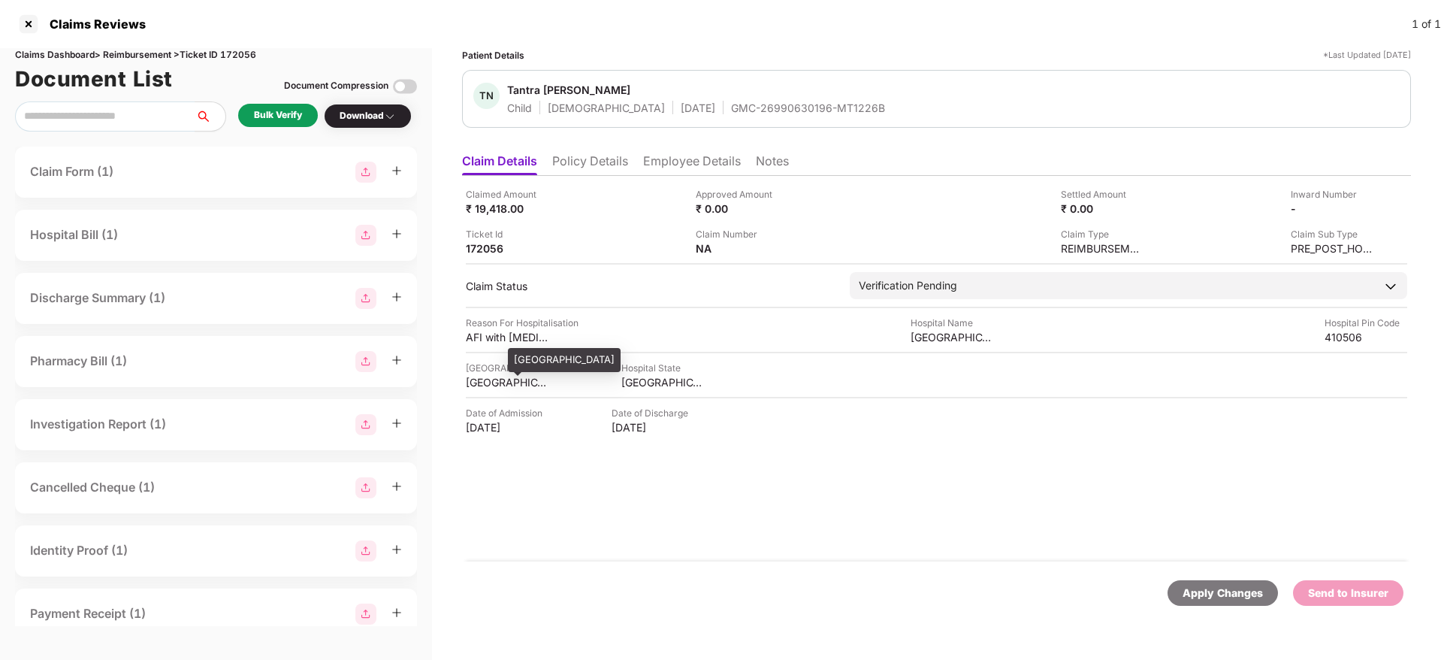
click at [482, 377] on div "PUNE" at bounding box center [507, 382] width 83 height 14
copy div "PUNE"
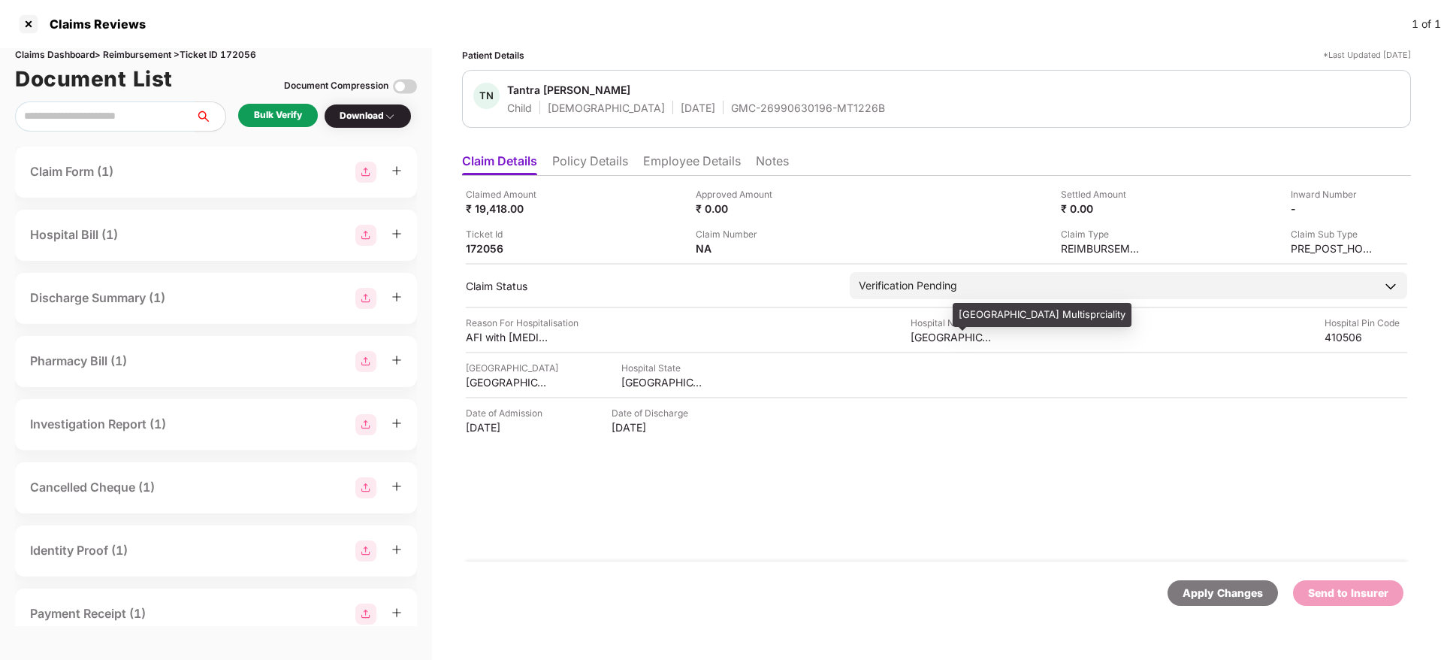
click at [923, 338] on div "Mauli Hospital Multisprciality" at bounding box center [952, 337] width 83 height 14
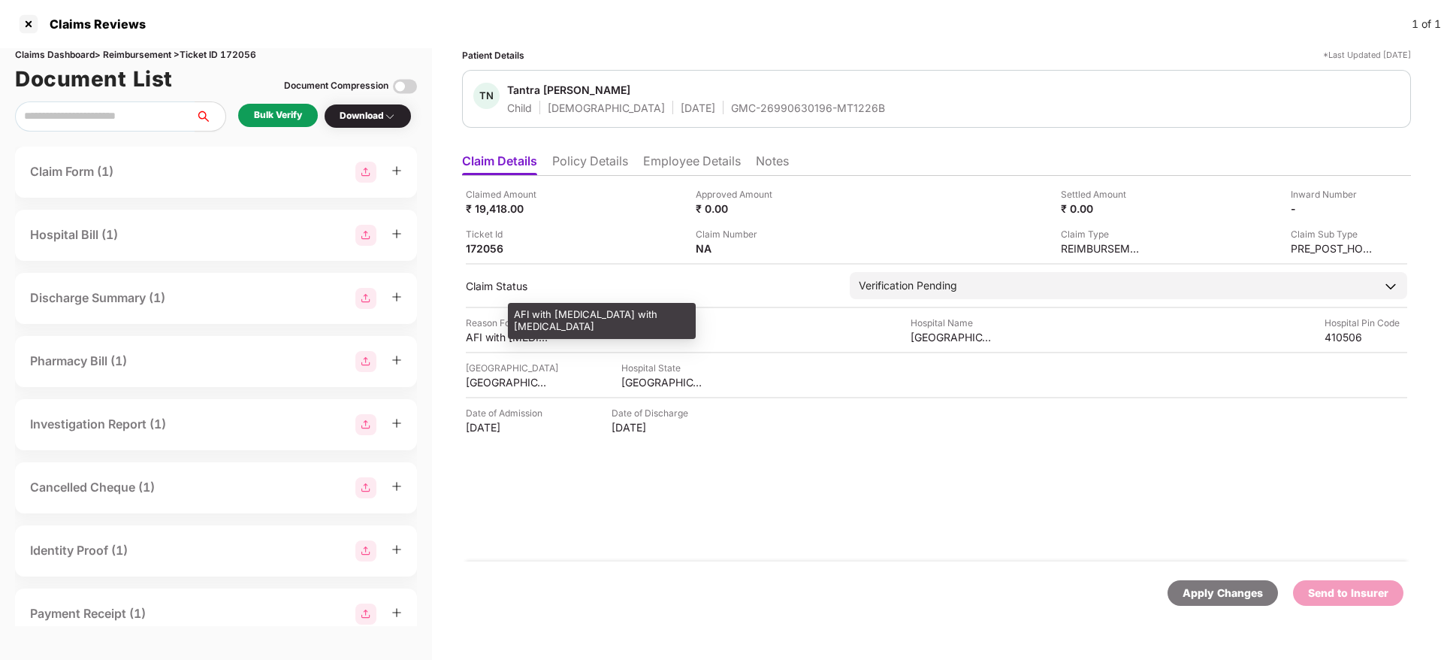
click at [494, 334] on div "AFI with Bronchitis with Enteric Fever" at bounding box center [507, 337] width 83 height 14
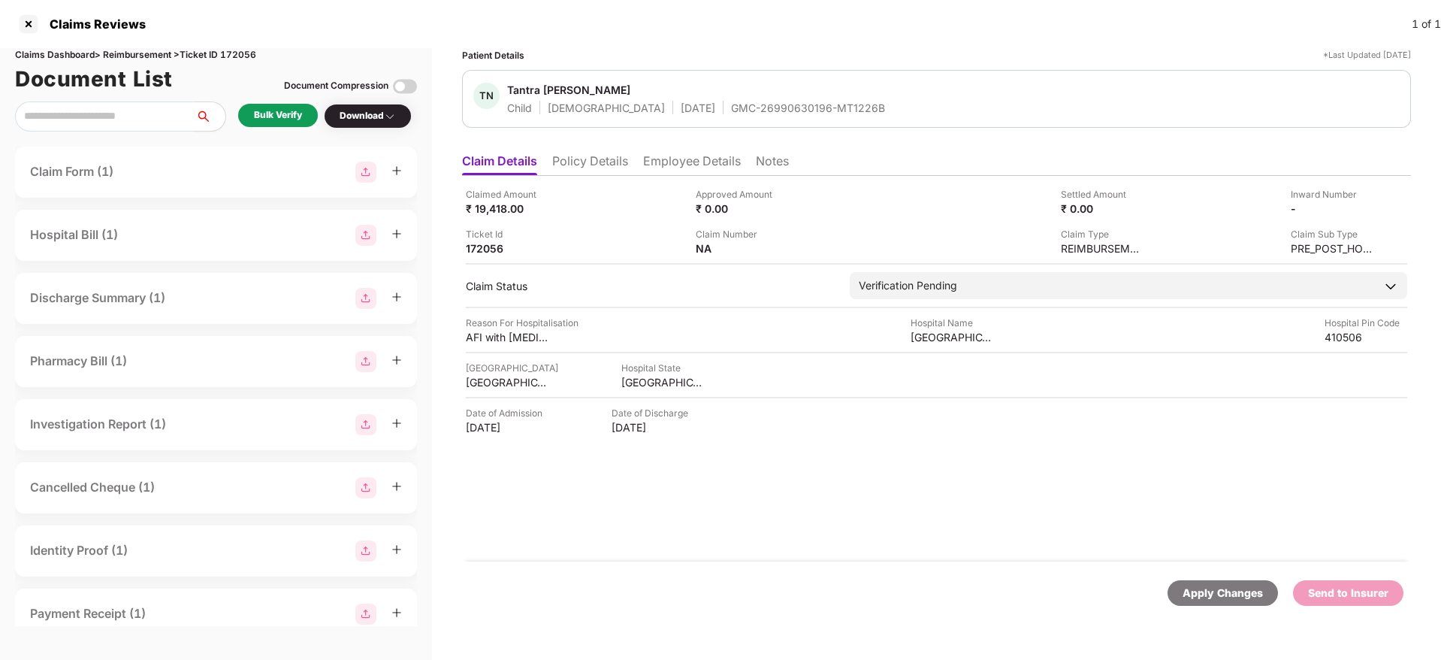
click at [677, 160] on li "Employee Details" at bounding box center [692, 164] width 98 height 22
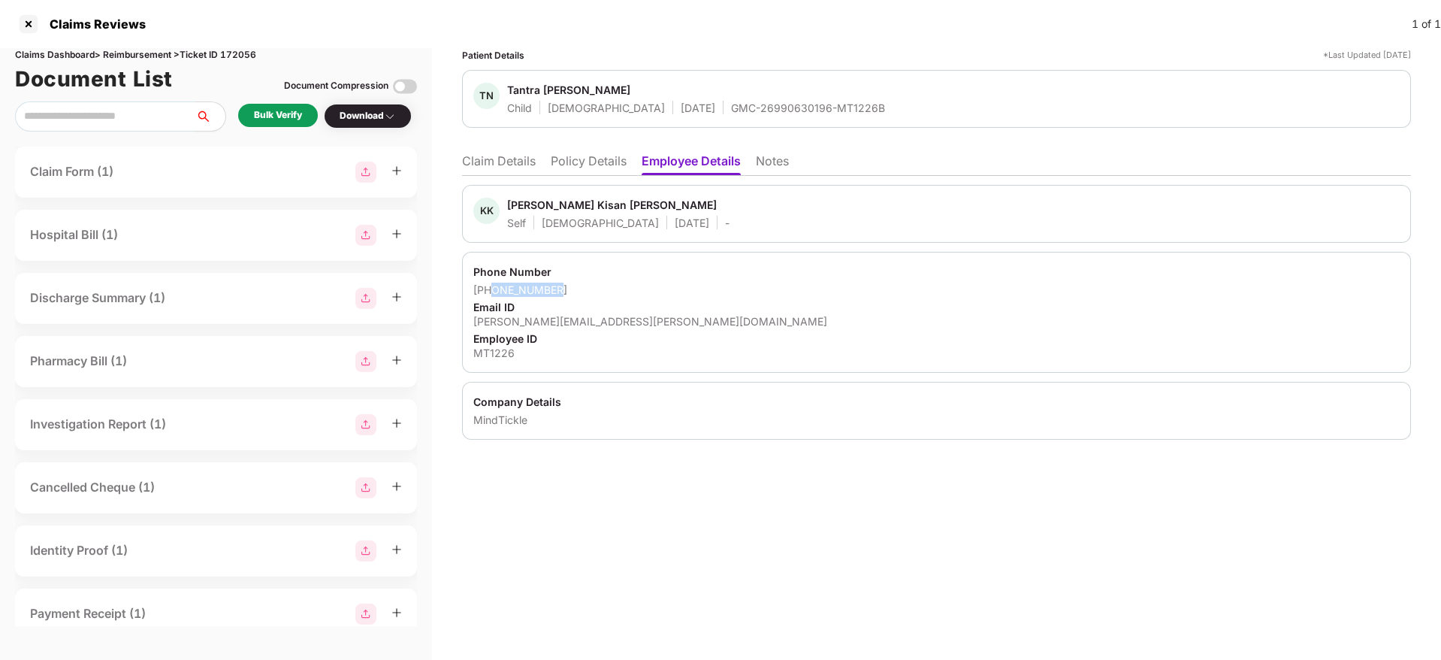
drag, startPoint x: 576, startPoint y: 282, endPoint x: 491, endPoint y: 285, distance: 85.7
click at [491, 285] on div "+918408888383" at bounding box center [936, 290] width 926 height 14
click at [562, 324] on div "kishor.nehare@mindtickle.com" at bounding box center [936, 321] width 926 height 14
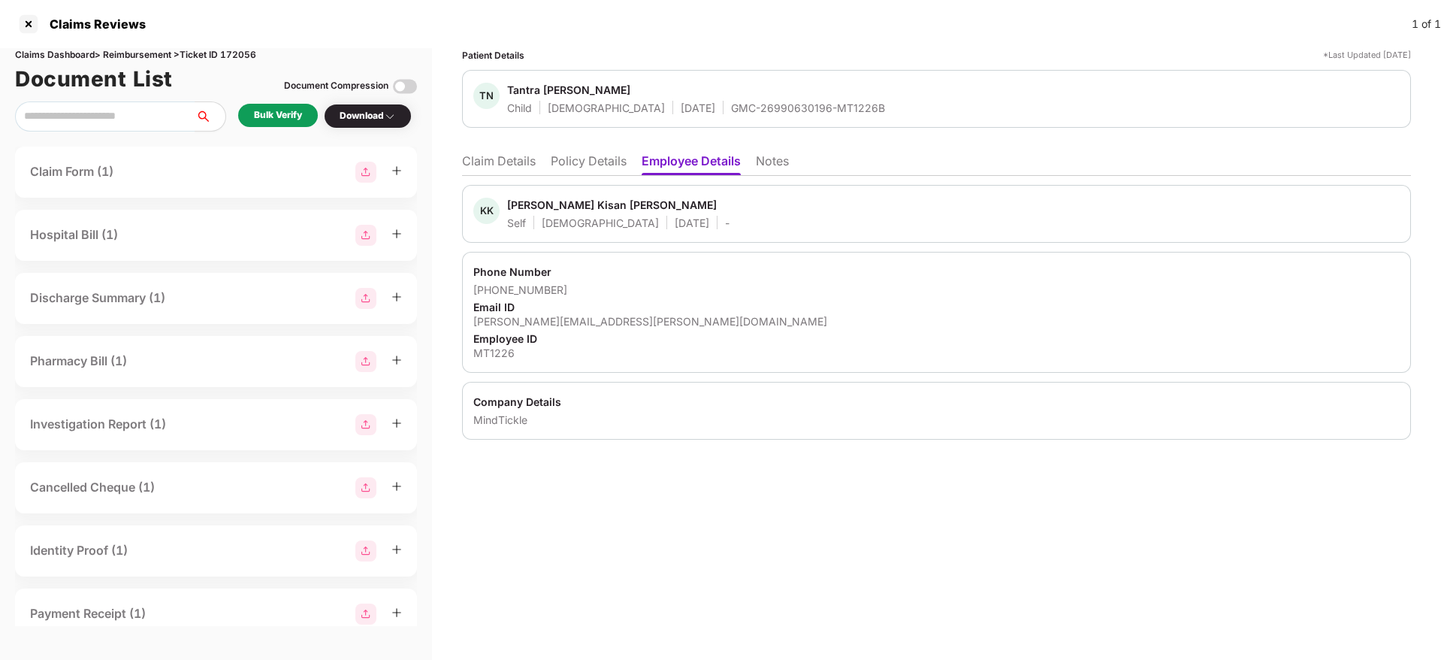
click at [515, 153] on li "Claim Details" at bounding box center [499, 164] width 74 height 22
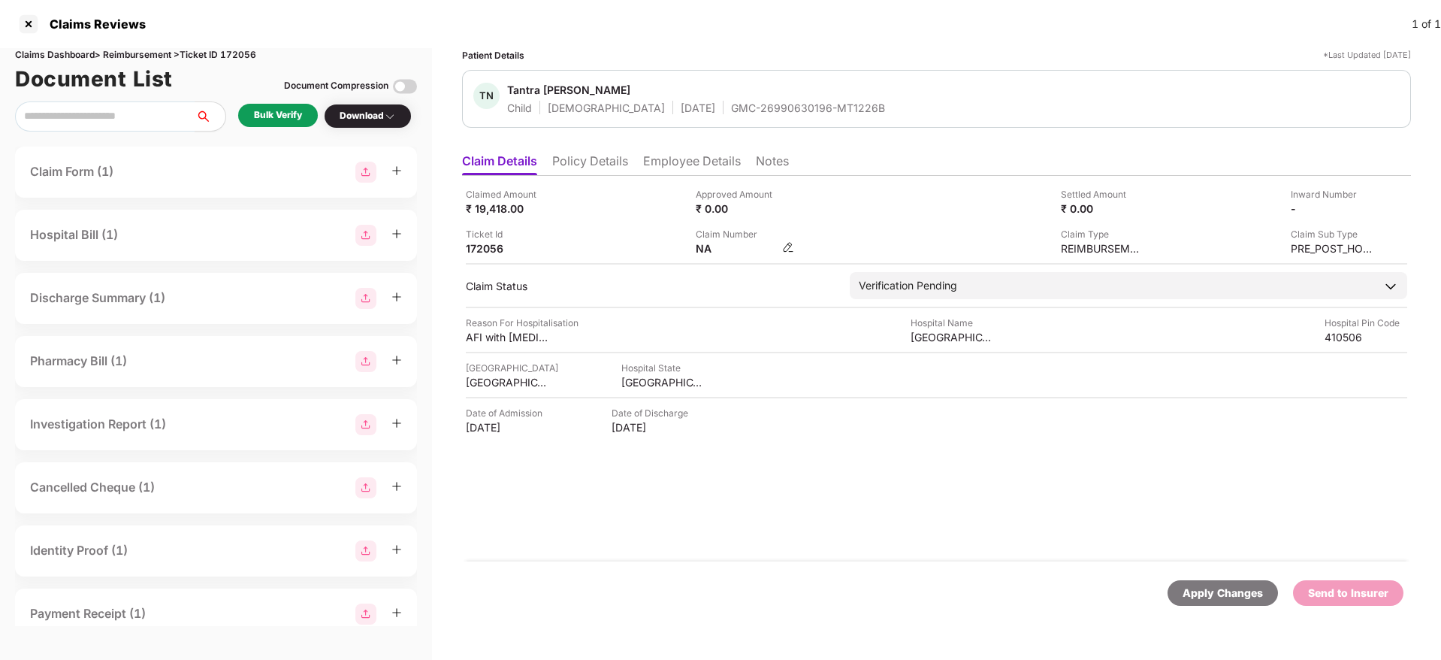
click at [792, 247] on img at bounding box center [788, 247] width 12 height 12
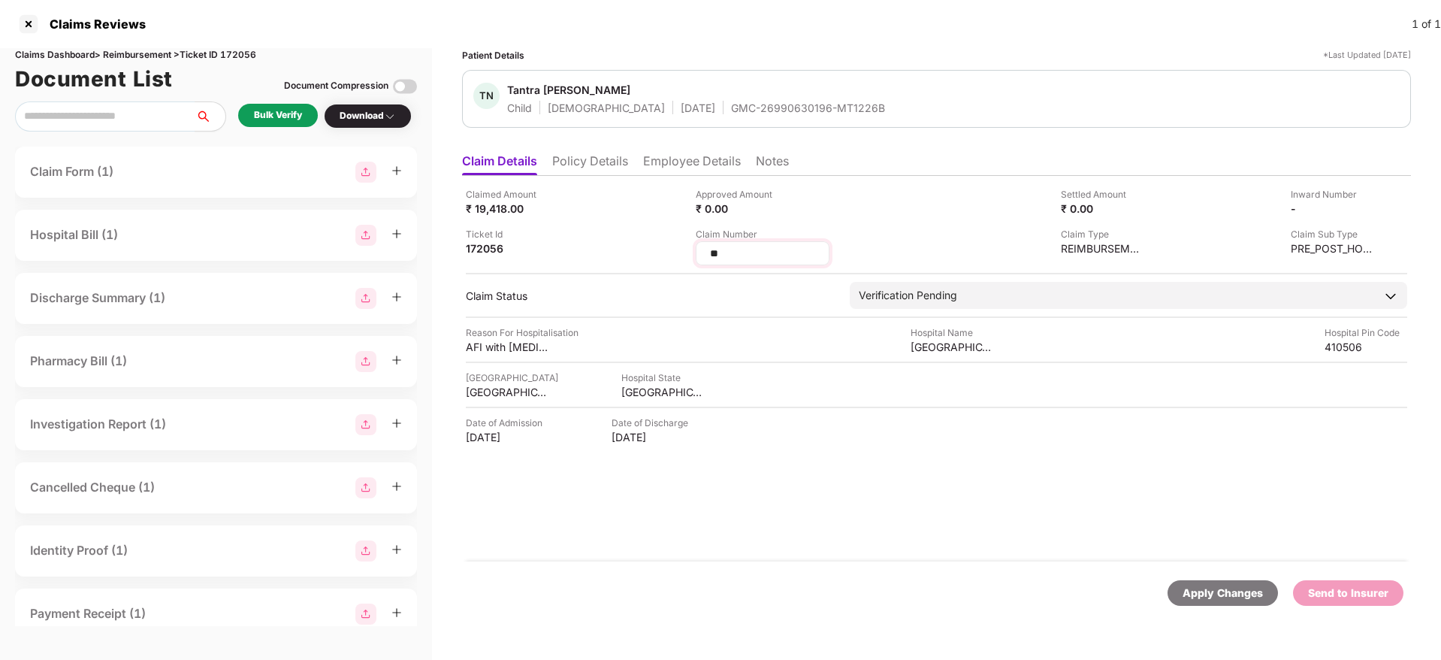
type input "*"
type input "**********"
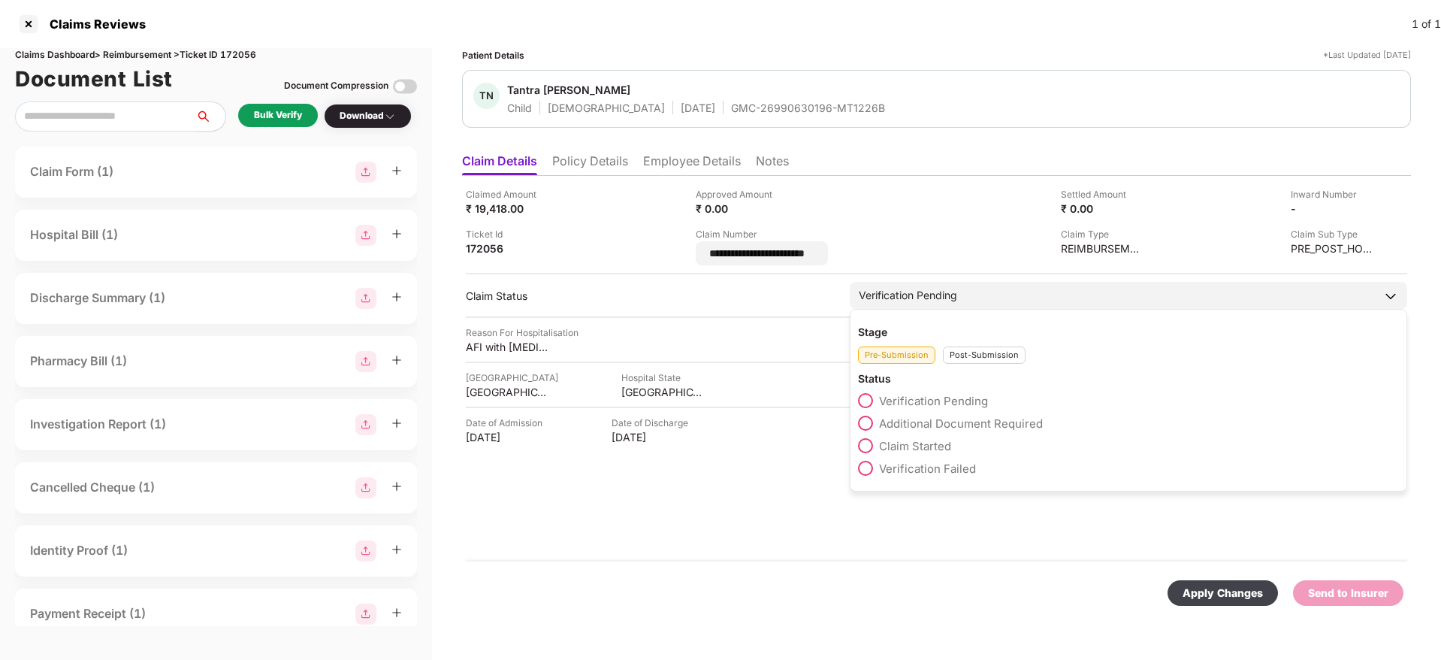
click at [998, 353] on div "Post-Submission" at bounding box center [984, 354] width 83 height 17
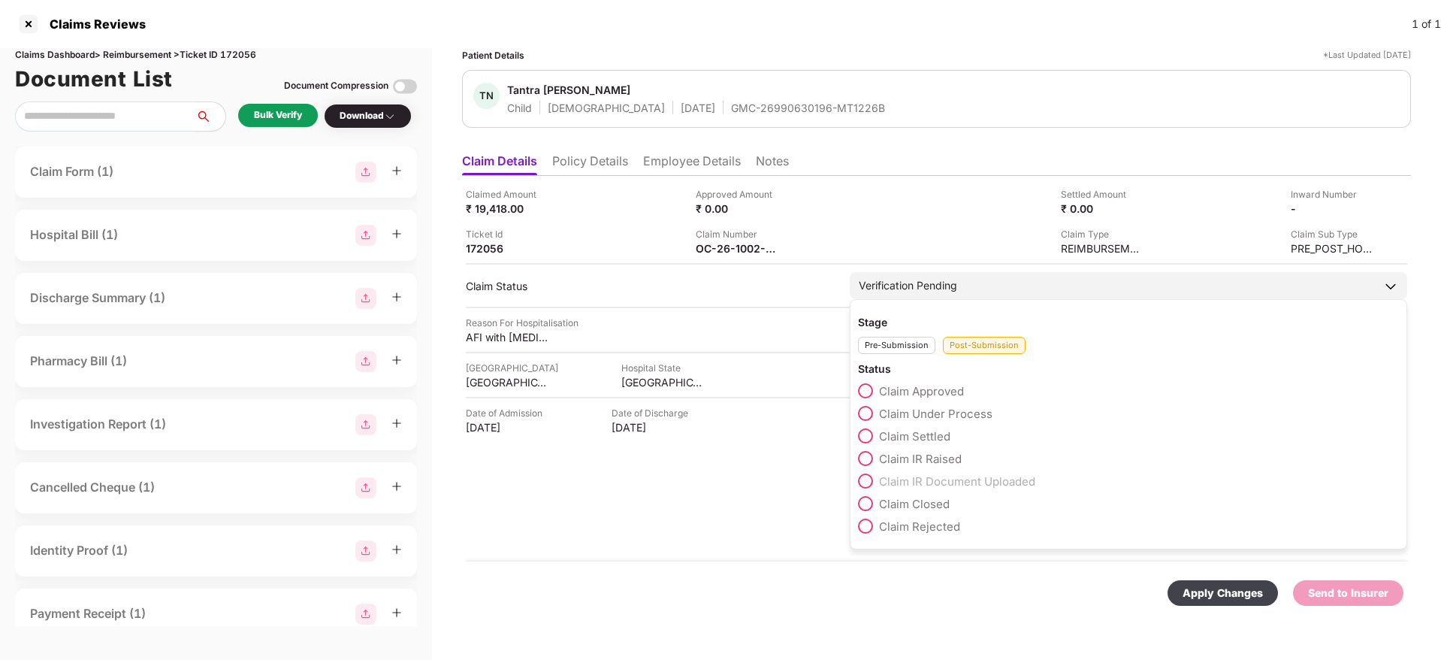
click at [944, 413] on span "Claim Under Process" at bounding box center [935, 413] width 113 height 14
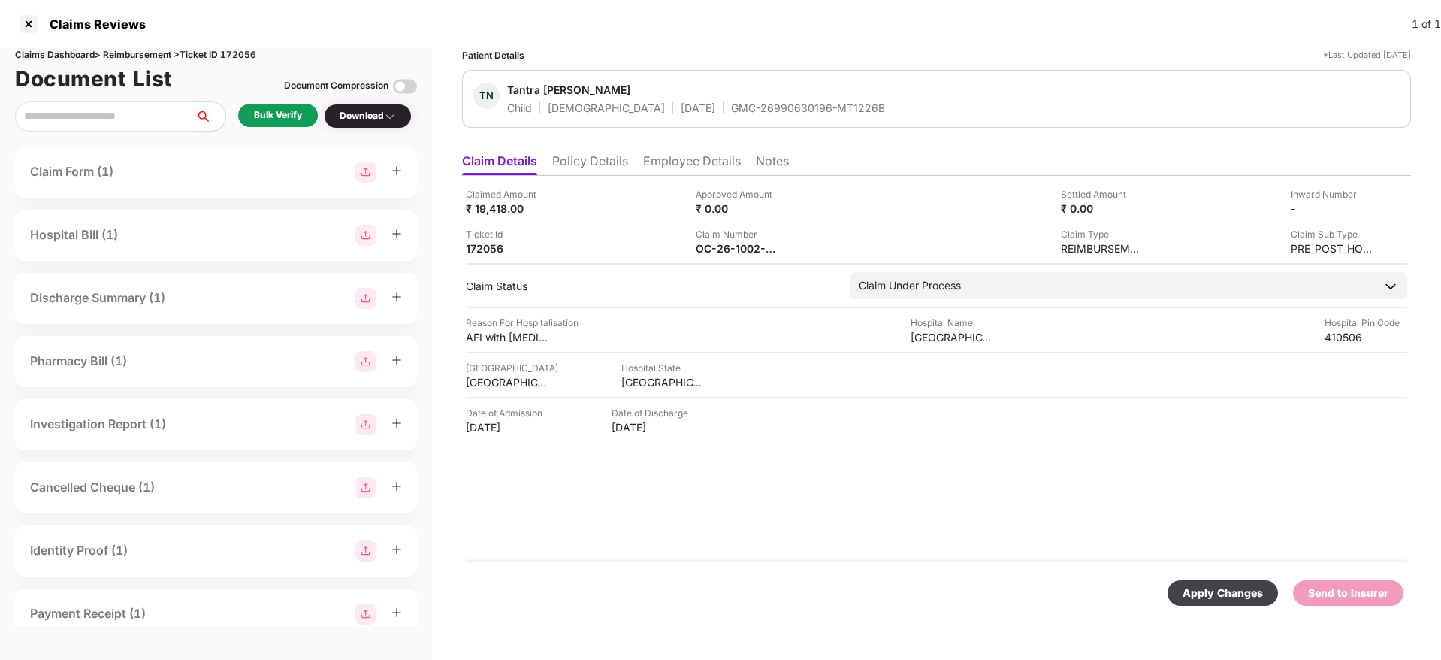
click at [1227, 588] on div "Apply Changes" at bounding box center [1223, 593] width 80 height 17
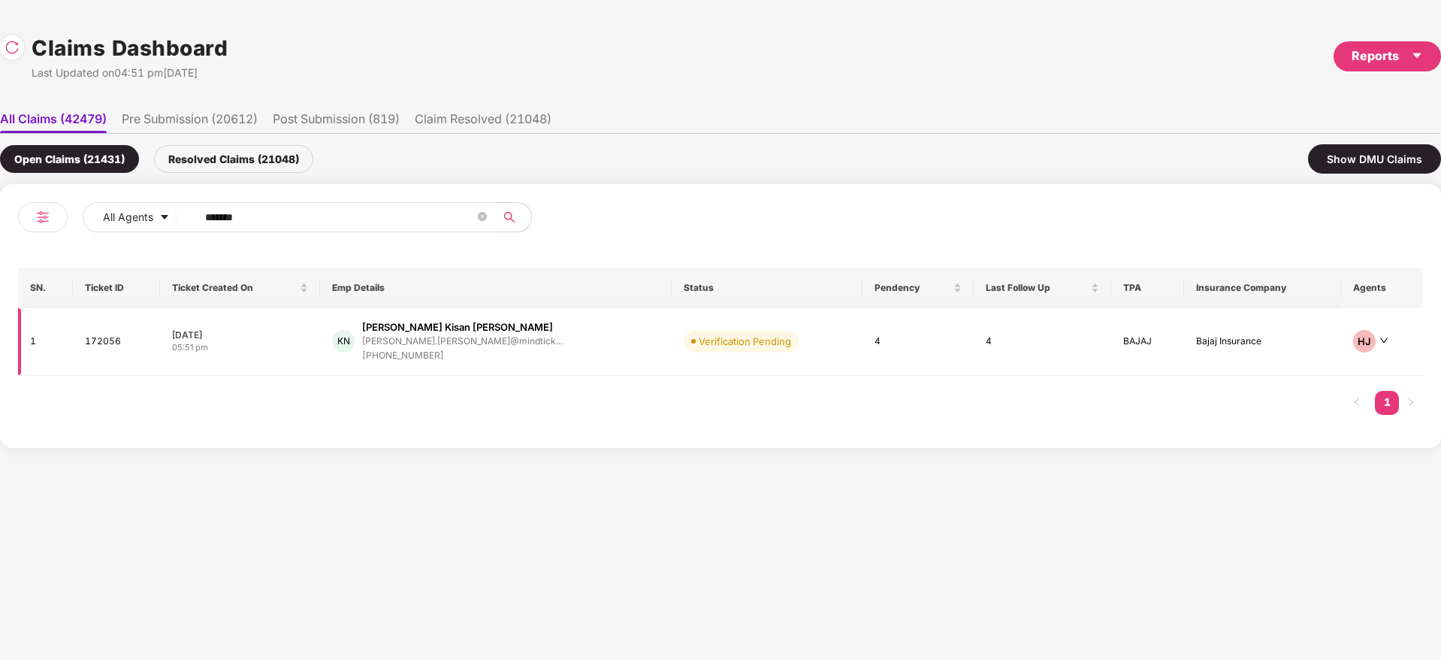
drag, startPoint x: 277, startPoint y: 219, endPoint x: 400, endPoint y: 346, distance: 176.4
click at [0, 345] on div "All Agents ****** SN. Ticket ID Ticket Created On Emp Details Status Pendency L…" at bounding box center [720, 316] width 1441 height 264
paste input "text"
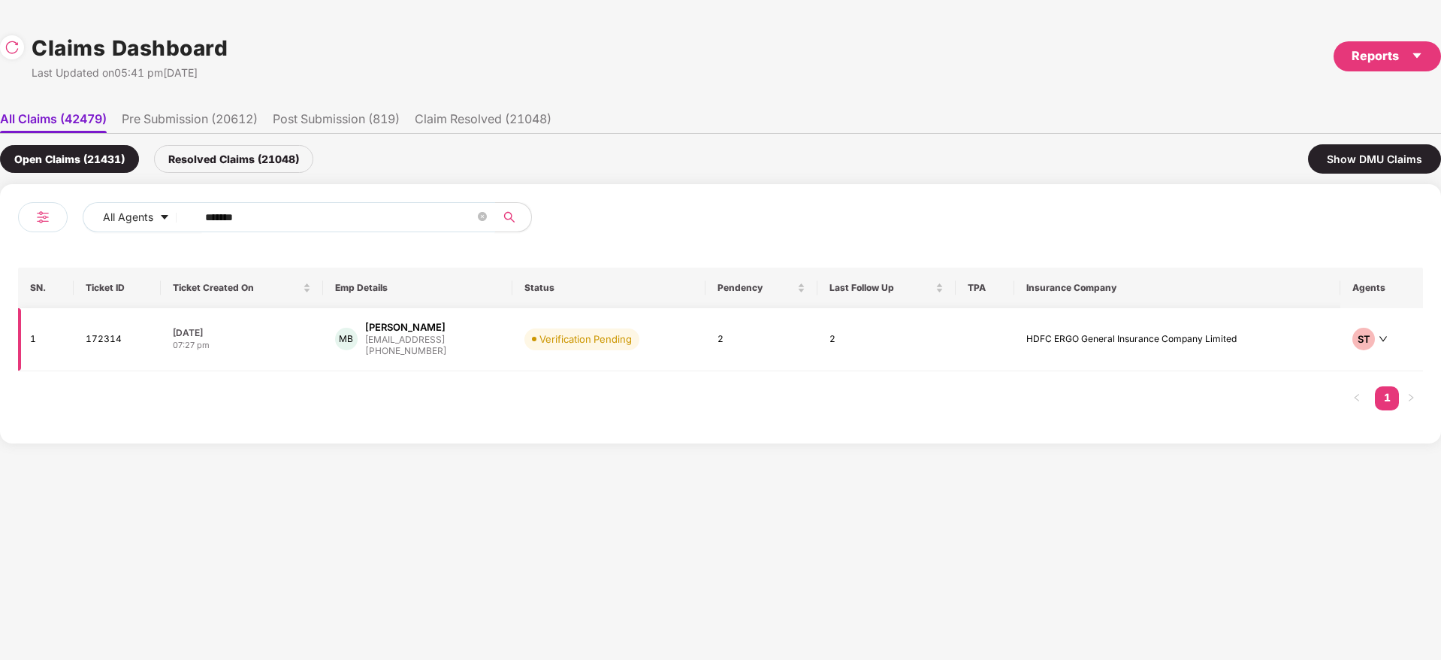
type input "******"
click at [691, 341] on td "Verification Pending" at bounding box center [608, 339] width 193 height 63
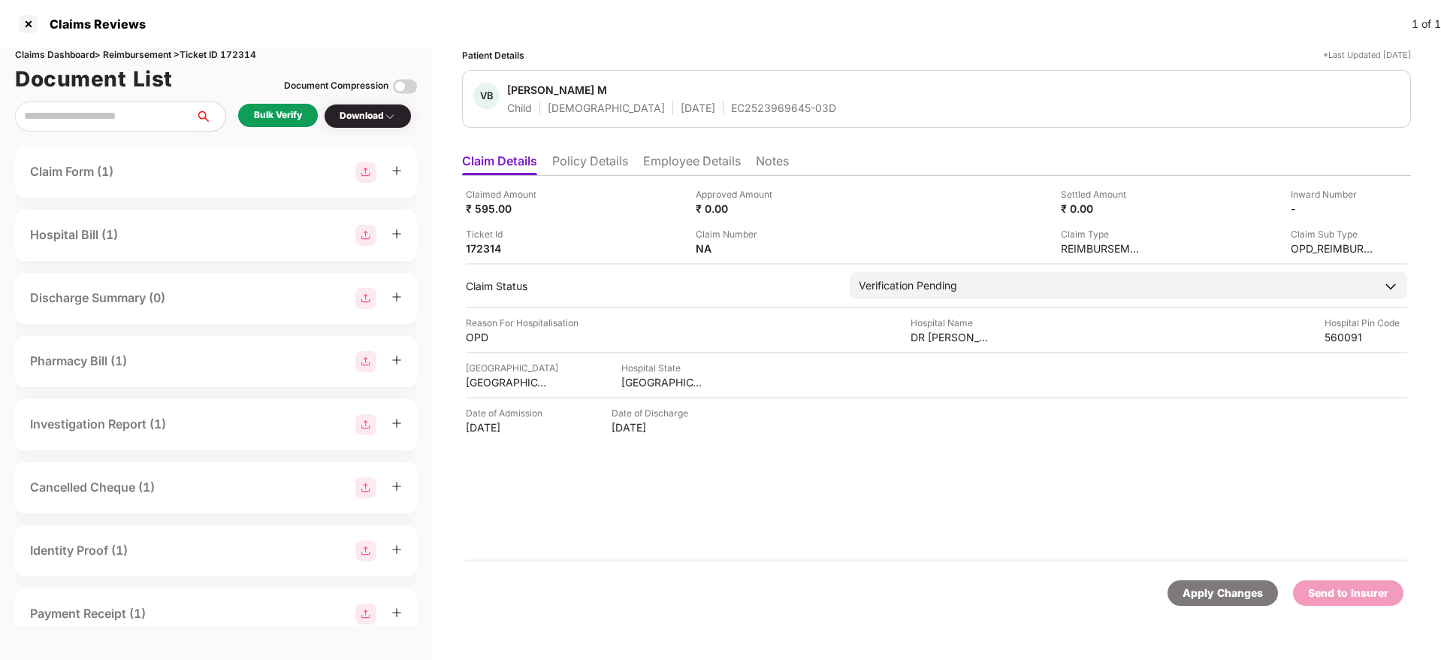
click at [664, 170] on li "Employee Details" at bounding box center [692, 164] width 98 height 22
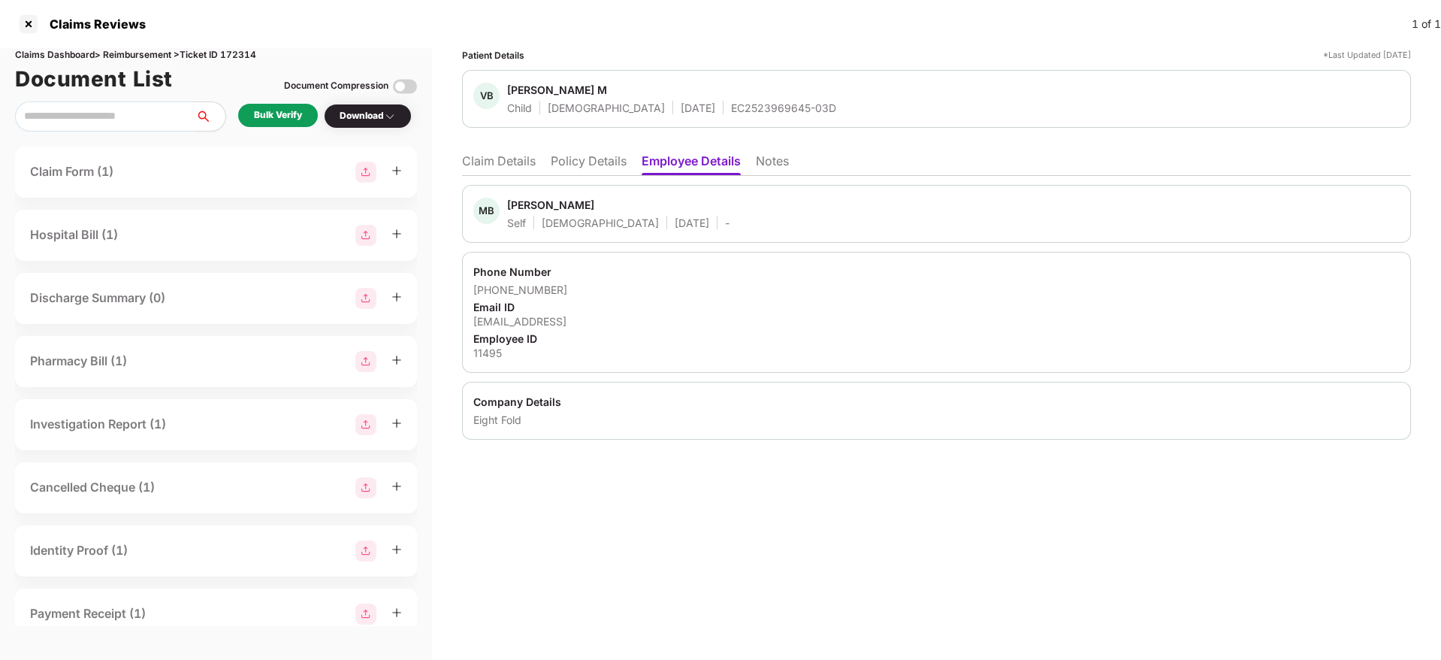
click at [492, 352] on div "11495" at bounding box center [936, 353] width 926 height 14
click at [493, 352] on div "11495" at bounding box center [936, 353] width 926 height 14
click at [558, 165] on li "Policy Details" at bounding box center [589, 164] width 76 height 22
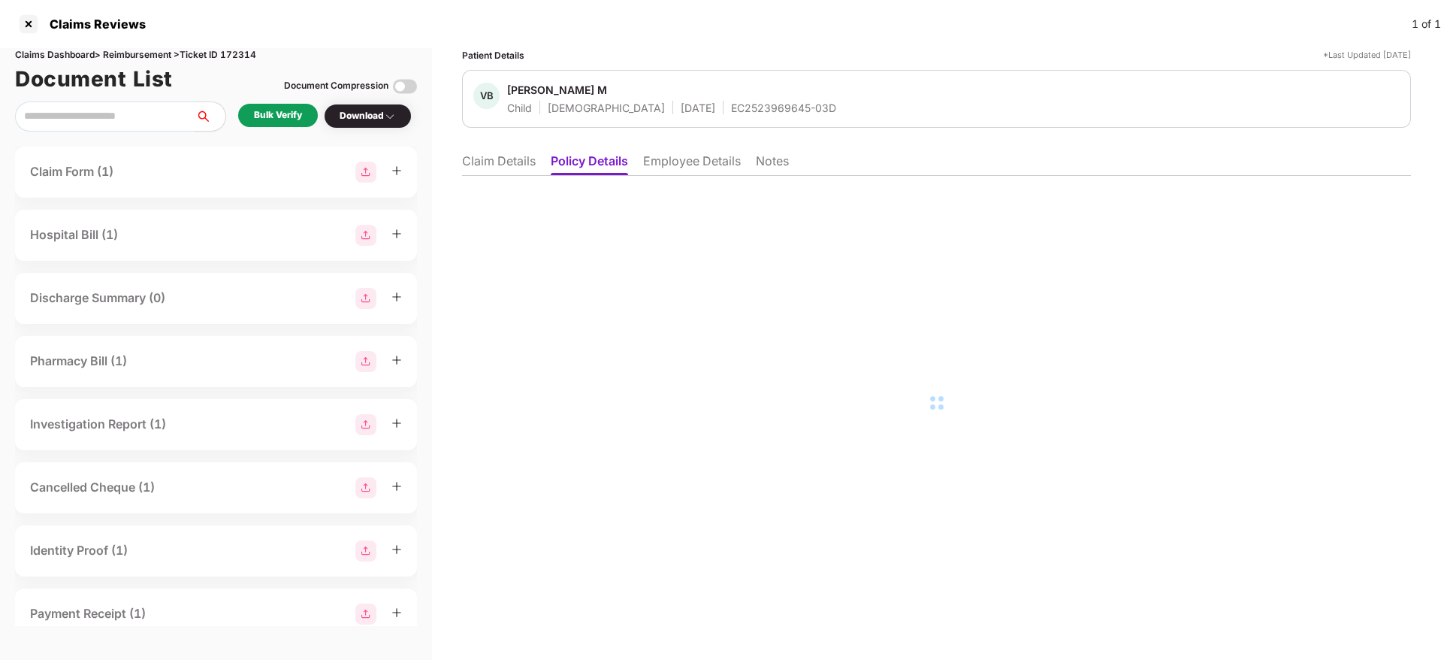
click at [505, 160] on li "Claim Details" at bounding box center [499, 164] width 74 height 22
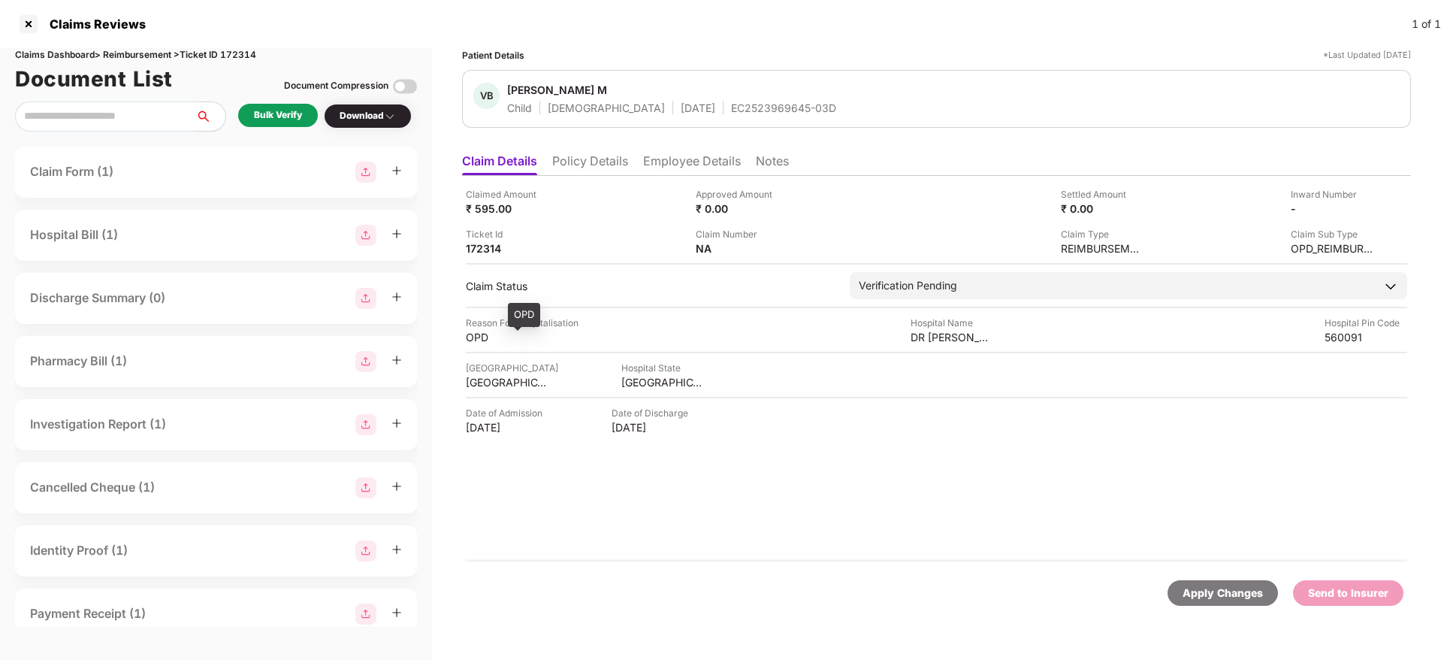
click at [479, 340] on div "OPD" at bounding box center [507, 337] width 83 height 14
click at [928, 337] on div "DR Bear" at bounding box center [952, 337] width 83 height 14
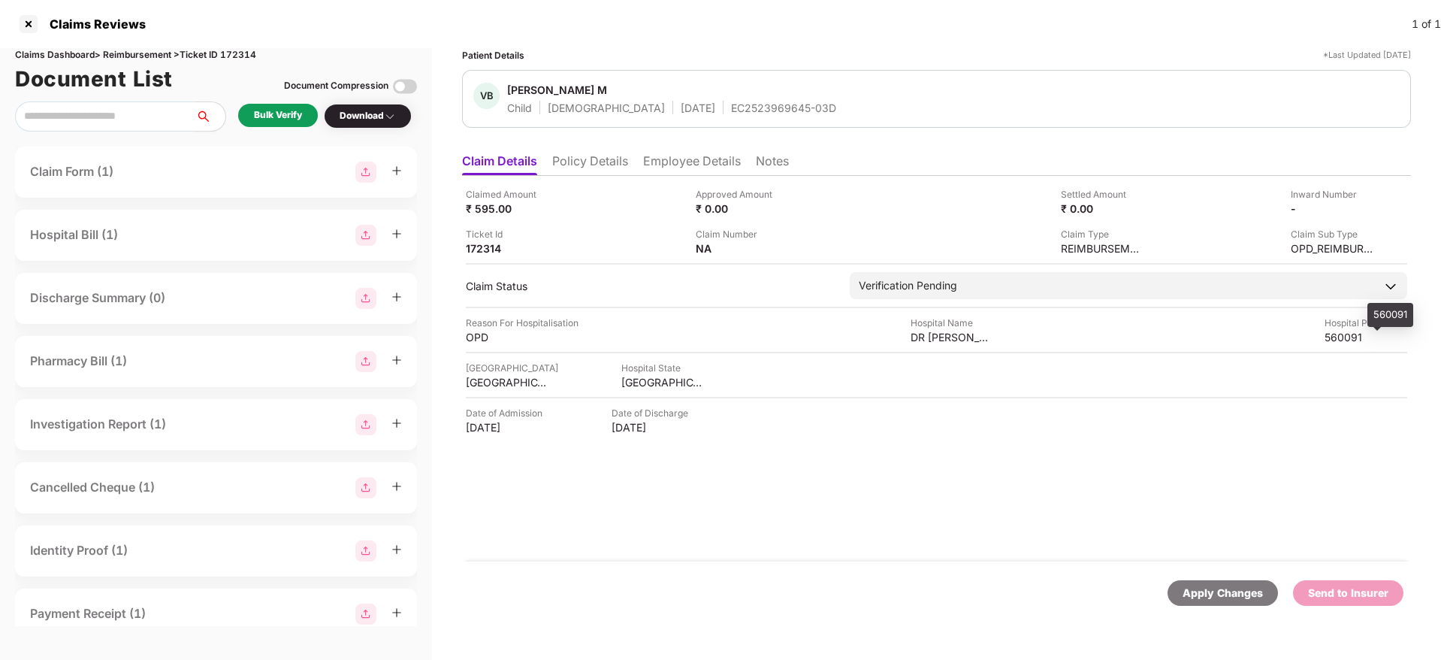
click at [1350, 340] on div "560091" at bounding box center [1366, 337] width 83 height 14
click at [937, 334] on div "DR Bear" at bounding box center [952, 337] width 83 height 14
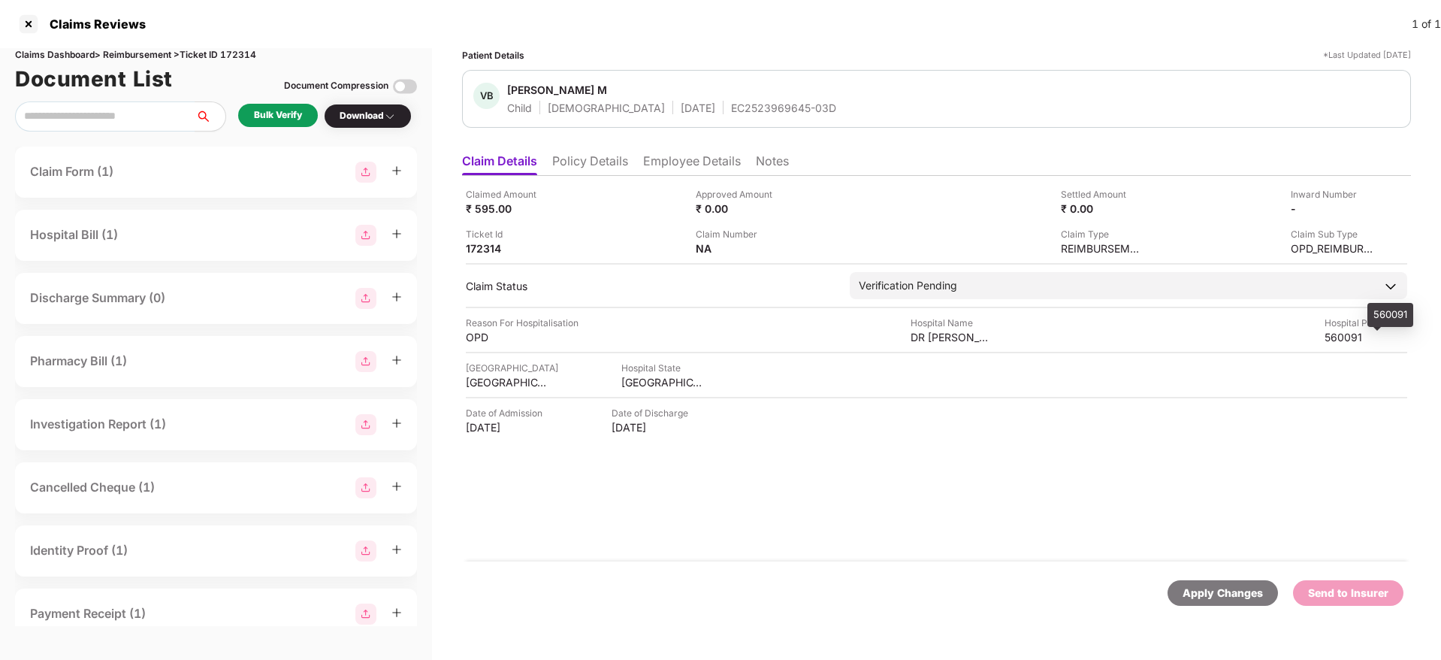
click at [1345, 339] on div "560091" at bounding box center [1366, 337] width 83 height 14
click at [731, 111] on div "EC2523969645-03D" at bounding box center [783, 108] width 105 height 14
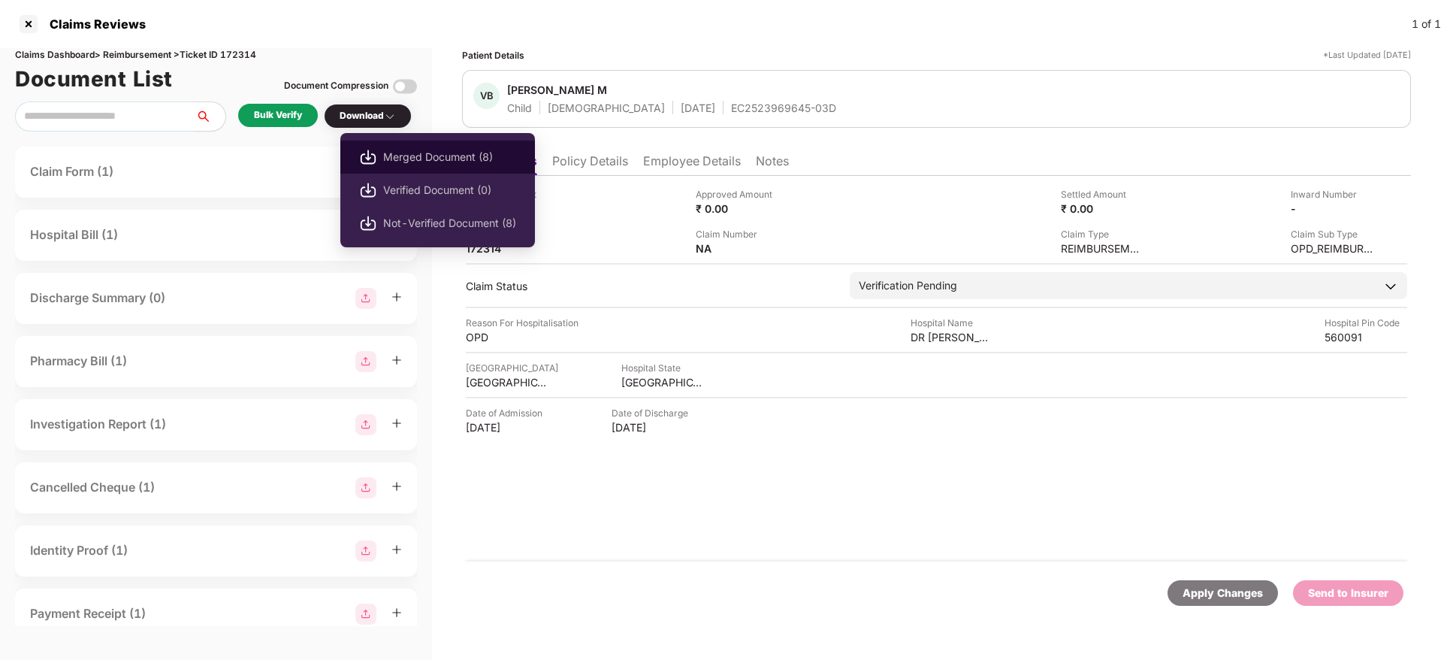
click at [414, 150] on span "Merged Document (8)" at bounding box center [449, 157] width 133 height 17
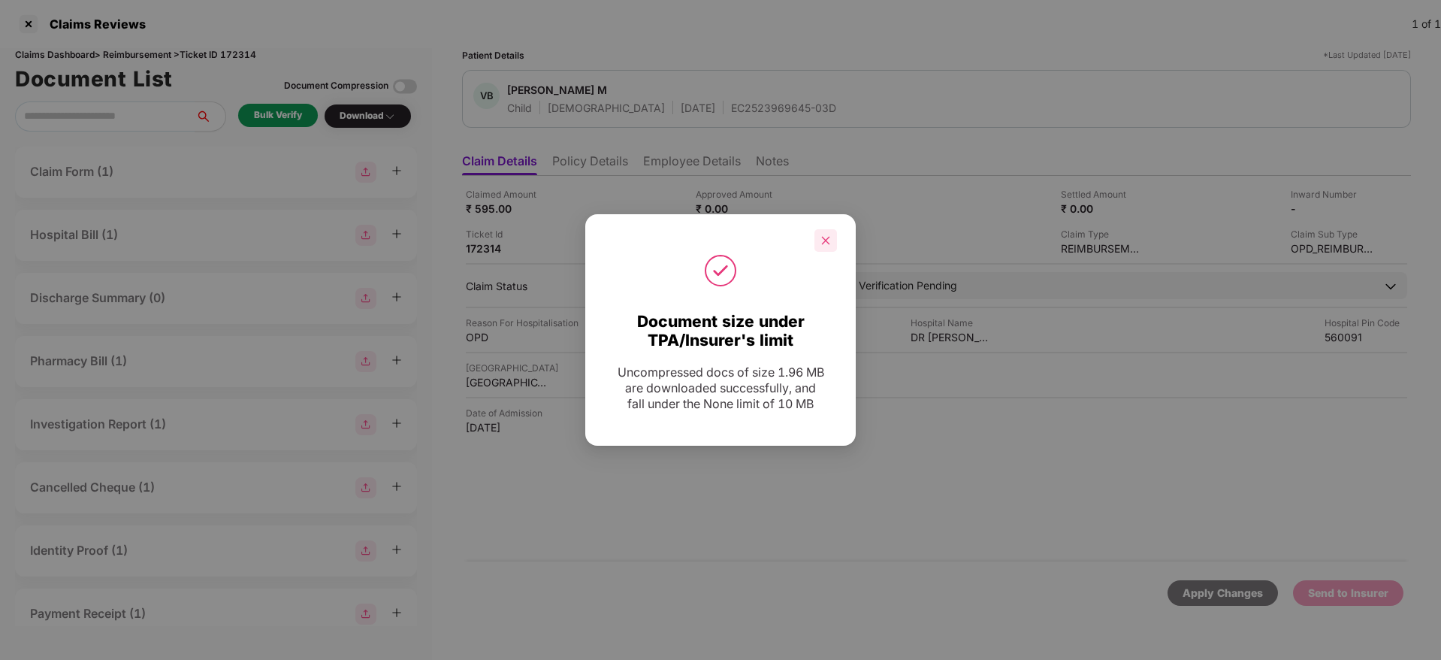
click at [820, 240] on icon "close" at bounding box center [825, 240] width 11 height 11
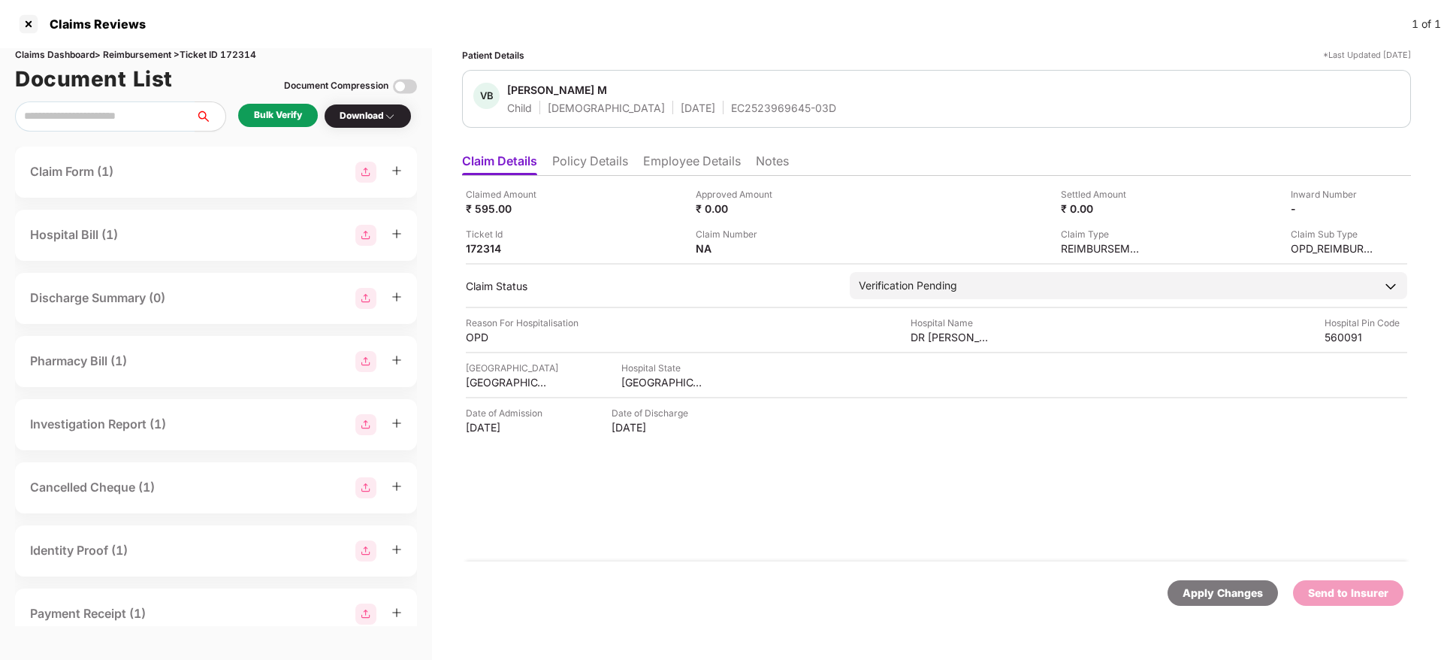
click at [736, 107] on div "EC2523969645-03D" at bounding box center [783, 108] width 105 height 14
click at [1370, 204] on img at bounding box center [1367, 207] width 12 height 12
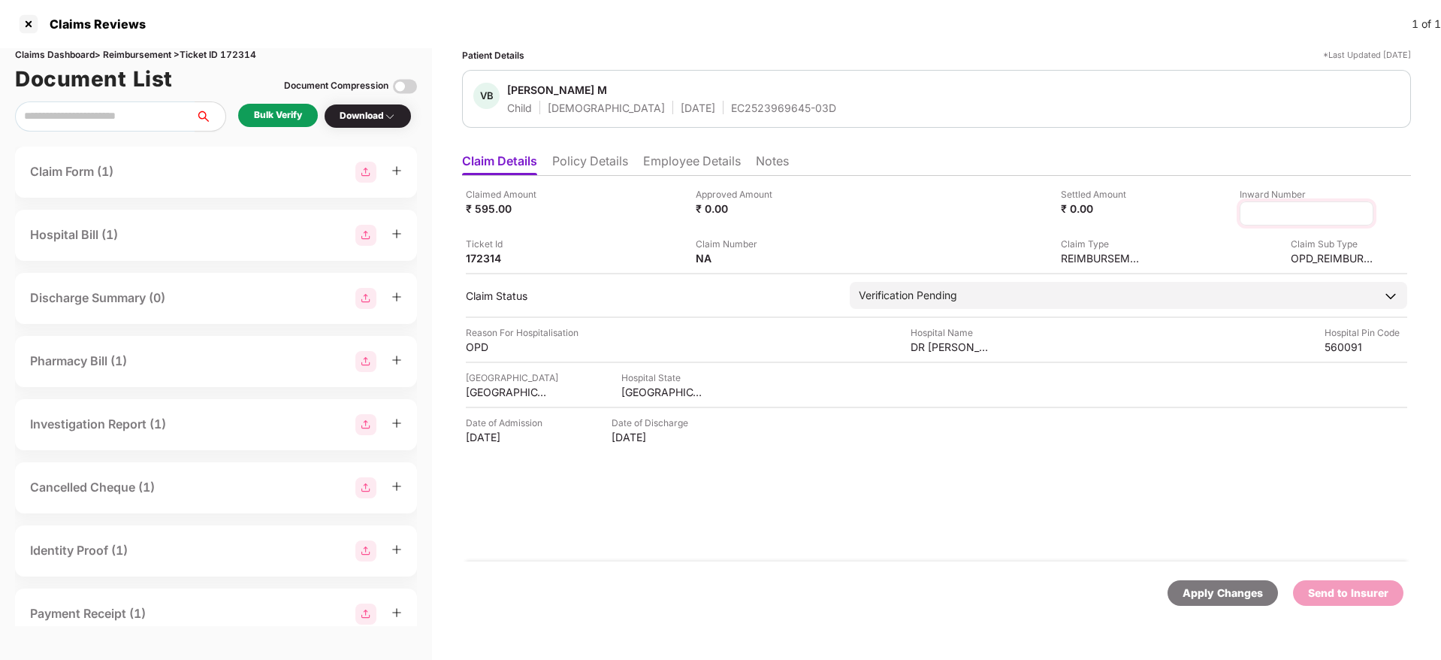
type input "**********"
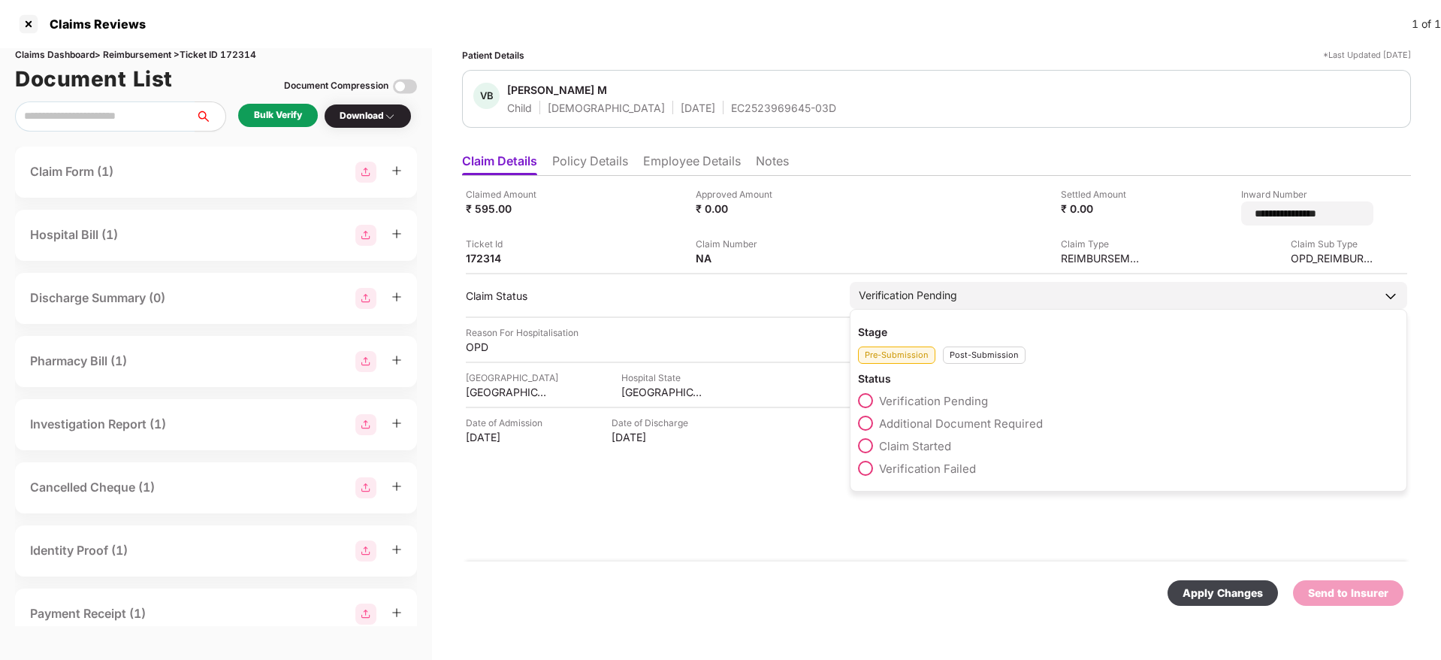
click at [994, 349] on div "Post-Submission" at bounding box center [984, 354] width 83 height 17
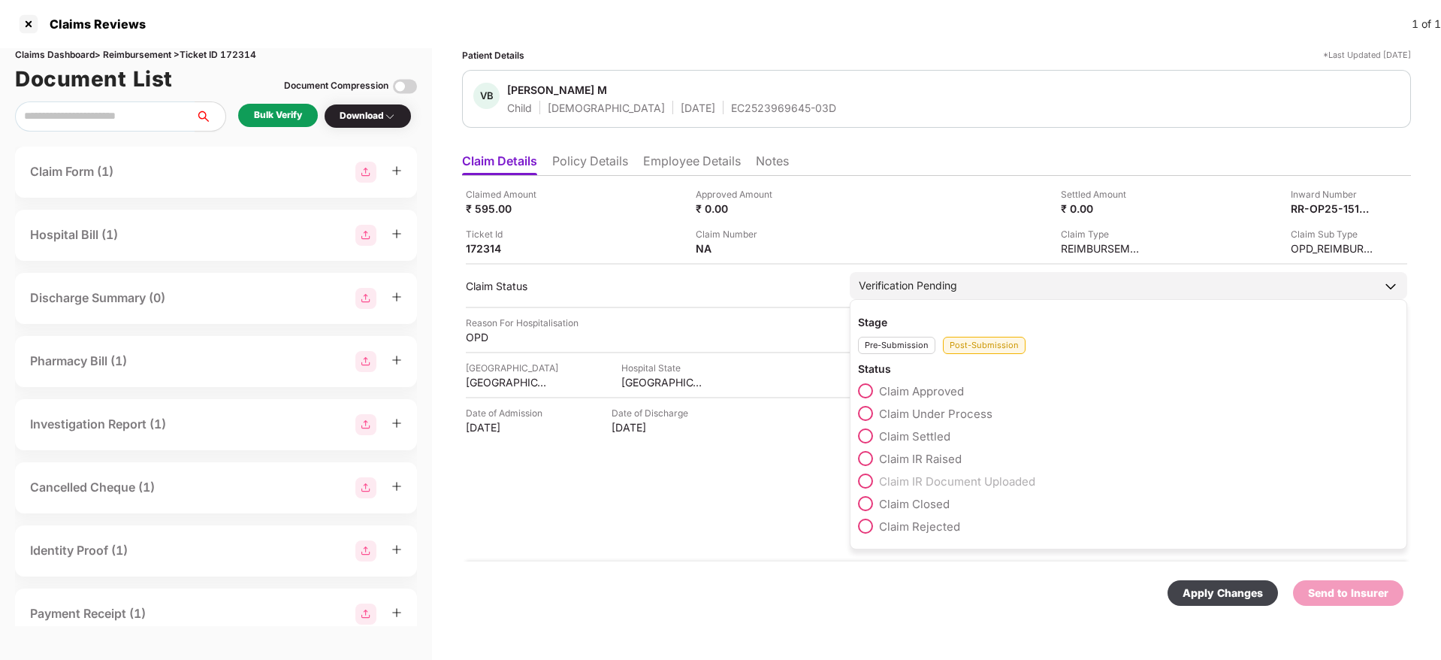
click at [943, 419] on span "Claim Under Process" at bounding box center [935, 413] width 113 height 14
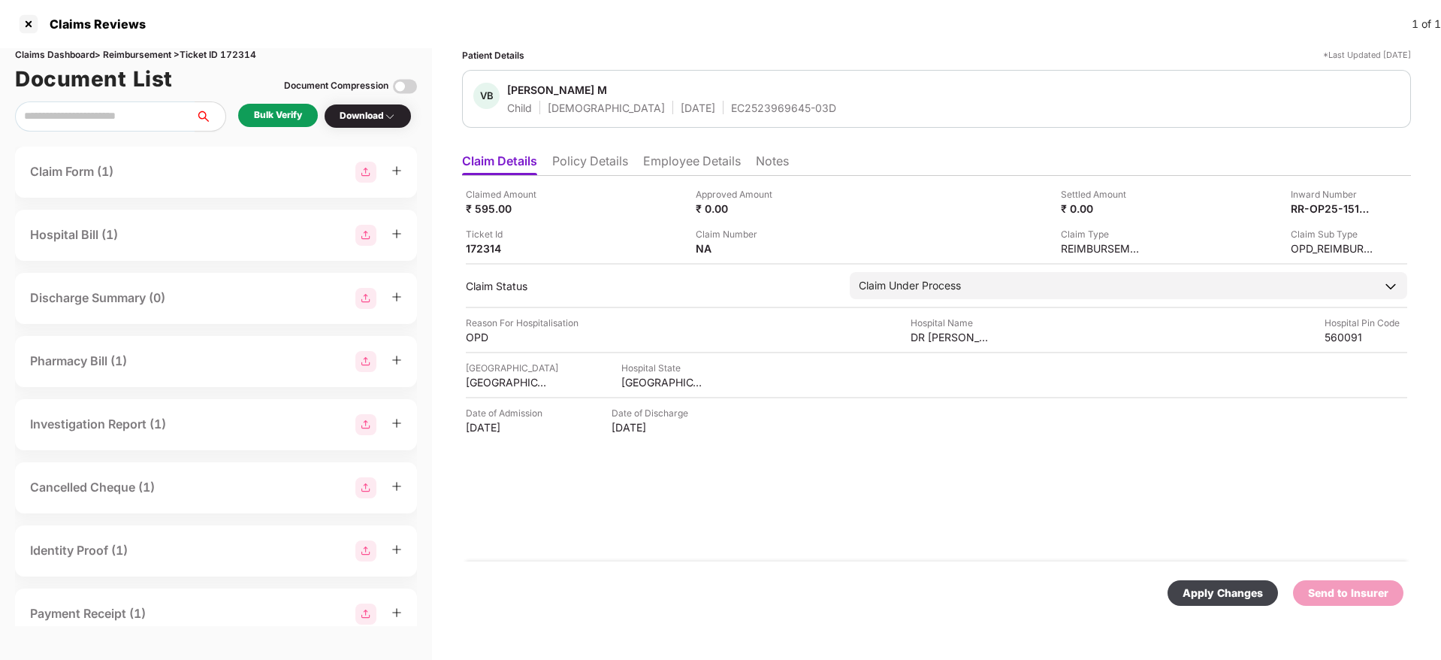
click at [1222, 594] on div "Apply Changes" at bounding box center [1223, 593] width 80 height 17
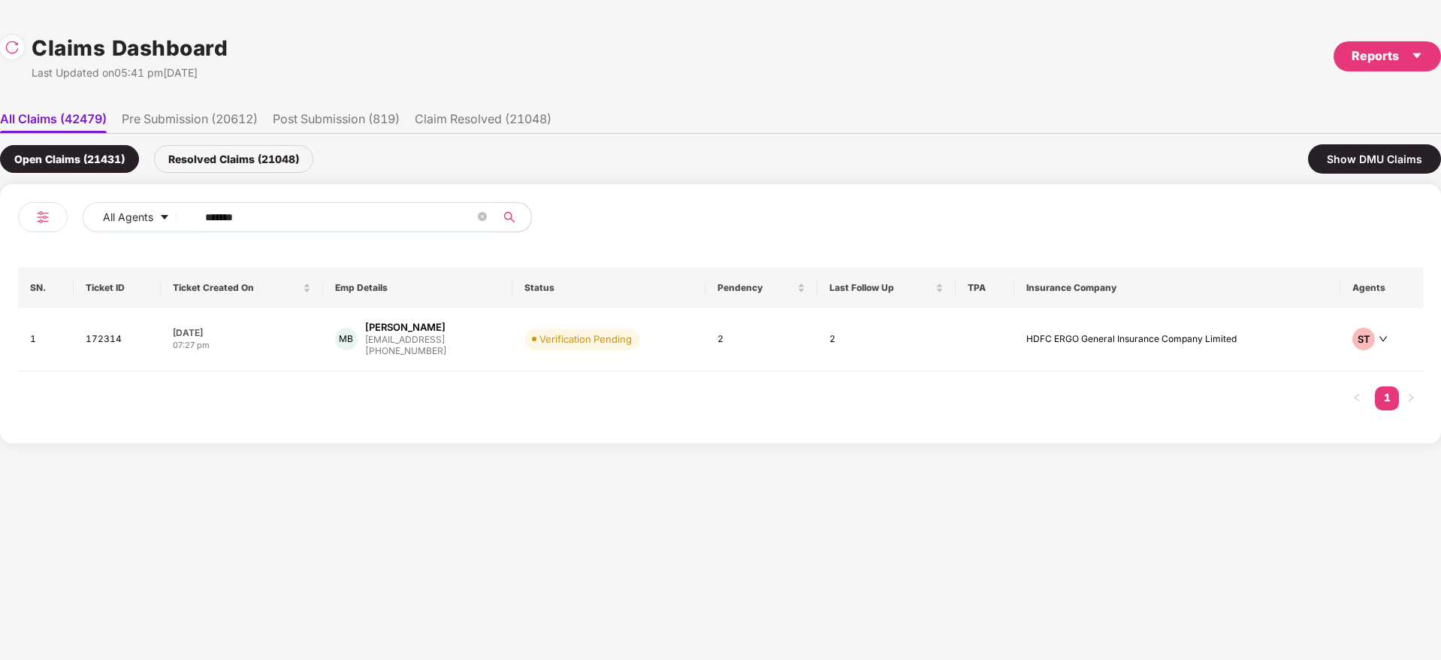
drag, startPoint x: 328, startPoint y: 211, endPoint x: 10, endPoint y: 345, distance: 345.5
click at [0, 345] on div "All Agents ****** SN. Ticket ID Ticket Created On Emp Details Status Pendency L…" at bounding box center [720, 313] width 1441 height 259
paste input "text"
type input "******"
click at [491, 351] on div "PA Pulkit Agrawal pagrawal@eightfold.ai +919672206699" at bounding box center [417, 339] width 165 height 38
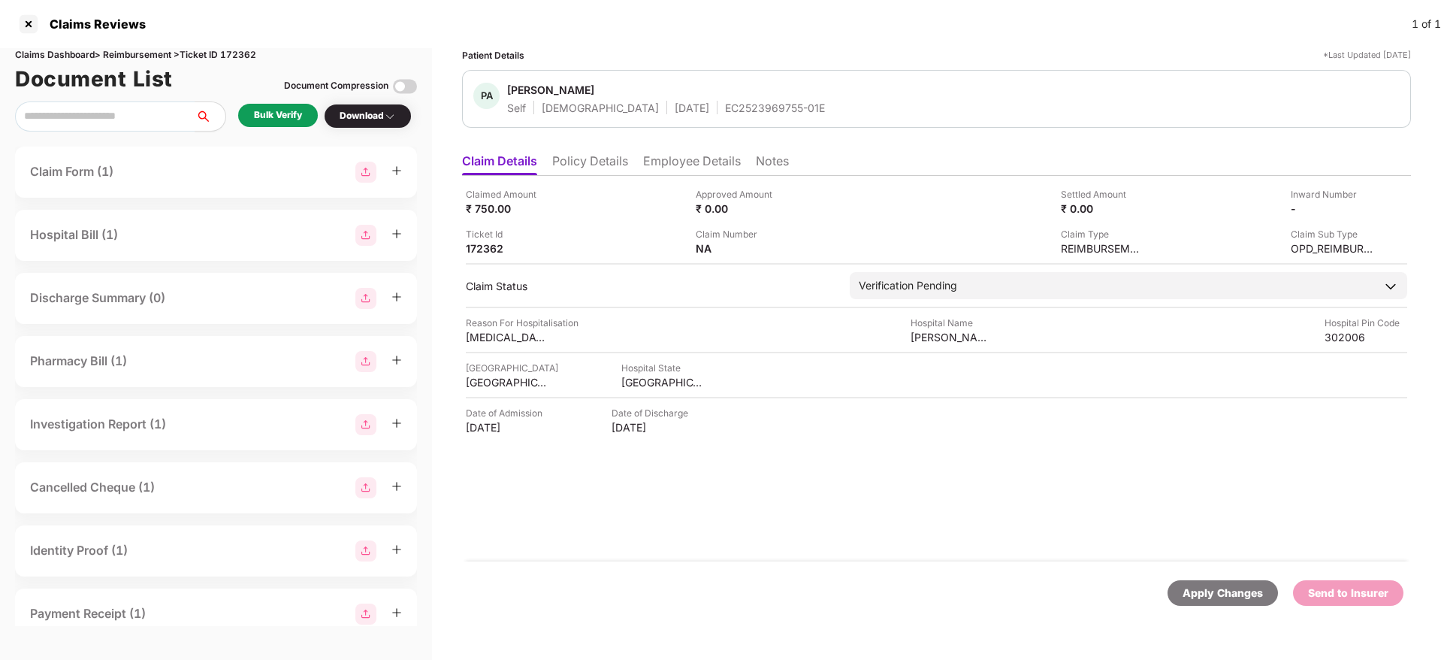
click at [725, 108] on div "EC2523969755-01E" at bounding box center [775, 108] width 100 height 14
click at [592, 167] on li "Policy Details" at bounding box center [590, 164] width 76 height 22
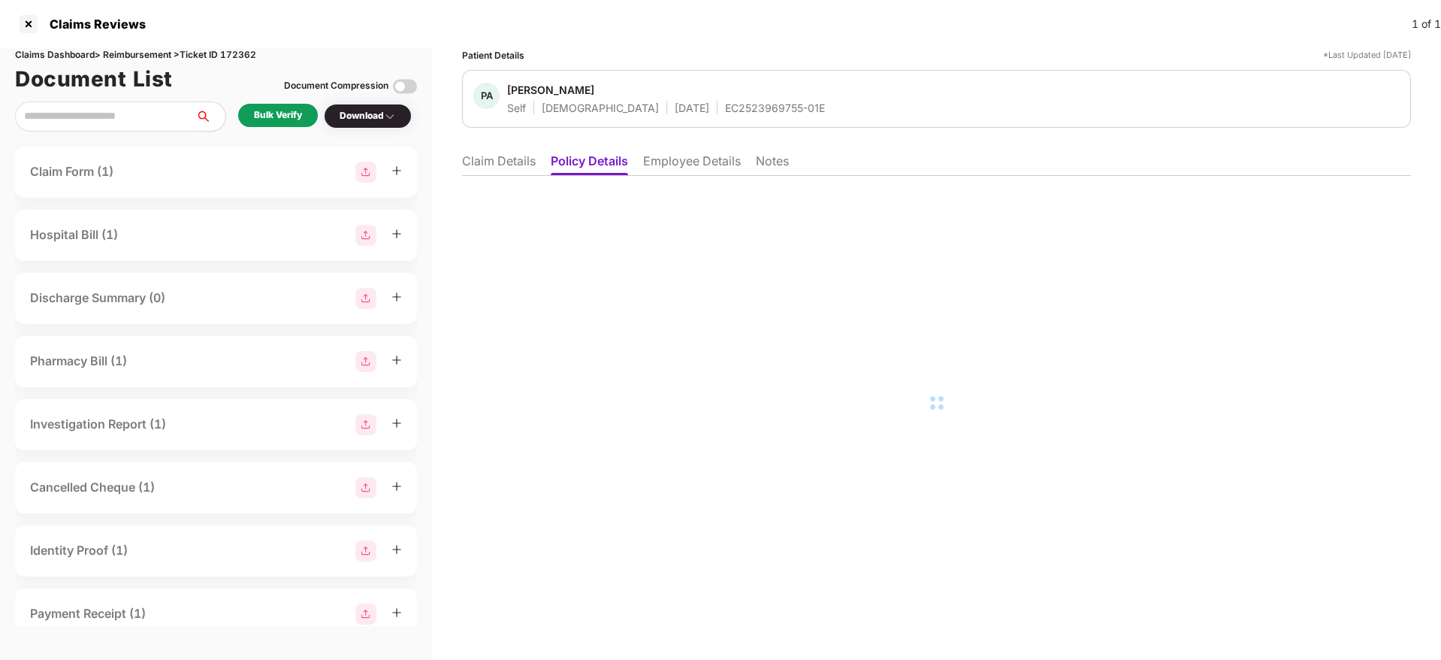
click at [499, 166] on li "Claim Details" at bounding box center [499, 164] width 74 height 22
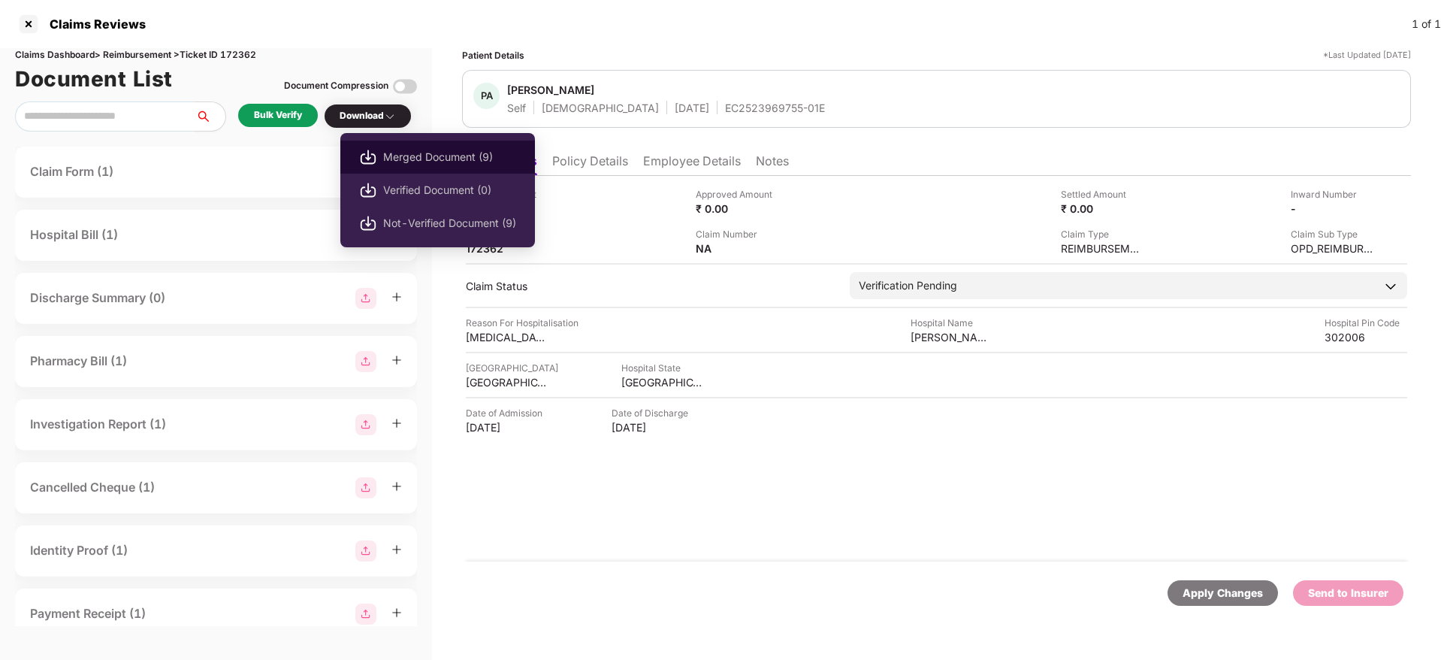
click at [400, 150] on span "Merged Document (9)" at bounding box center [449, 157] width 133 height 17
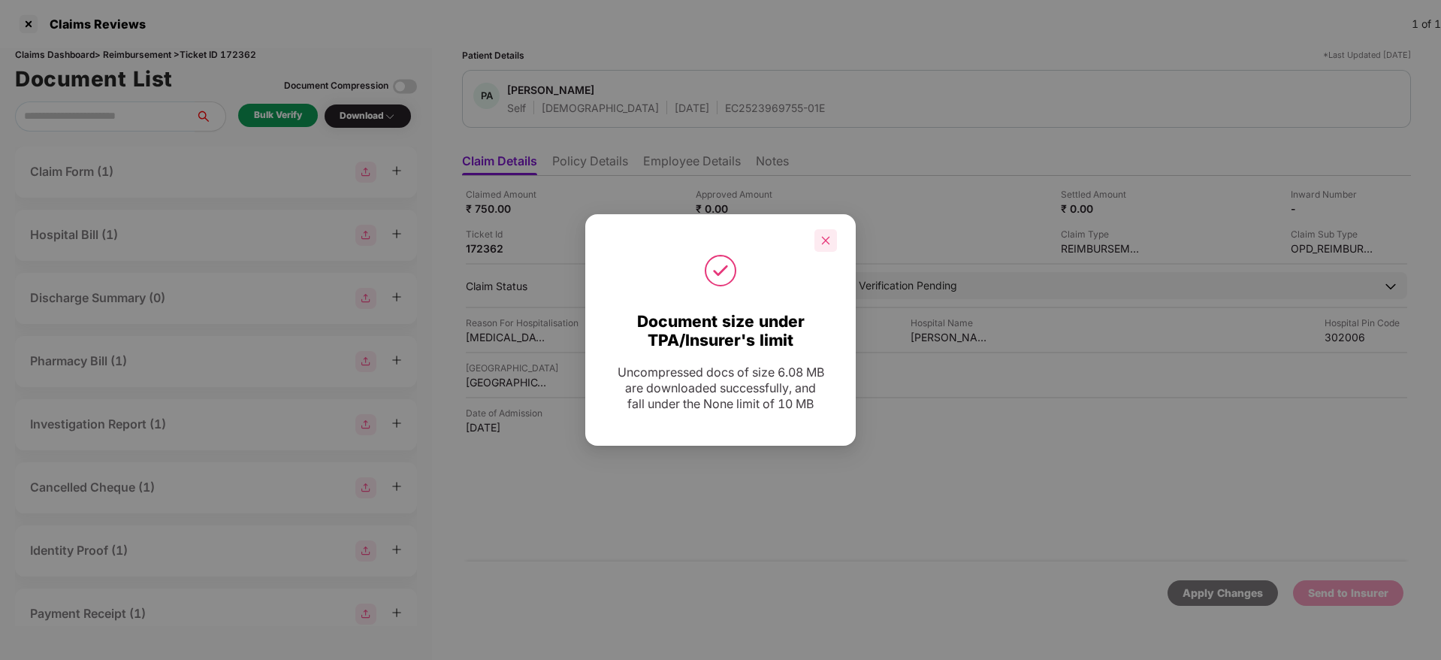
click at [829, 242] on icon "close" at bounding box center [825, 240] width 11 height 11
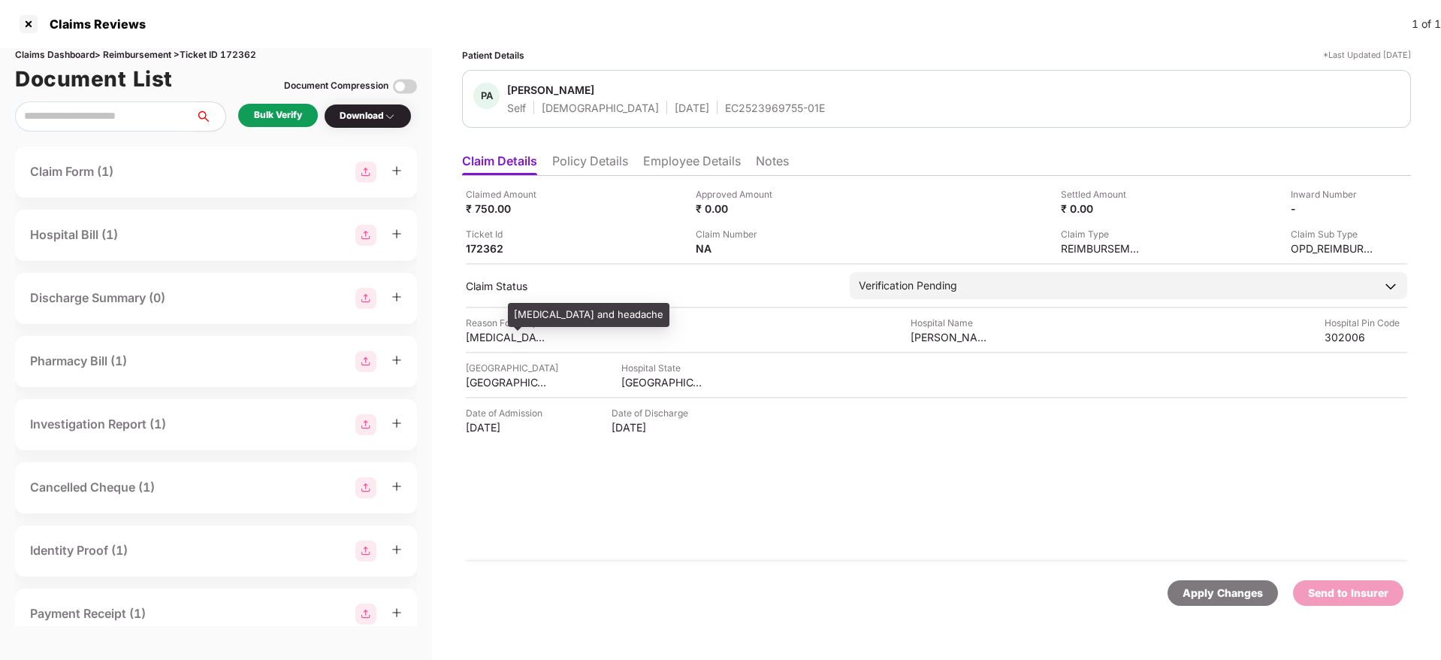
click at [510, 334] on div "Eye strain and headache" at bounding box center [507, 337] width 83 height 14
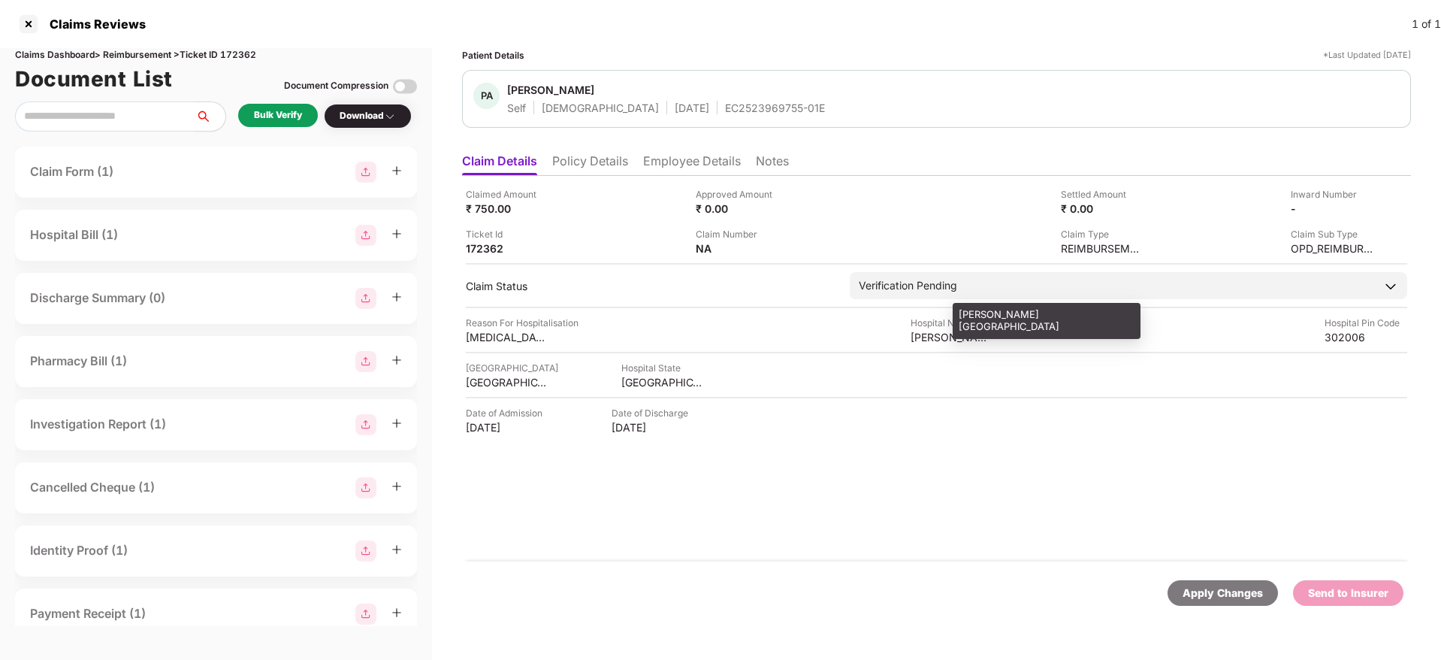
click at [923, 339] on div "Kabra Hospital" at bounding box center [952, 337] width 83 height 14
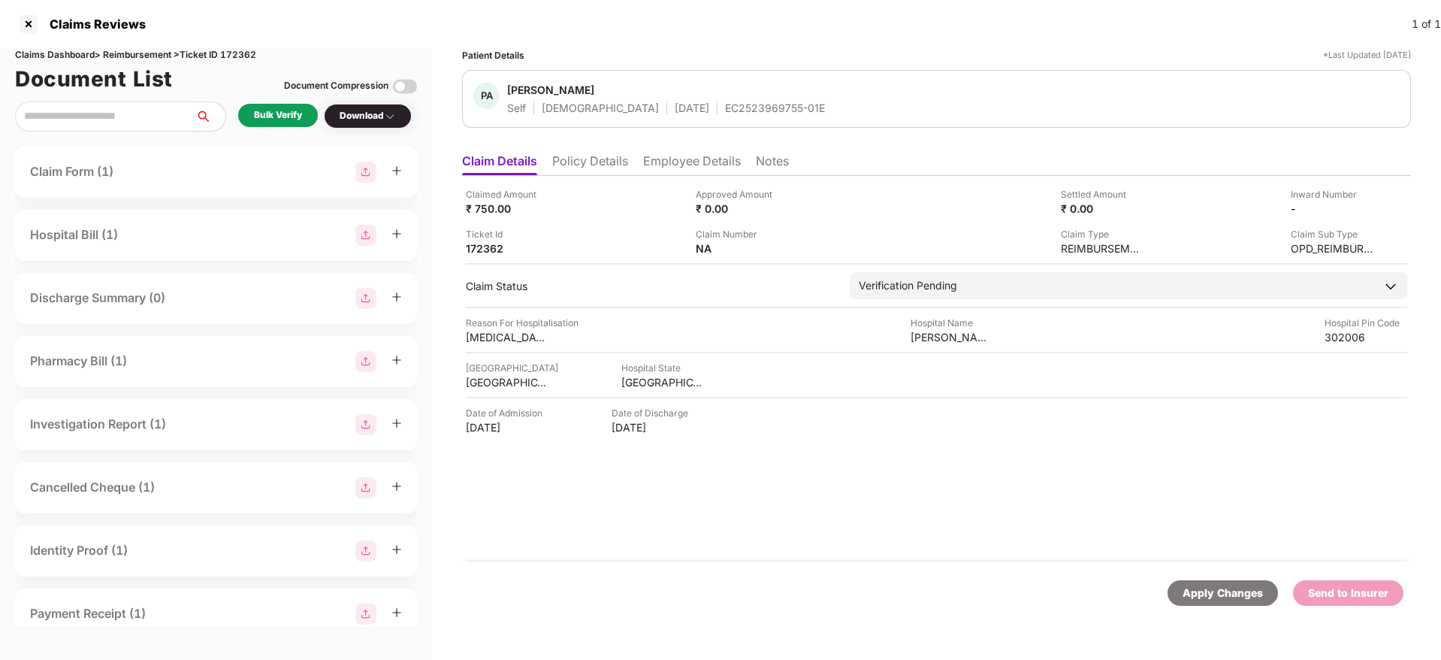
click at [687, 98] on span "Pulkit Agrawal" at bounding box center [666, 92] width 318 height 18
click at [693, 120] on div "PA Pulkit Agrawal Self Male 12 Mar 2001 EC2523969755-01E" at bounding box center [936, 99] width 949 height 58
click at [725, 110] on div "EC2523969755-01E" at bounding box center [775, 108] width 100 height 14
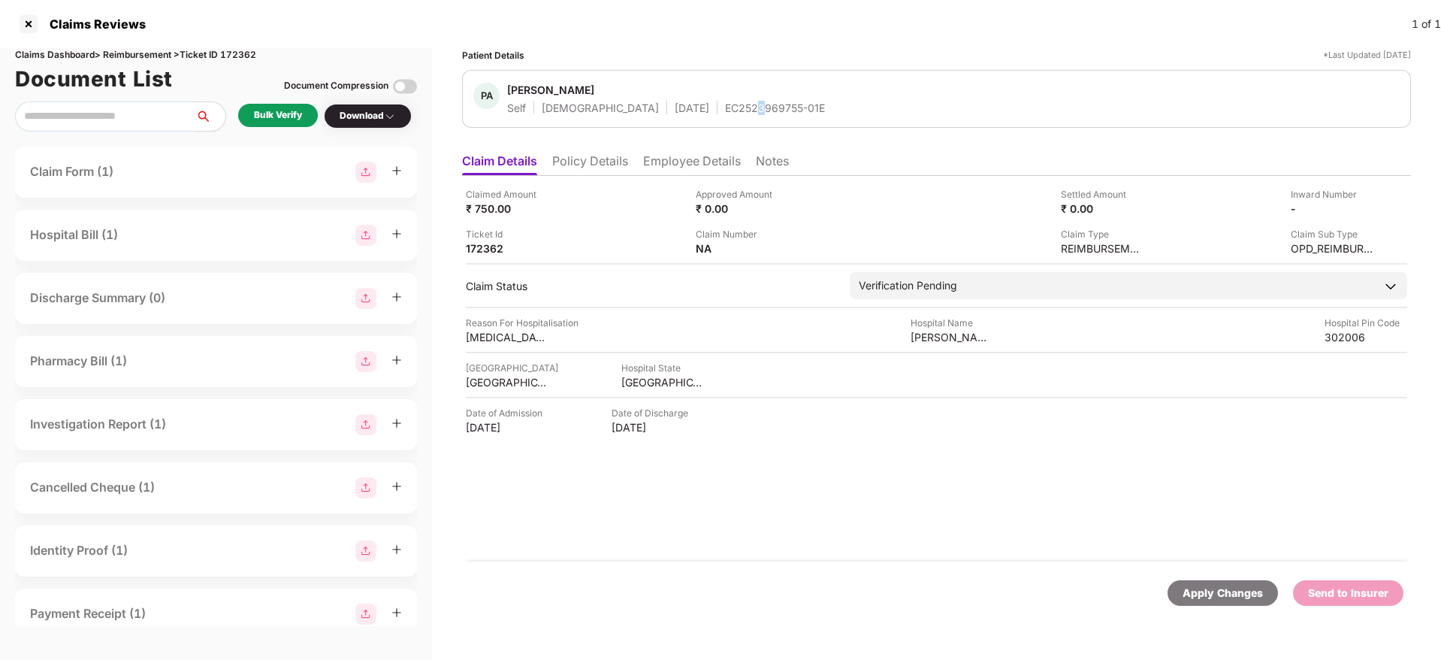
click at [725, 110] on div "EC2523969755-01E" at bounding box center [775, 108] width 100 height 14
click at [1366, 207] on img at bounding box center [1367, 207] width 12 height 12
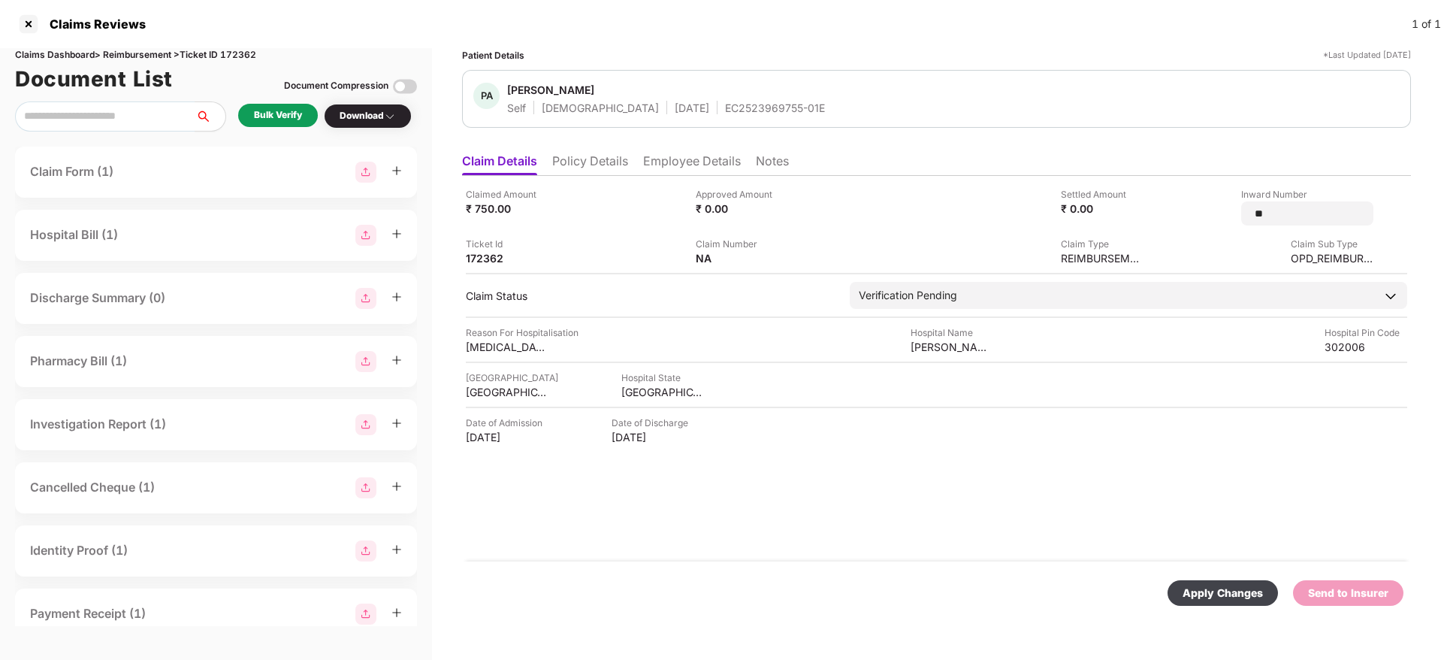
type input "*"
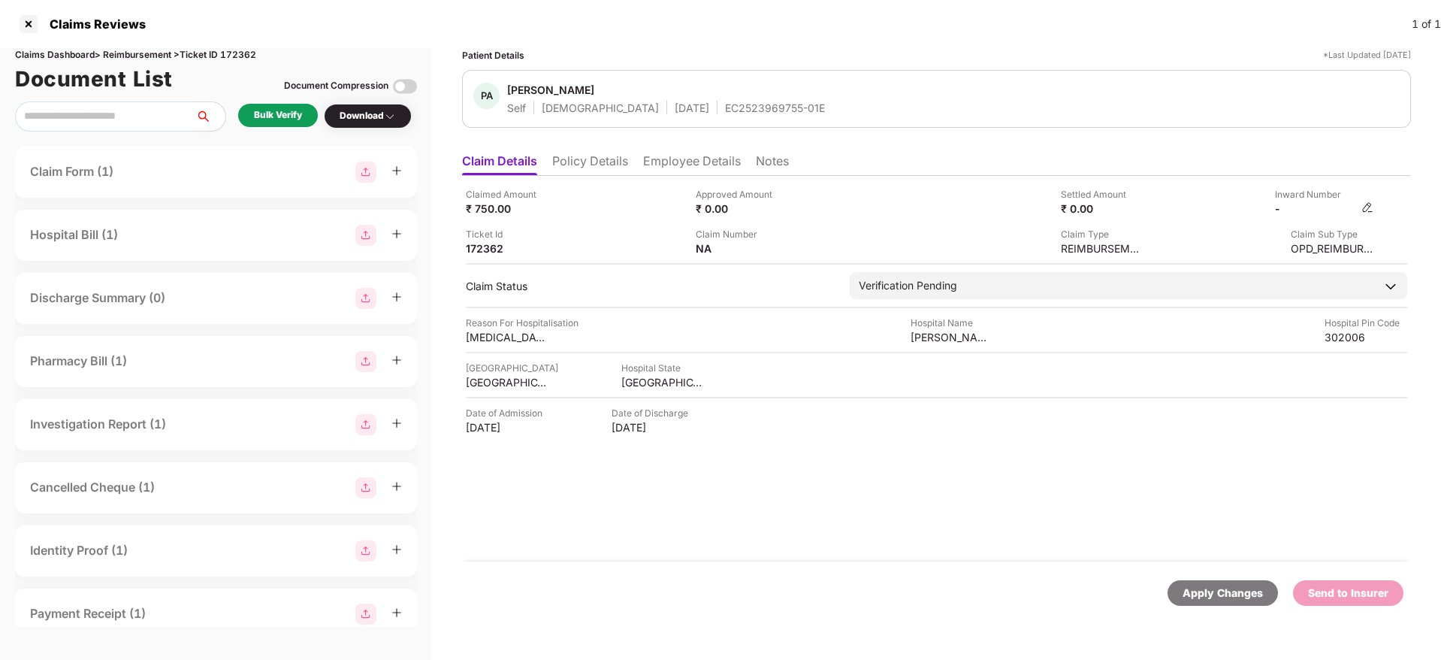
click at [1366, 207] on img at bounding box center [1367, 207] width 12 height 12
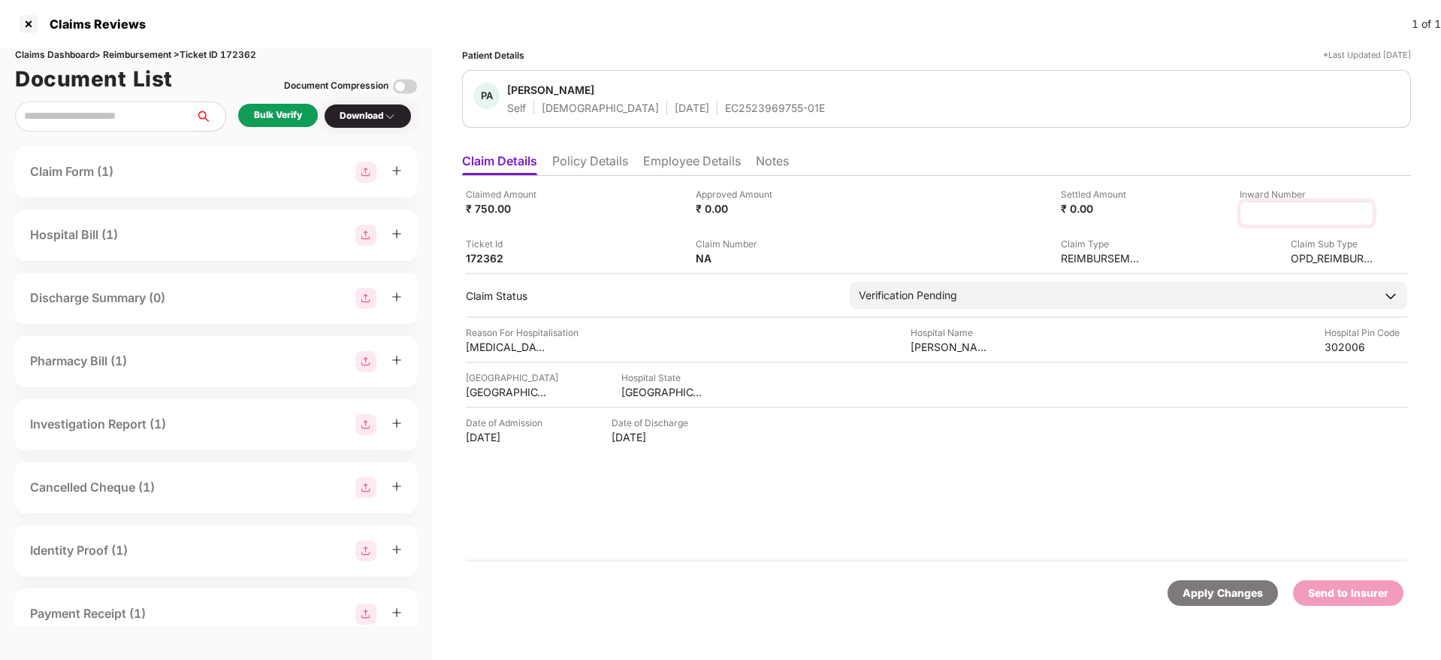
type input "**********"
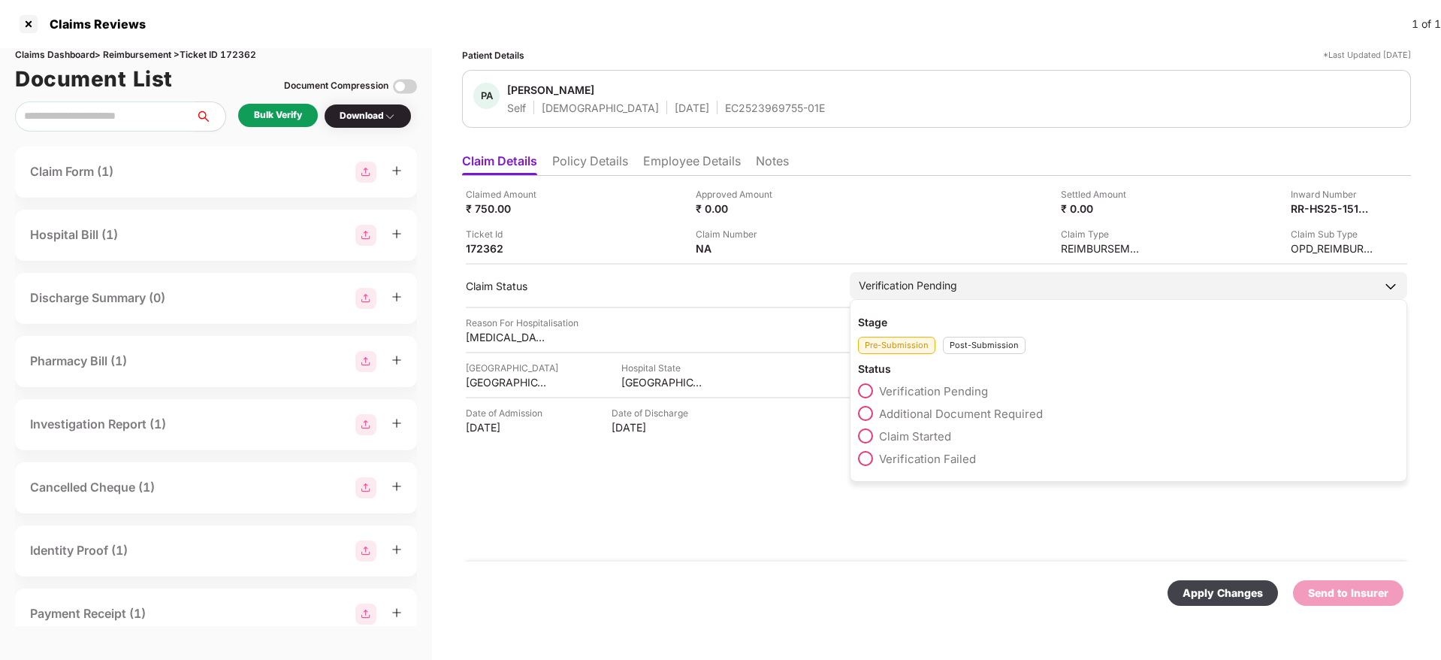
click at [981, 359] on div "Stage Pre-Submission Post-Submission Status Verification Pending Additional Doc…" at bounding box center [1128, 390] width 557 height 183
click at [974, 344] on div "Post-Submission" at bounding box center [984, 345] width 83 height 17
click at [965, 418] on span "Claim Under Process" at bounding box center [935, 413] width 113 height 14
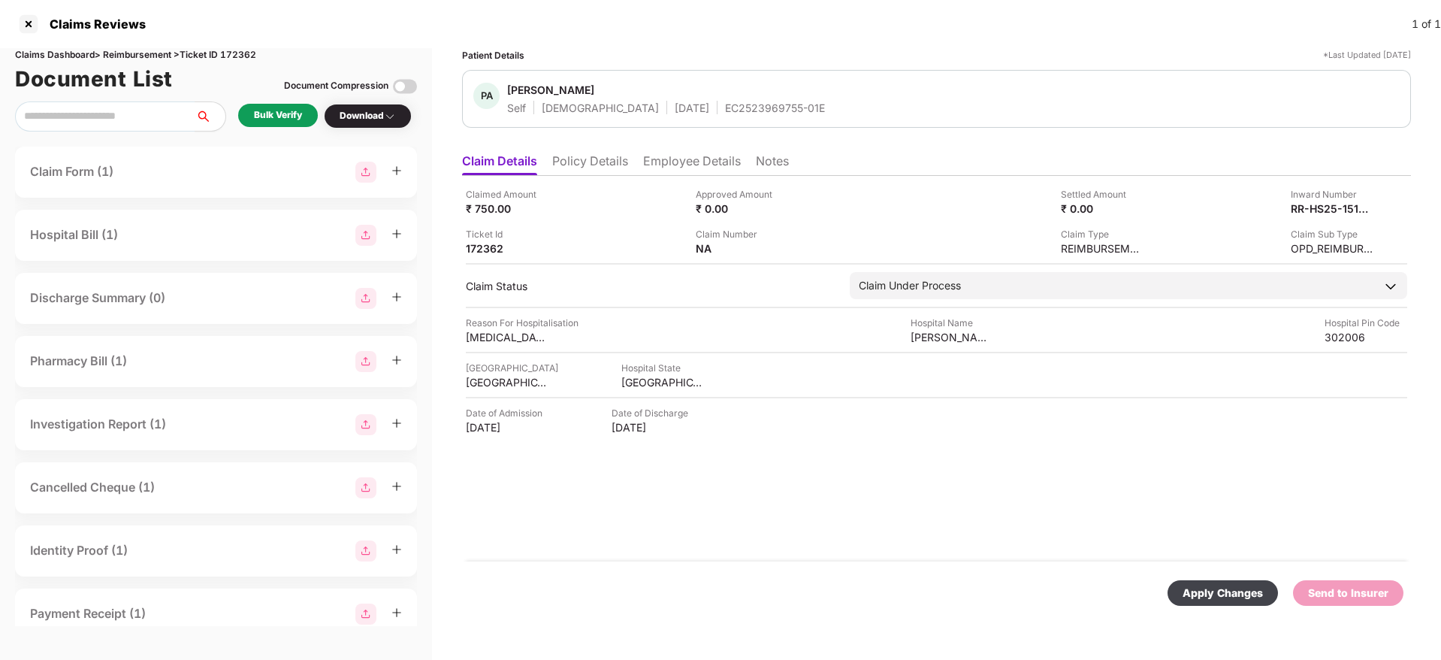
click at [1220, 593] on div "Apply Changes" at bounding box center [1223, 593] width 80 height 17
click at [730, 560] on form "Claimed Amount ₹ 750.00 Approved Amount ₹ 0.00 Settled Amount ₹ 0.00 Inward Num…" at bounding box center [936, 403] width 949 height 454
click at [779, 498] on div "Claimed Amount ₹ 750.00 Approved Amount ₹ 0.00 Settled Amount ₹ 0.00 Inward Num…" at bounding box center [936, 368] width 949 height 385
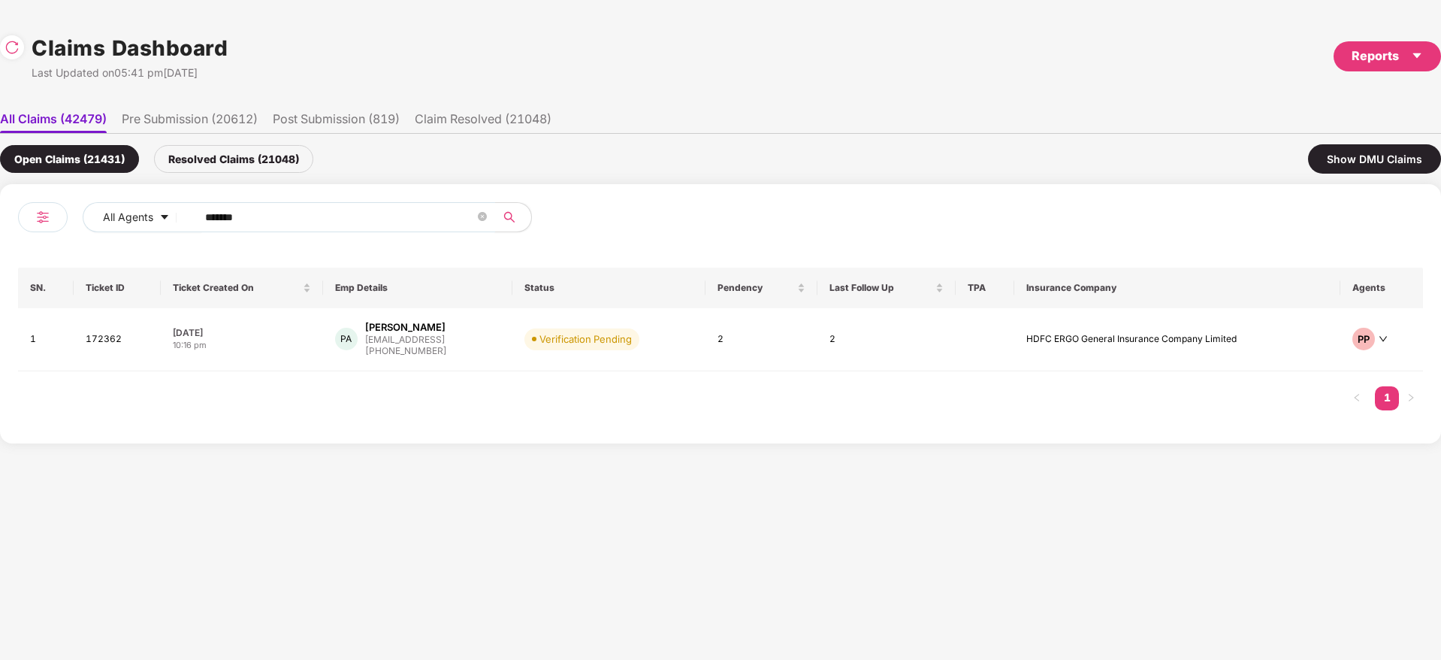
drag, startPoint x: 266, startPoint y: 216, endPoint x: 566, endPoint y: 232, distance: 300.2
click at [18, 230] on div "All Agents ******" at bounding box center [369, 223] width 702 height 42
paste input "text"
type input "******"
click at [476, 346] on div "PA Pulkit Agrawal pagrawal@eightfold.ai +919672206699" at bounding box center [417, 339] width 165 height 38
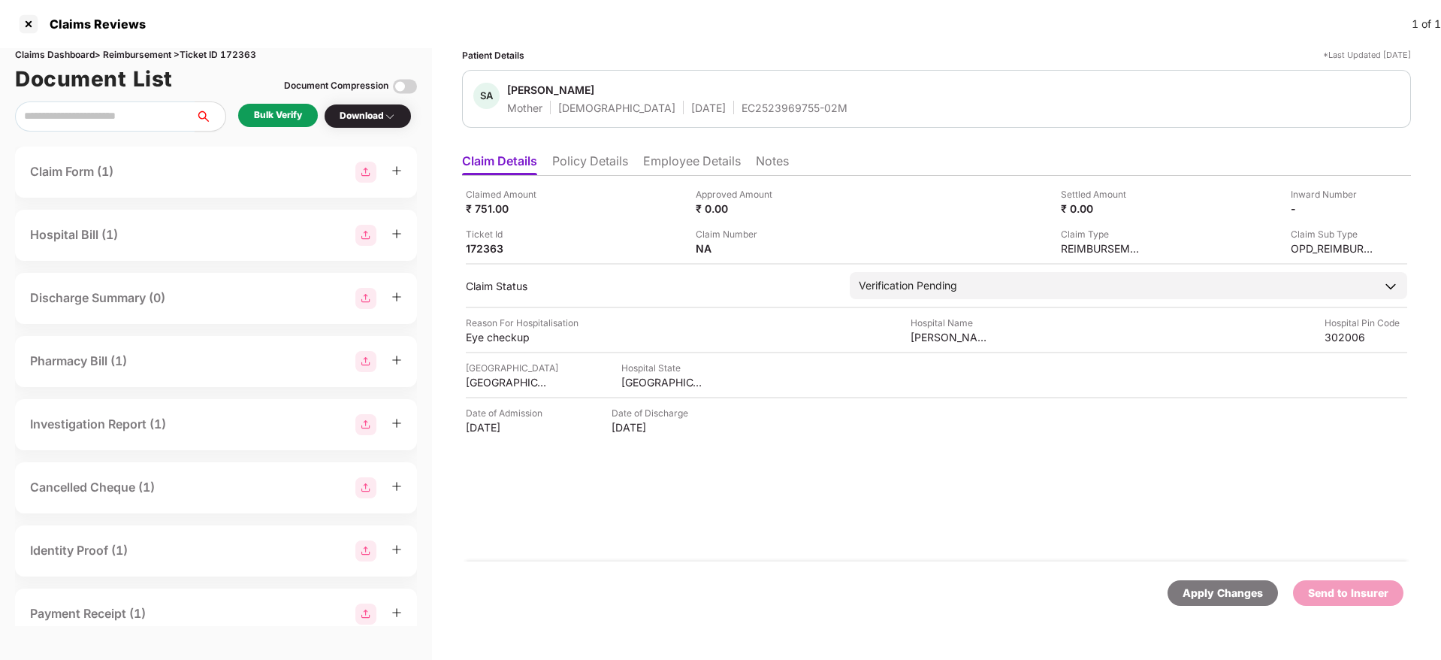
click at [742, 107] on div "EC2523969755-02M" at bounding box center [795, 108] width 106 height 14
click at [694, 162] on li "Employee Details" at bounding box center [692, 164] width 98 height 22
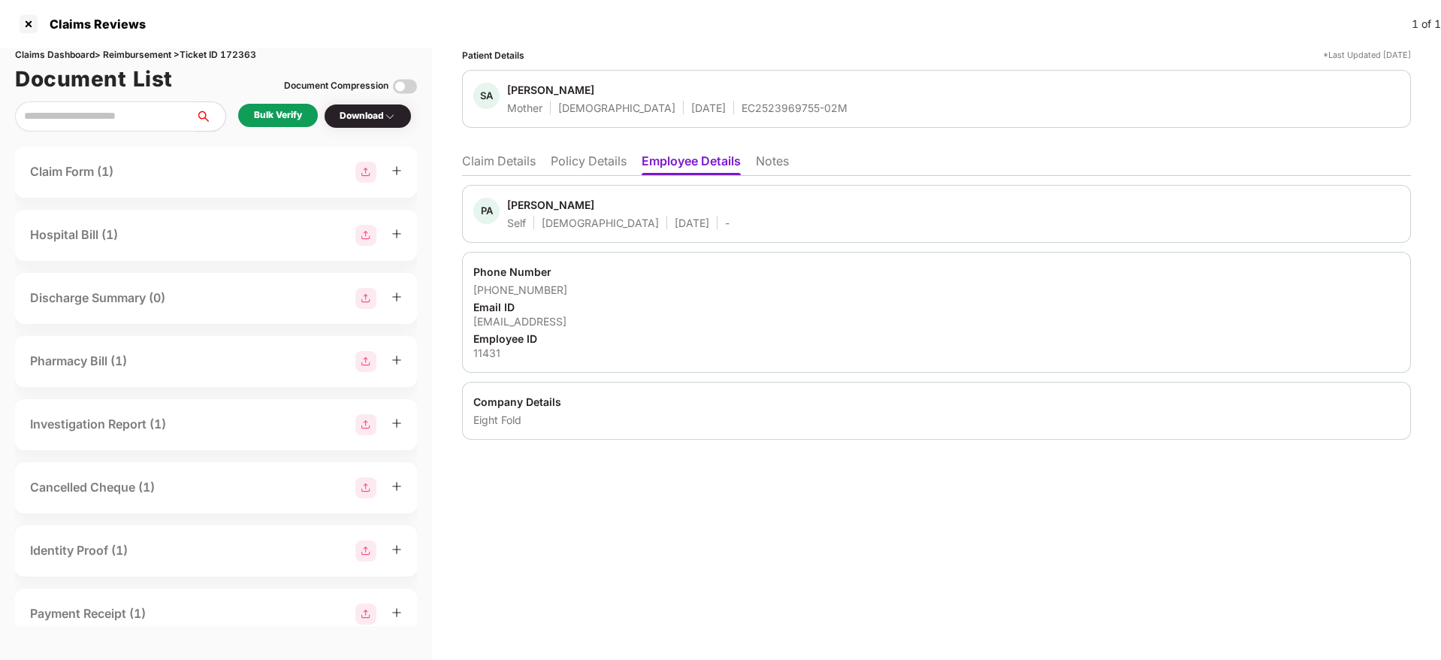
click at [482, 355] on div "11431" at bounding box center [936, 353] width 926 height 14
click at [521, 153] on li "Claim Details" at bounding box center [499, 164] width 74 height 22
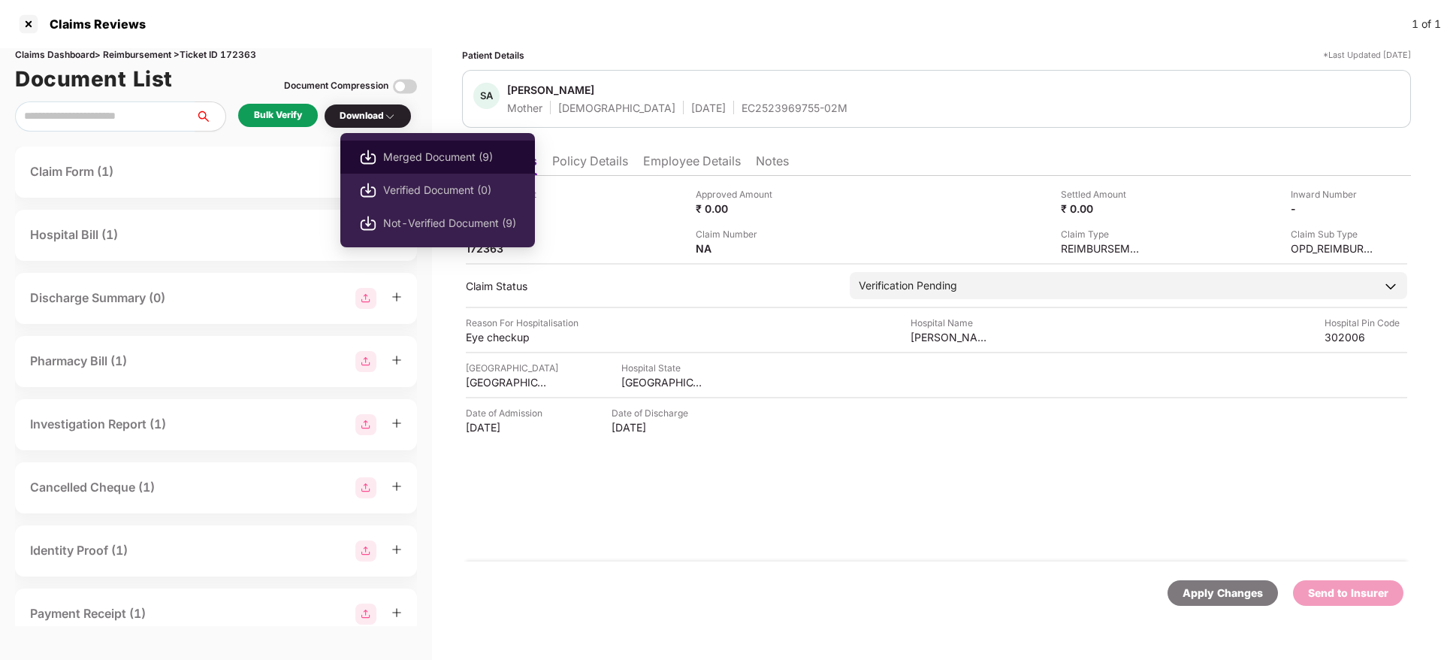
click at [431, 150] on span "Merged Document (9)" at bounding box center [449, 157] width 133 height 17
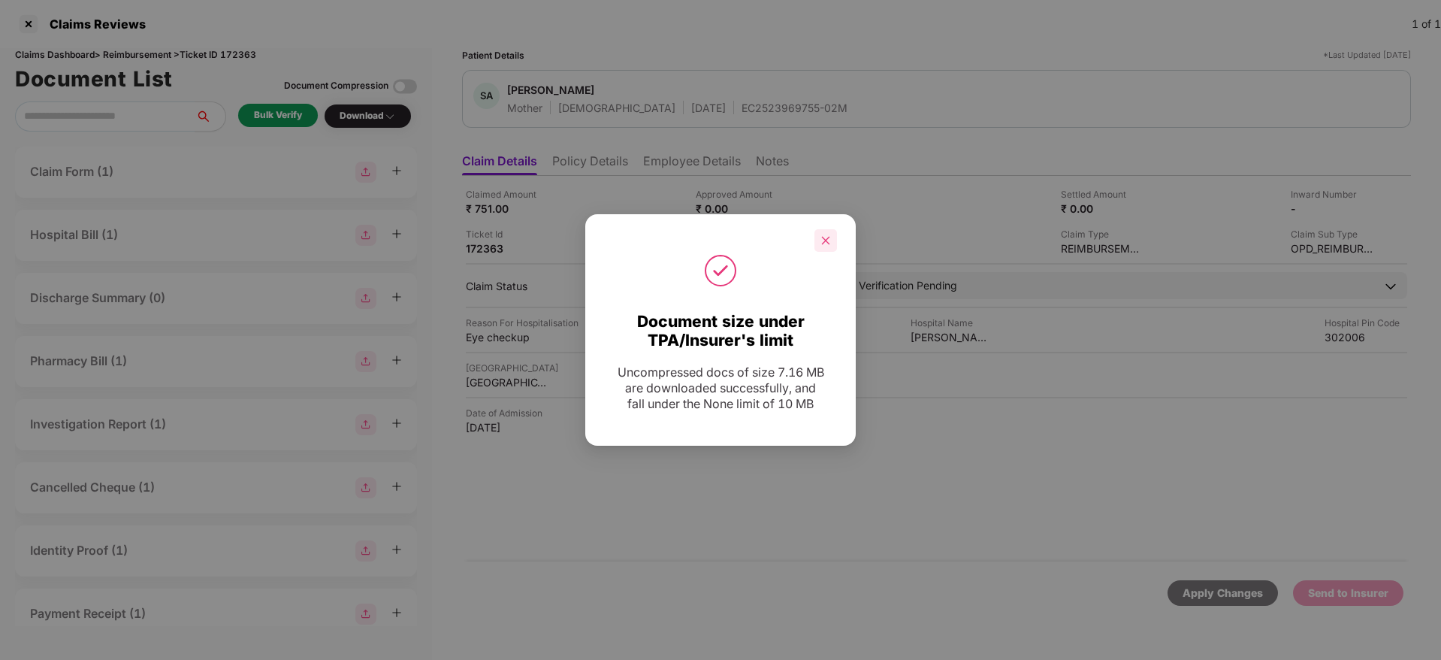
click at [826, 249] on div at bounding box center [825, 240] width 23 height 23
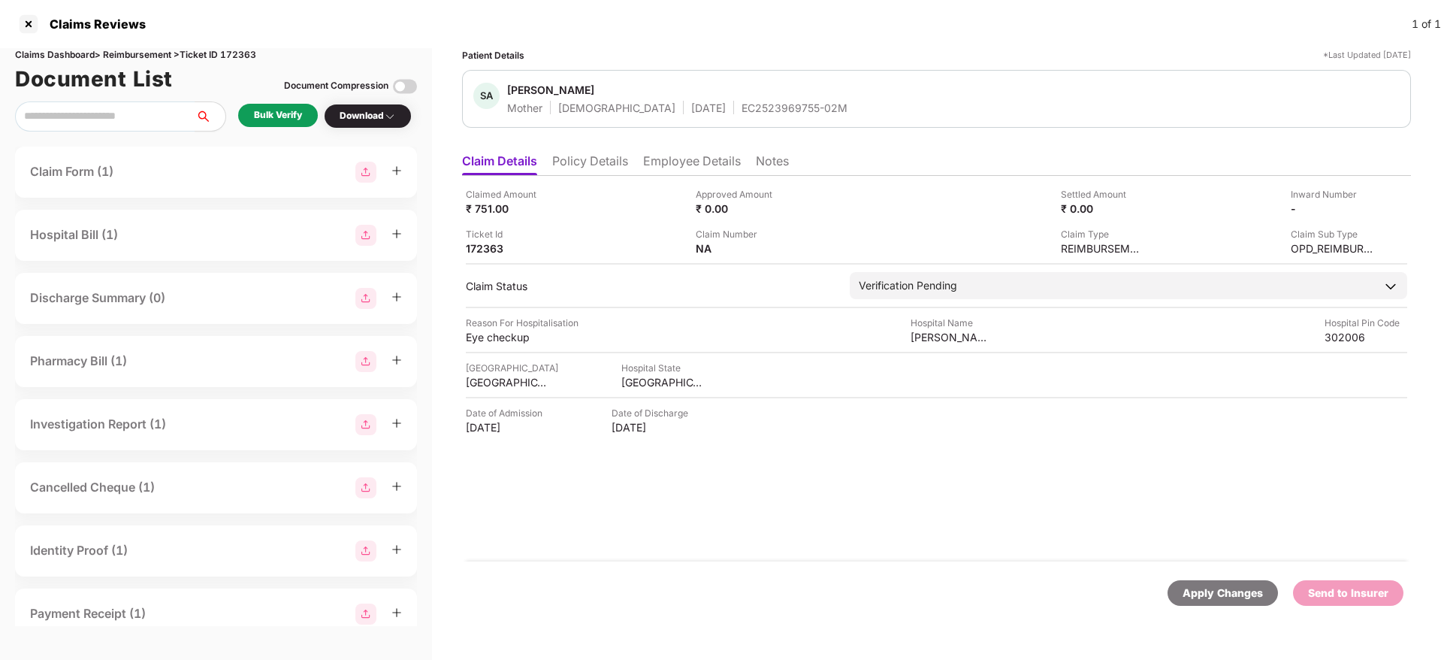
click at [742, 110] on div "EC2523969755-02M" at bounding box center [795, 108] width 106 height 14
click at [1367, 207] on img at bounding box center [1367, 207] width 12 height 12
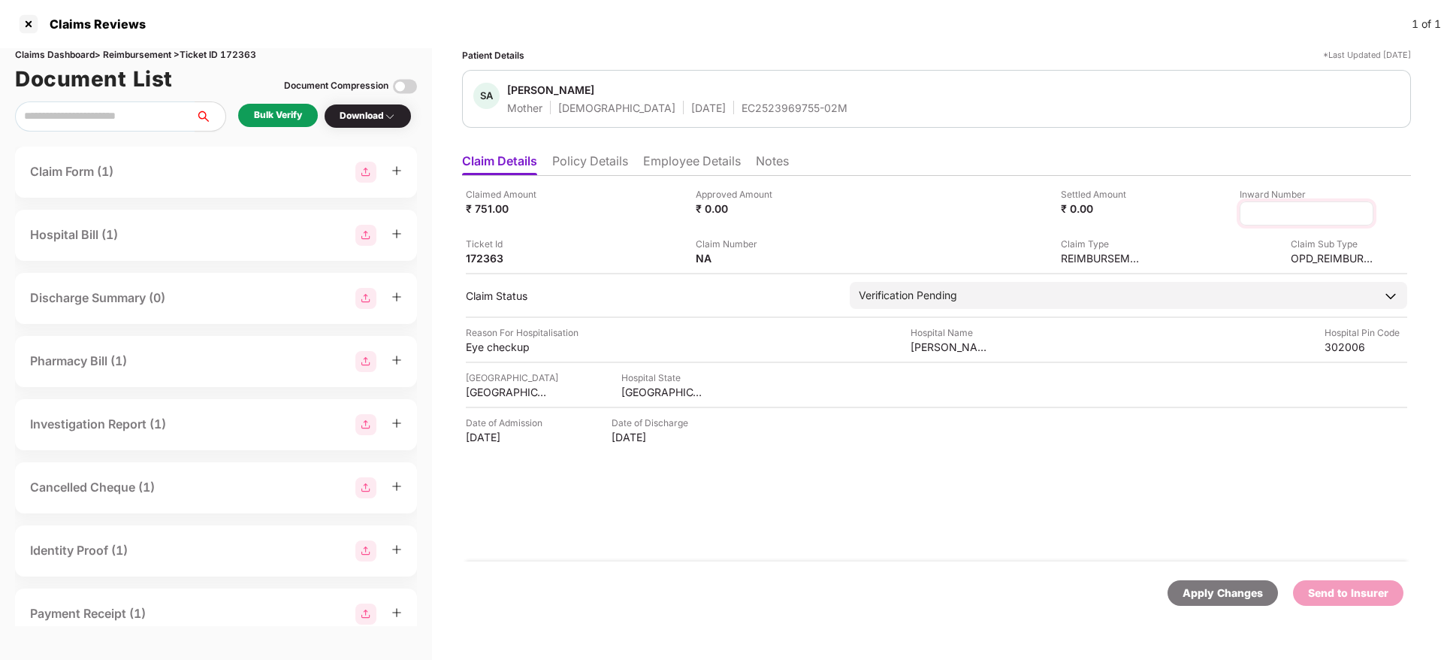
type input "**********"
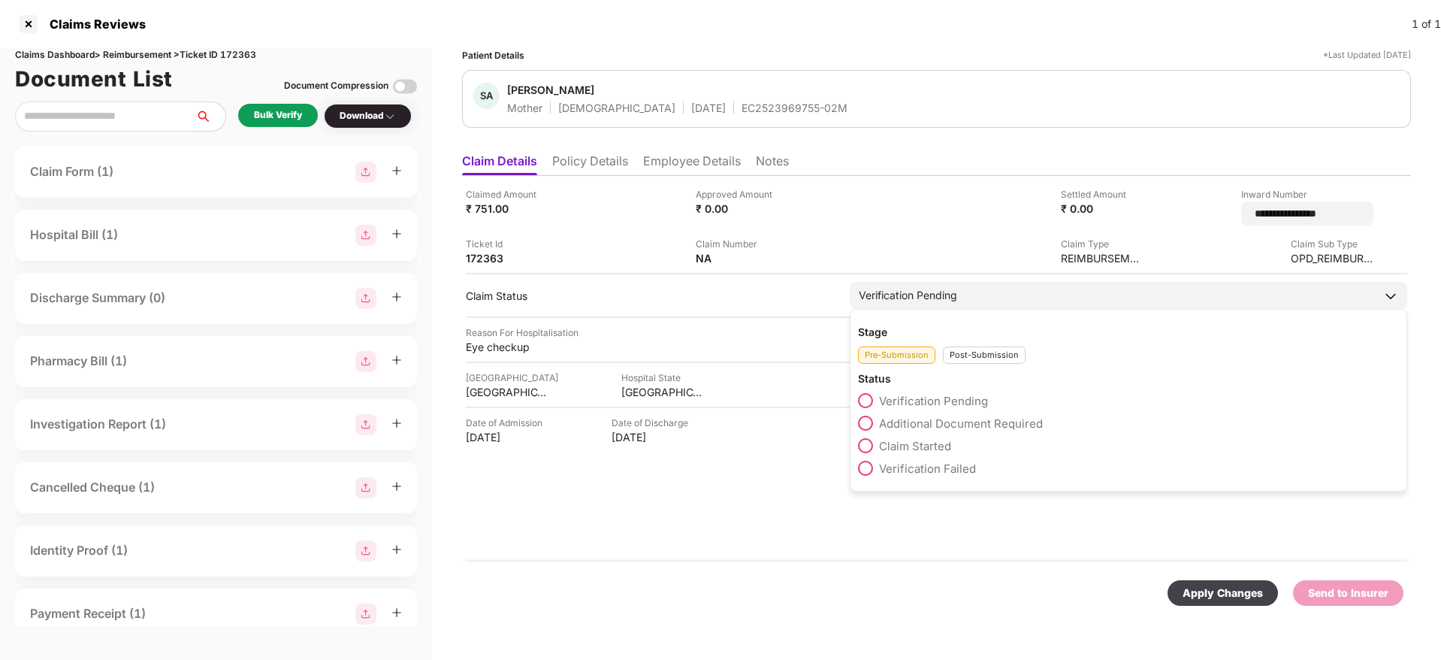
click at [980, 344] on div "Pre-Submission Post-Submission" at bounding box center [1128, 351] width 541 height 25
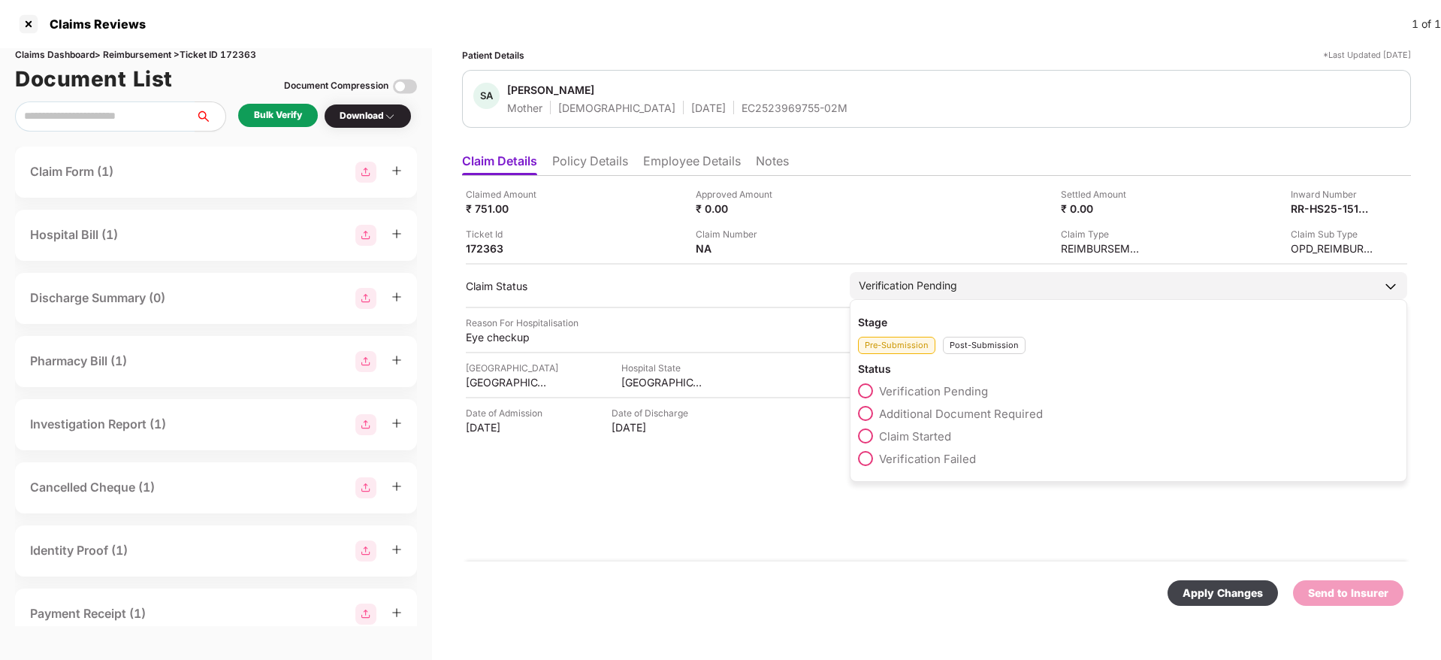
click at [980, 344] on div "Post-Submission" at bounding box center [984, 345] width 83 height 17
click at [962, 410] on span "Claim Under Process" at bounding box center [935, 413] width 113 height 14
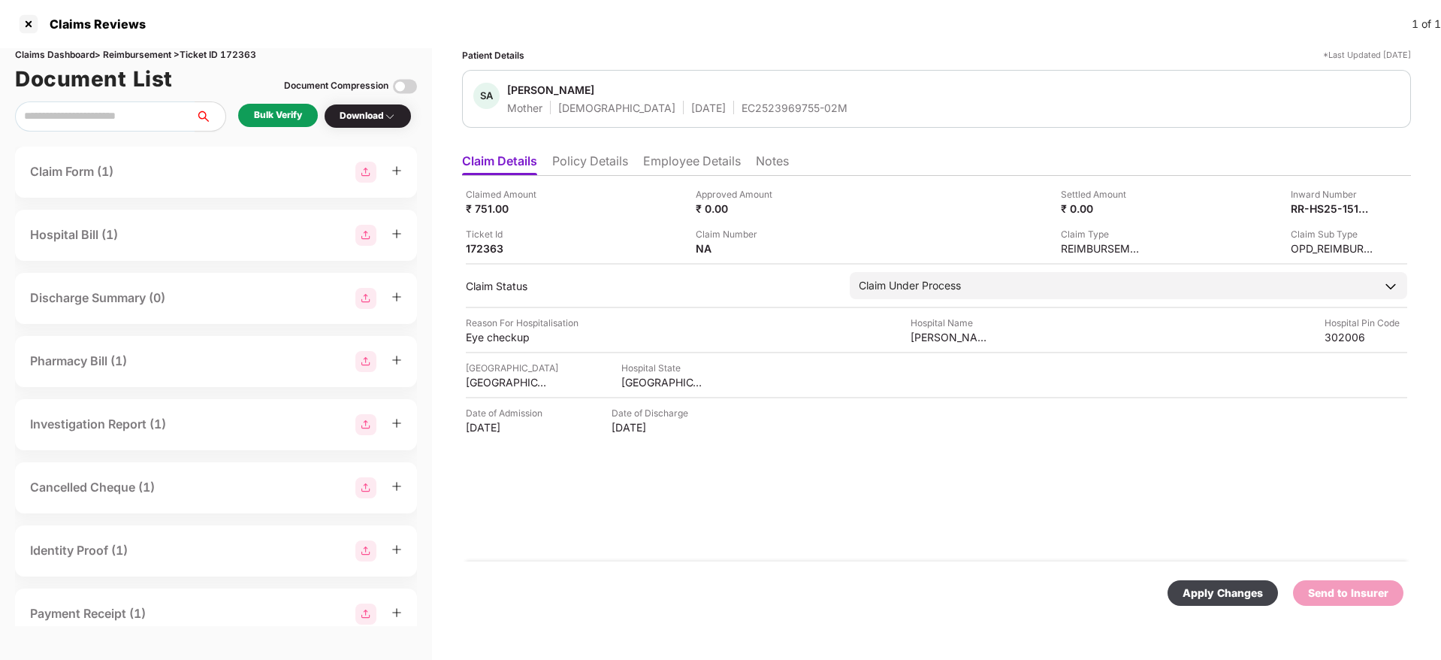
click at [1206, 593] on div "Apply Changes" at bounding box center [1223, 593] width 80 height 17
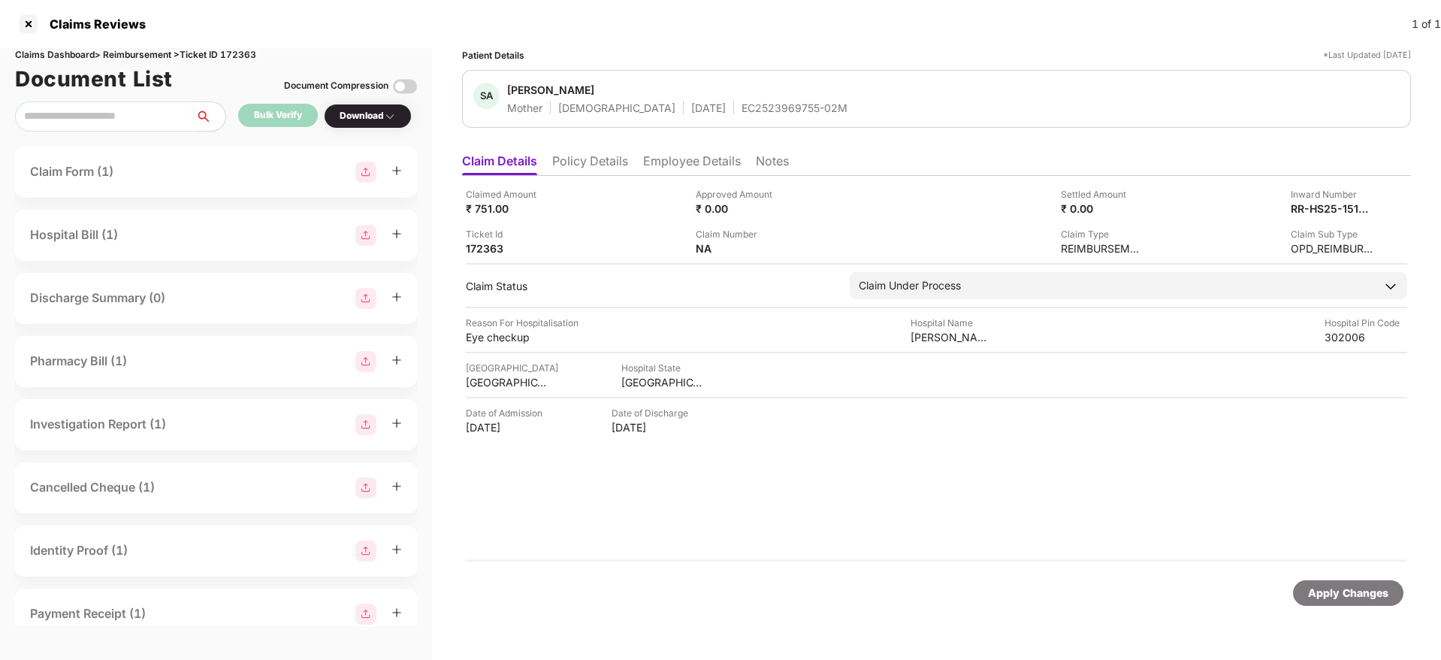
click at [744, 107] on div "EC2523969755-02M" at bounding box center [795, 108] width 106 height 14
click at [708, 169] on li "Employee Details" at bounding box center [692, 164] width 98 height 22
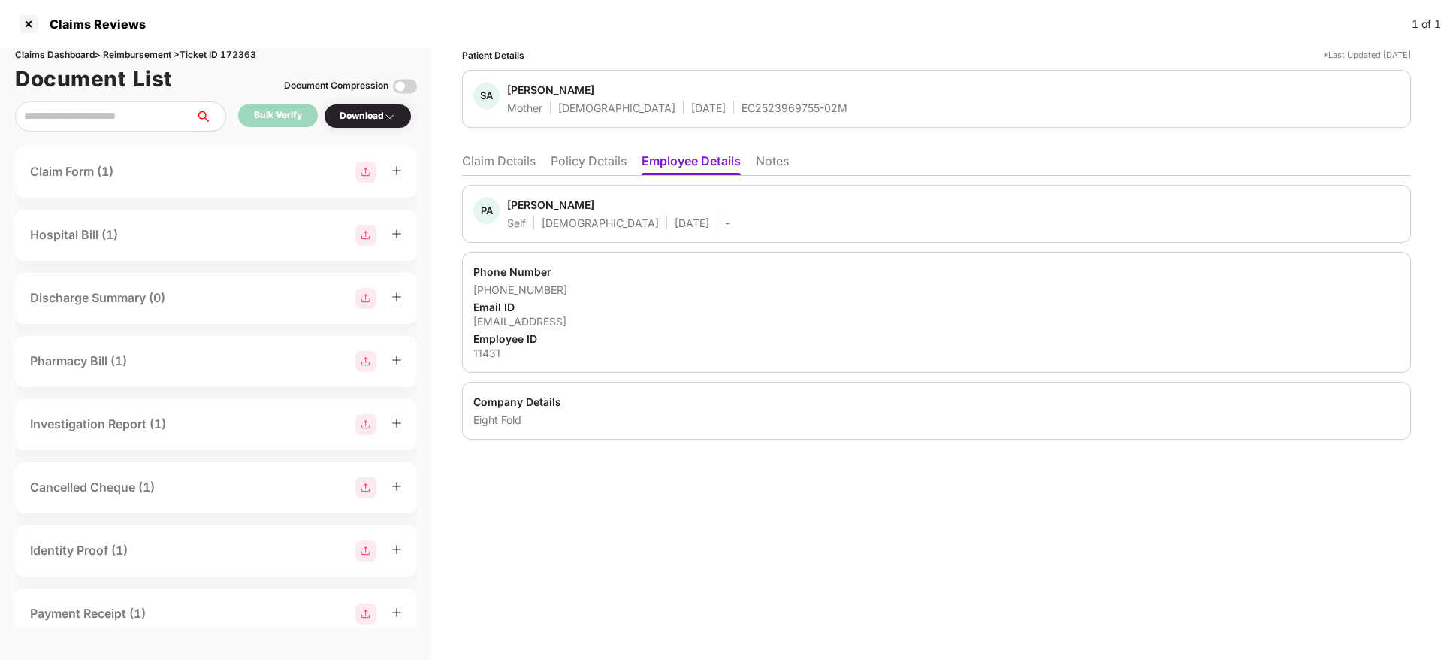
click at [495, 352] on div "11431" at bounding box center [936, 353] width 926 height 14
click at [494, 352] on div "11431" at bounding box center [936, 353] width 926 height 14
click at [507, 165] on li "Claim Details" at bounding box center [499, 164] width 74 height 22
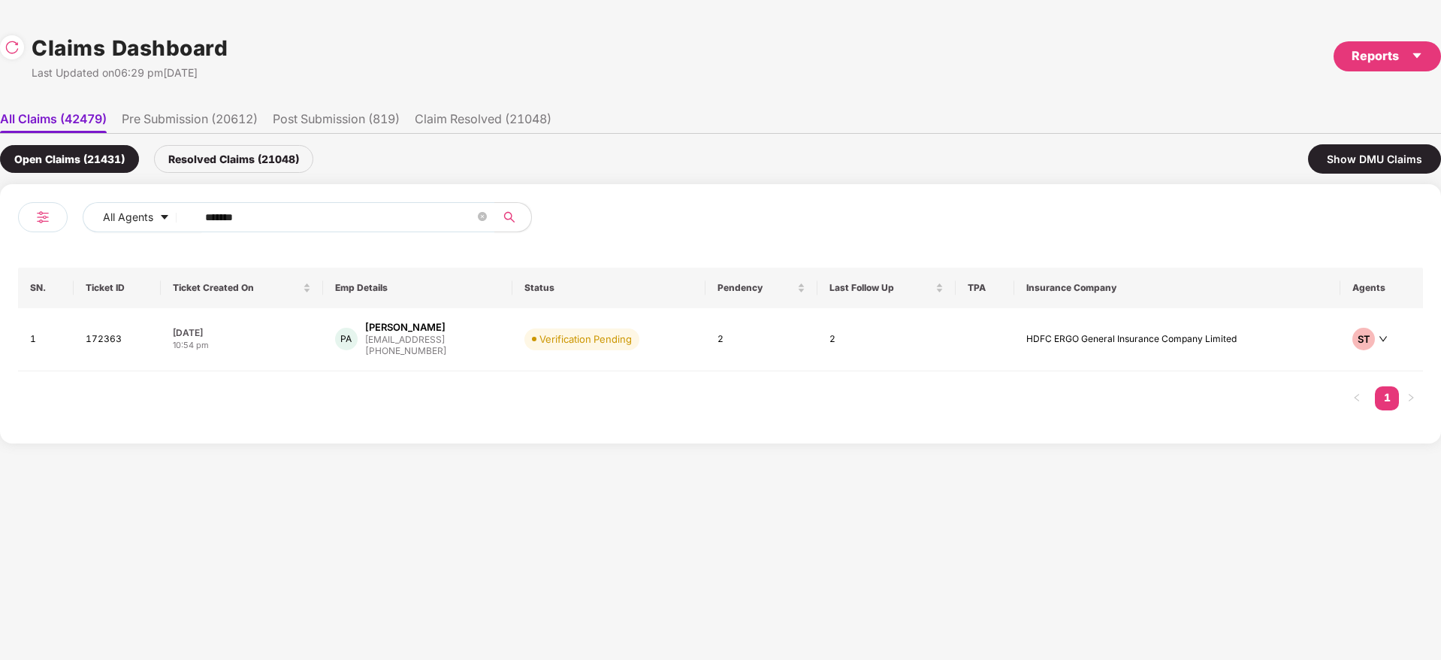
drag, startPoint x: 111, startPoint y: 214, endPoint x: 0, endPoint y: 214, distance: 111.2
click at [0, 214] on div "All Agents ****** SN. Ticket ID Ticket Created On Emp Details Status Pendency L…" at bounding box center [720, 313] width 1441 height 259
paste input "text"
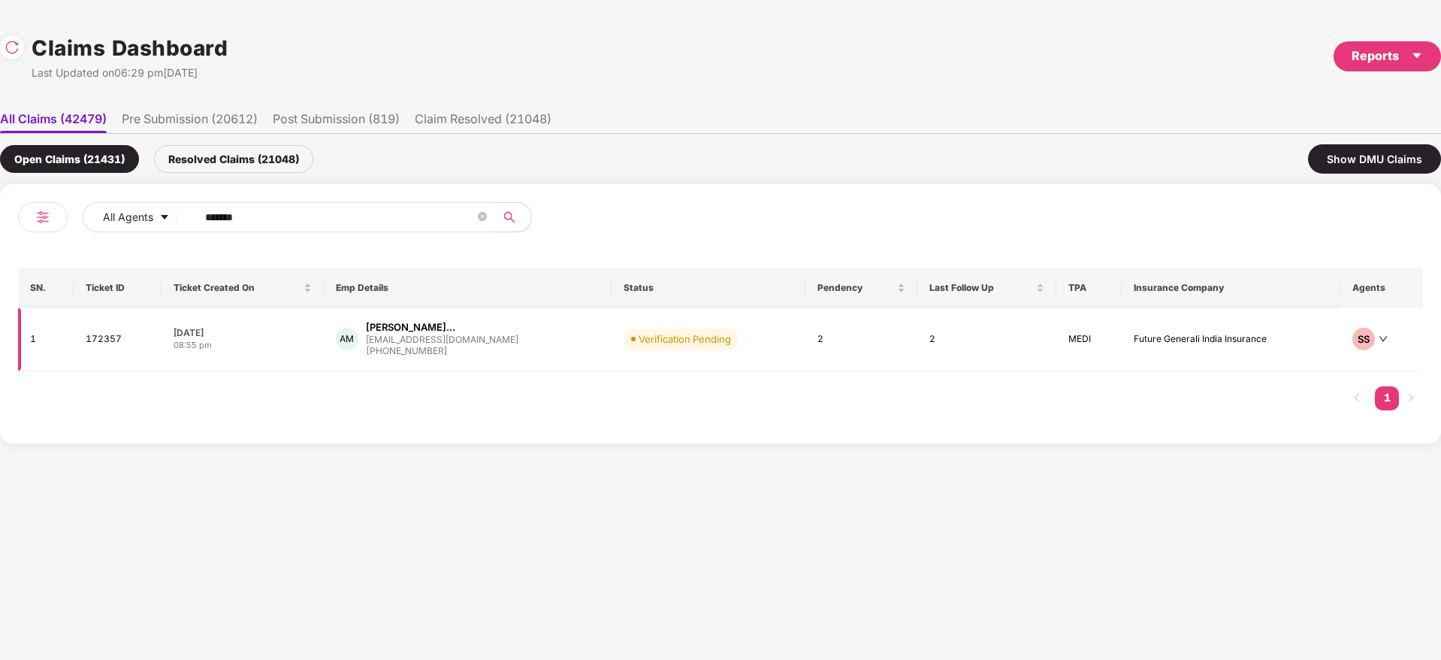
type input "******"
click at [573, 355] on div "AM Abhishek Bhaskar Mahaj... amahajan@exotel.com +917208581814" at bounding box center [468, 339] width 264 height 38
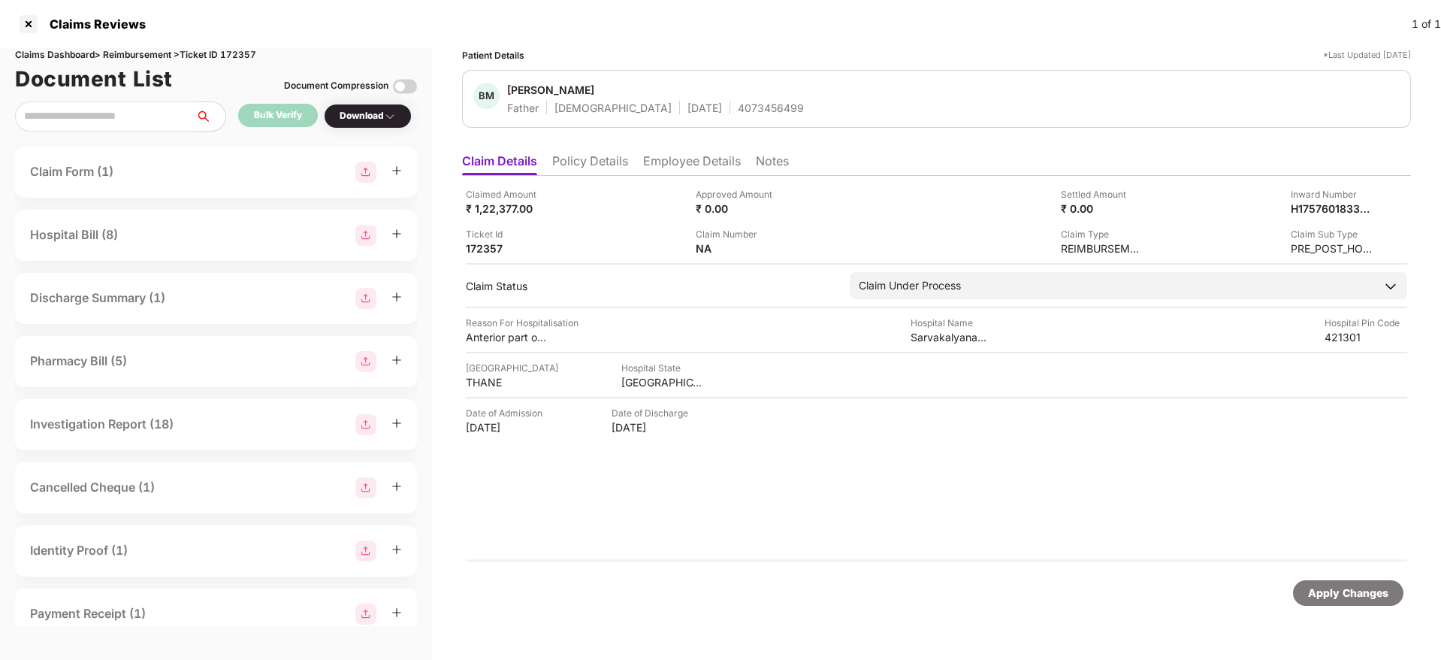
click at [605, 153] on li "Policy Details" at bounding box center [590, 164] width 76 height 22
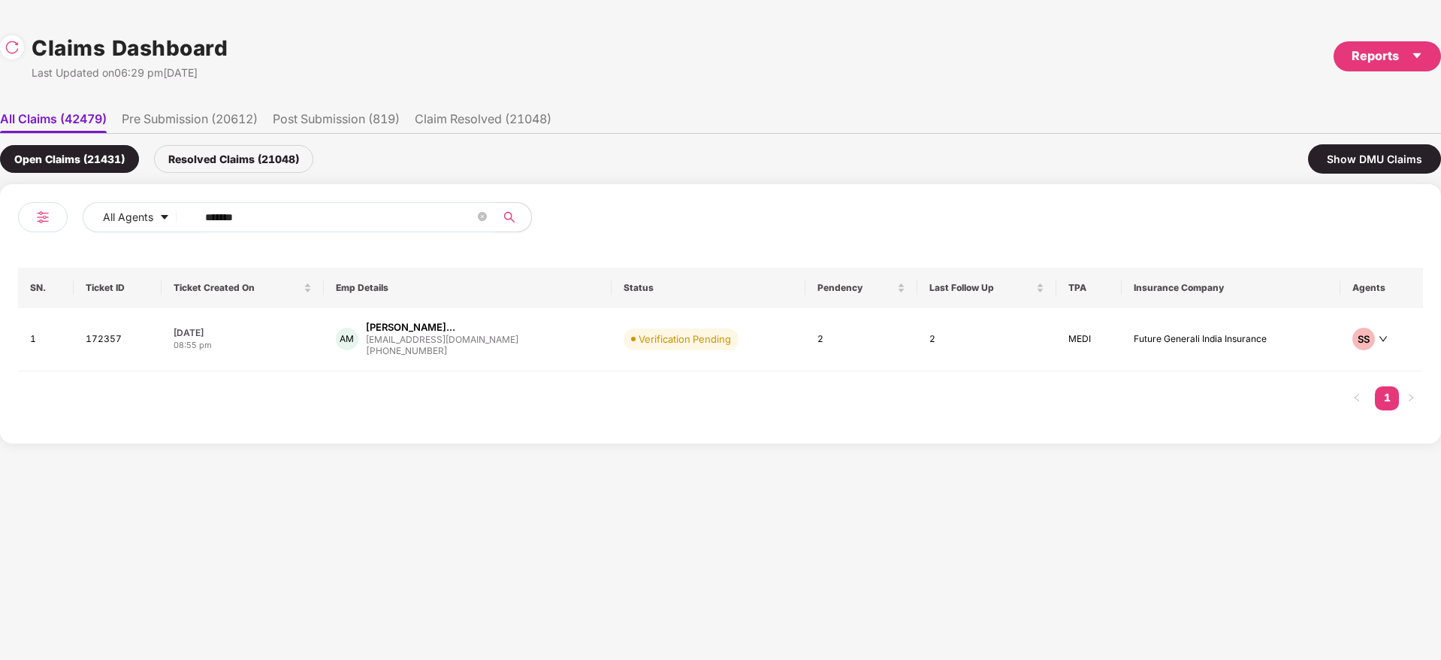
drag, startPoint x: 309, startPoint y: 215, endPoint x: 202, endPoint y: 252, distance: 112.9
click at [0, 222] on div "All Agents ****** SN. Ticket ID Ticket Created On Emp Details Status Pendency L…" at bounding box center [720, 313] width 1441 height 259
click at [745, 350] on td "Verification Pending" at bounding box center [709, 339] width 194 height 63
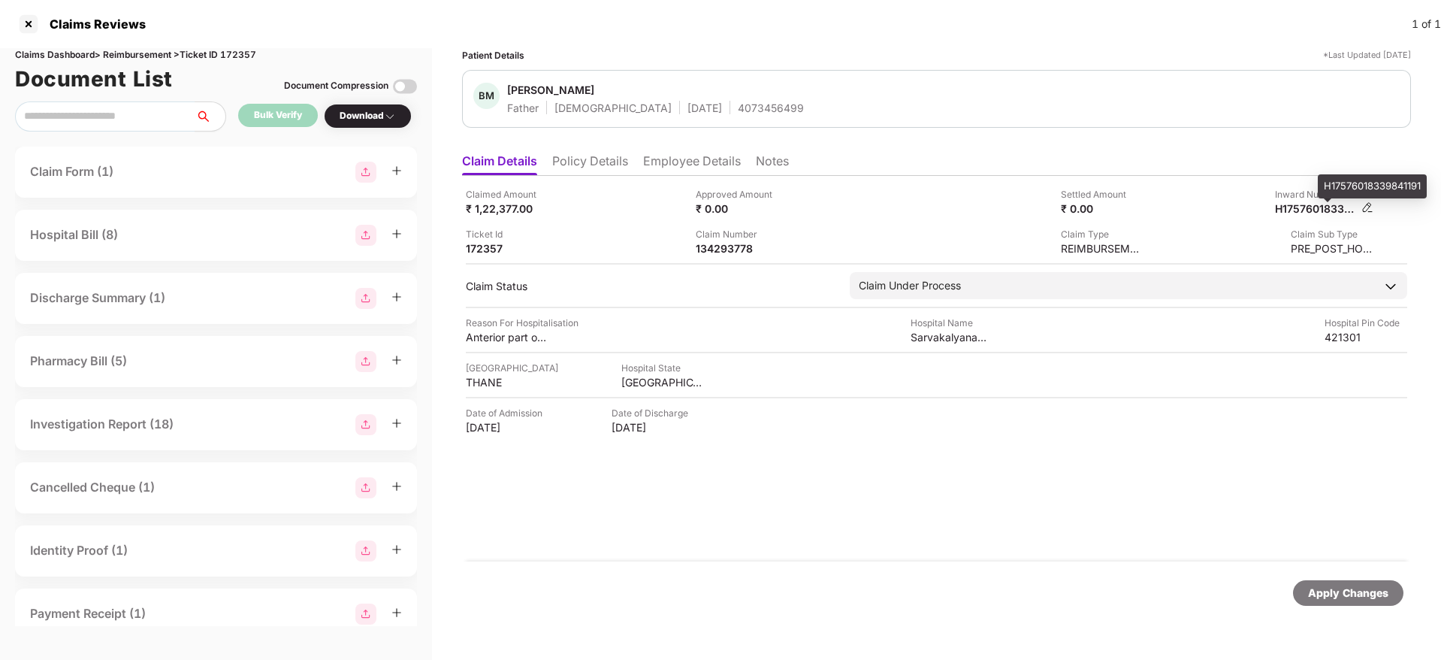
click at [1314, 210] on div "H17576018339841191" at bounding box center [1316, 208] width 83 height 14
click at [618, 167] on li "Policy Details" at bounding box center [590, 164] width 76 height 22
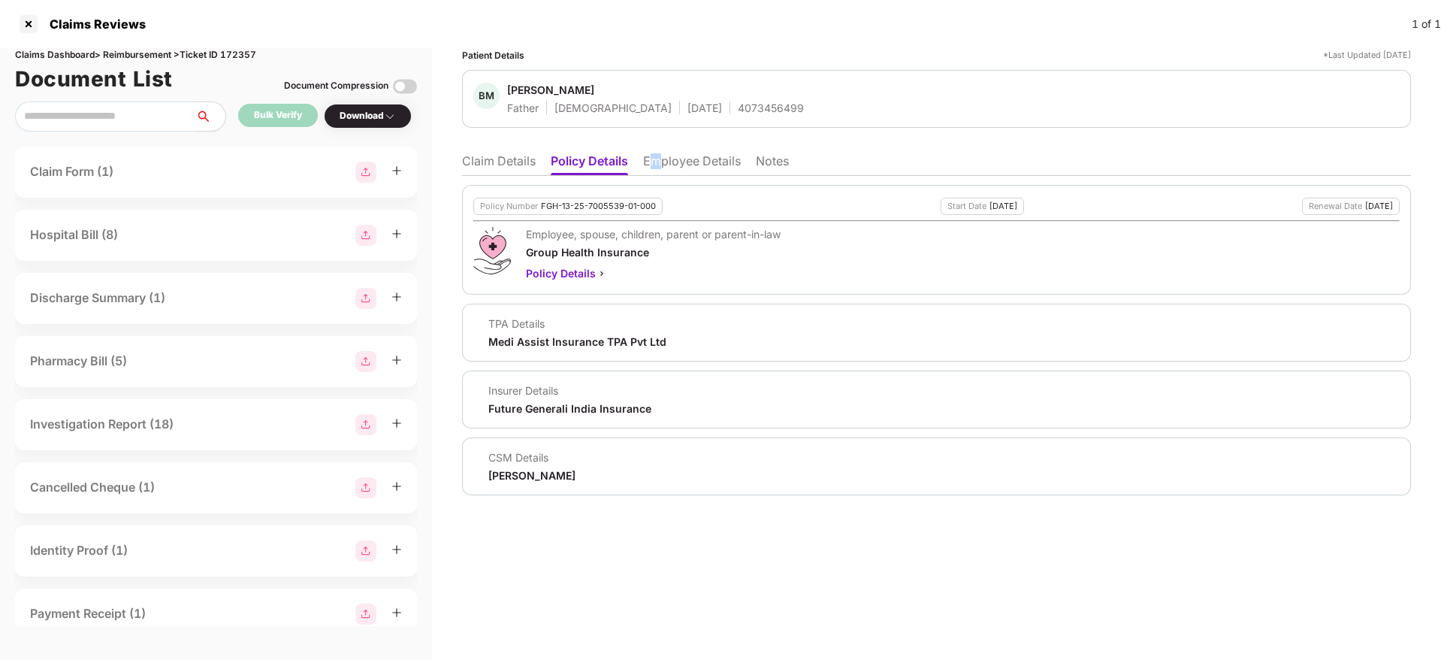
click at [658, 159] on li "Employee Details" at bounding box center [692, 164] width 98 height 22
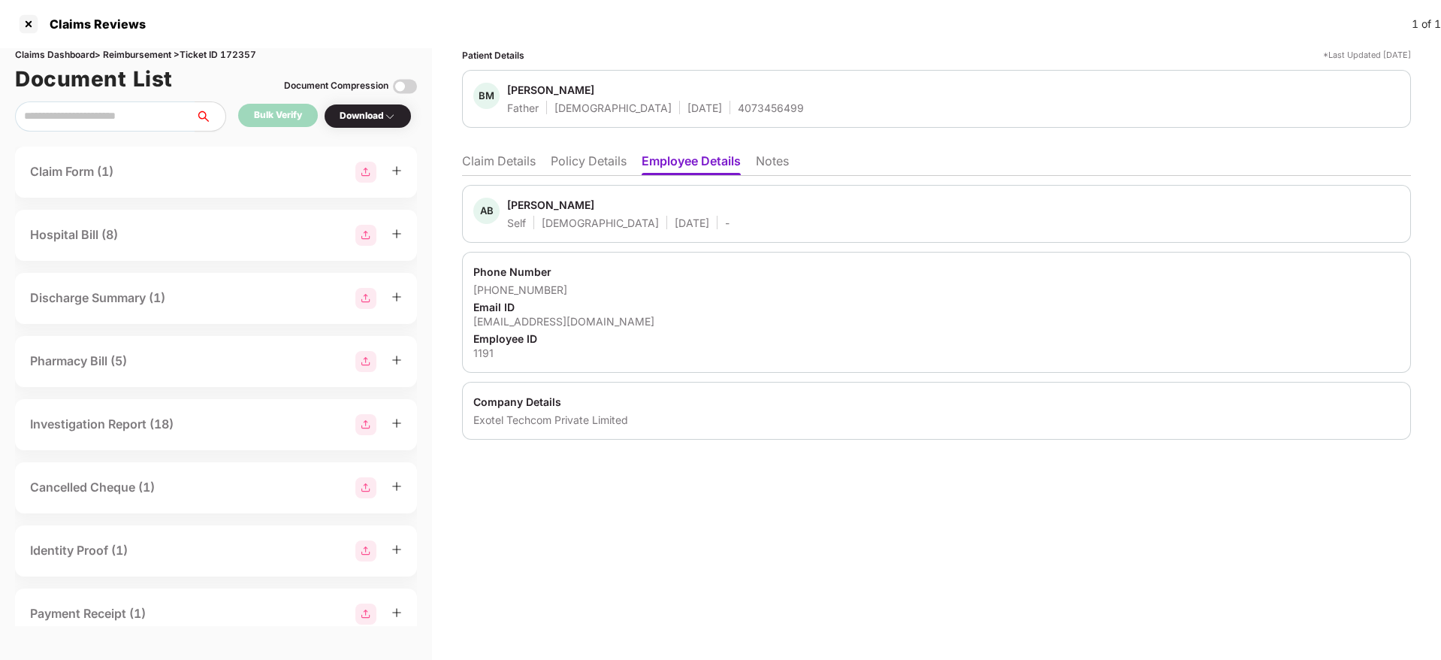
click at [515, 160] on li "Claim Details" at bounding box center [499, 164] width 74 height 22
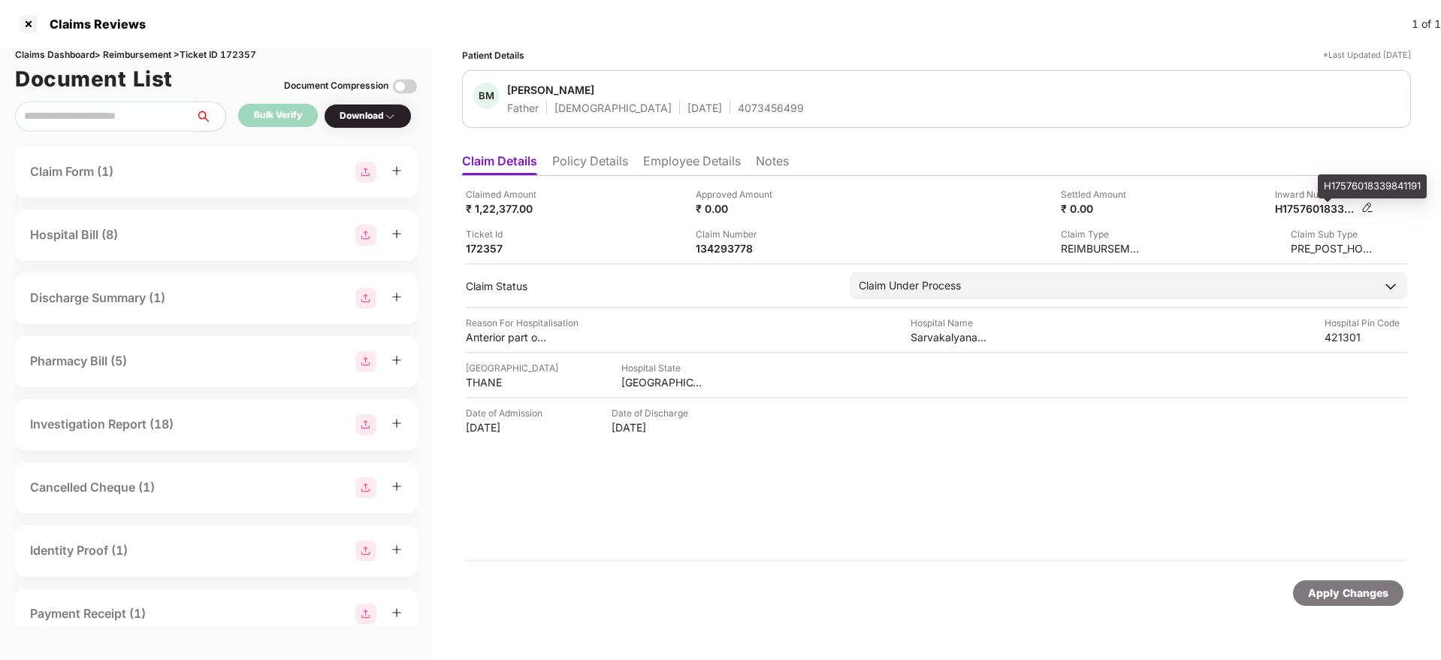
click at [1307, 209] on div "H17576018339841191" at bounding box center [1316, 208] width 83 height 14
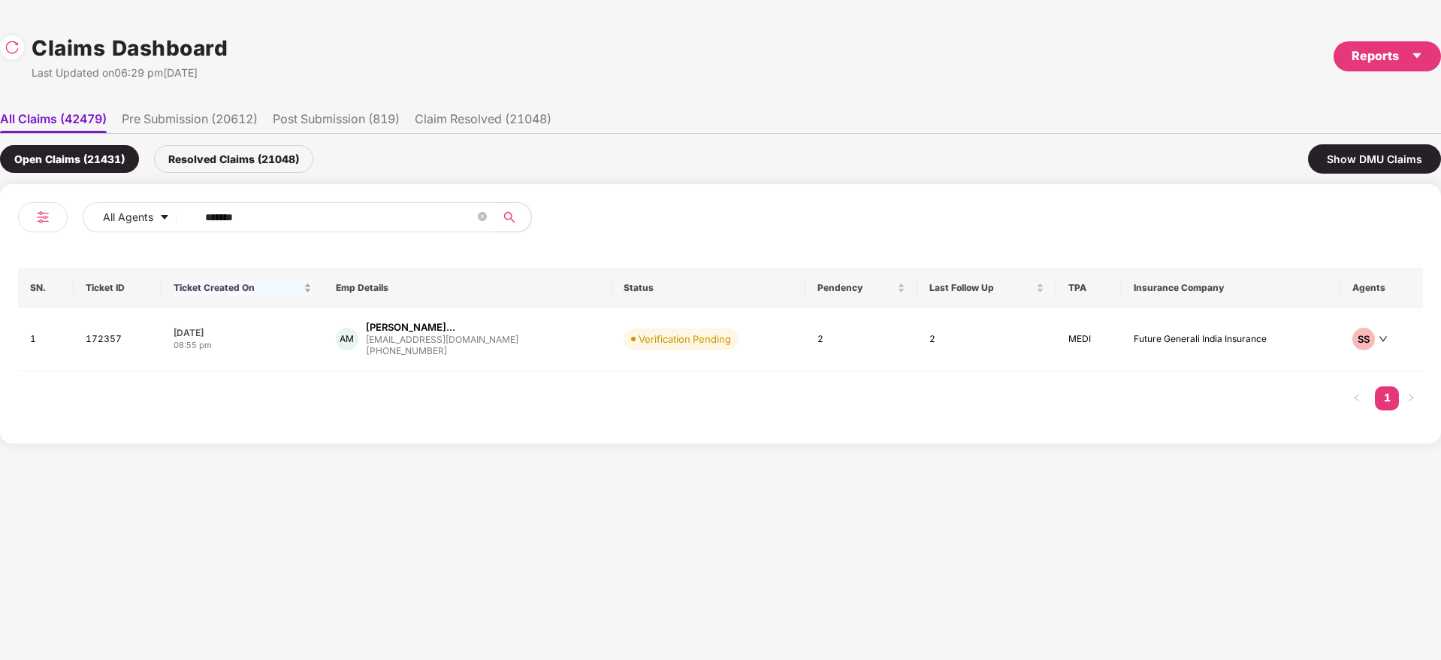
drag, startPoint x: 273, startPoint y: 220, endPoint x: 220, endPoint y: 272, distance: 73.8
click at [23, 295] on div "All Agents ****** SN. Ticket ID Ticket Created On Emp Details Status Pendency L…" at bounding box center [720, 313] width 1405 height 223
paste input "text"
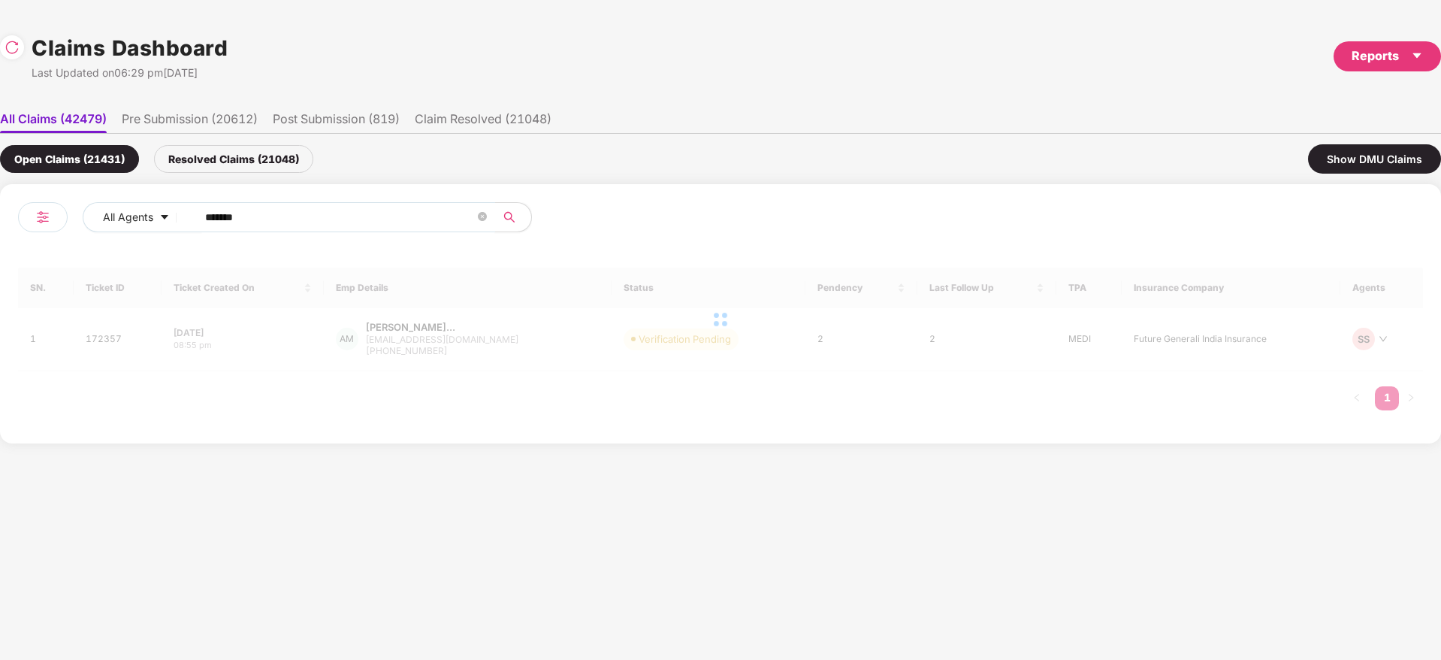
type input "******"
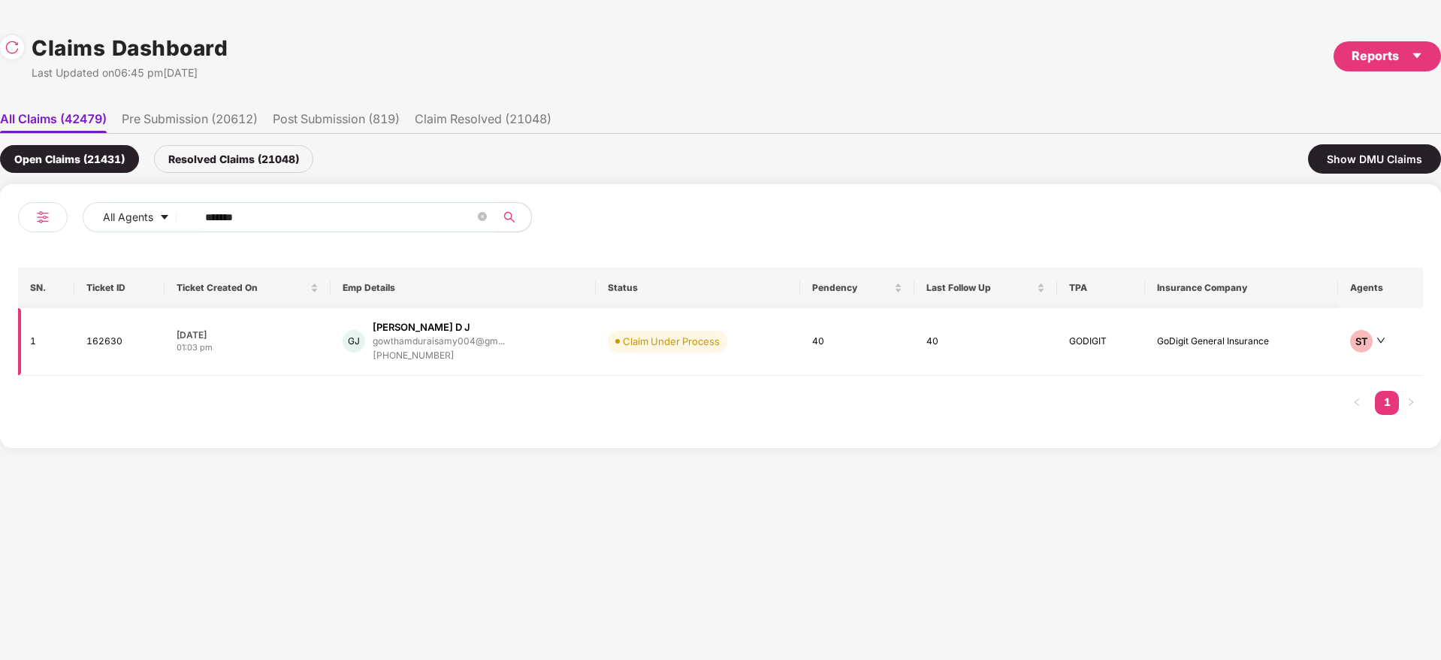
click at [542, 341] on div "GJ Gowtham D J gowthamduraisamy004@gm... +919715237570" at bounding box center [463, 341] width 241 height 43
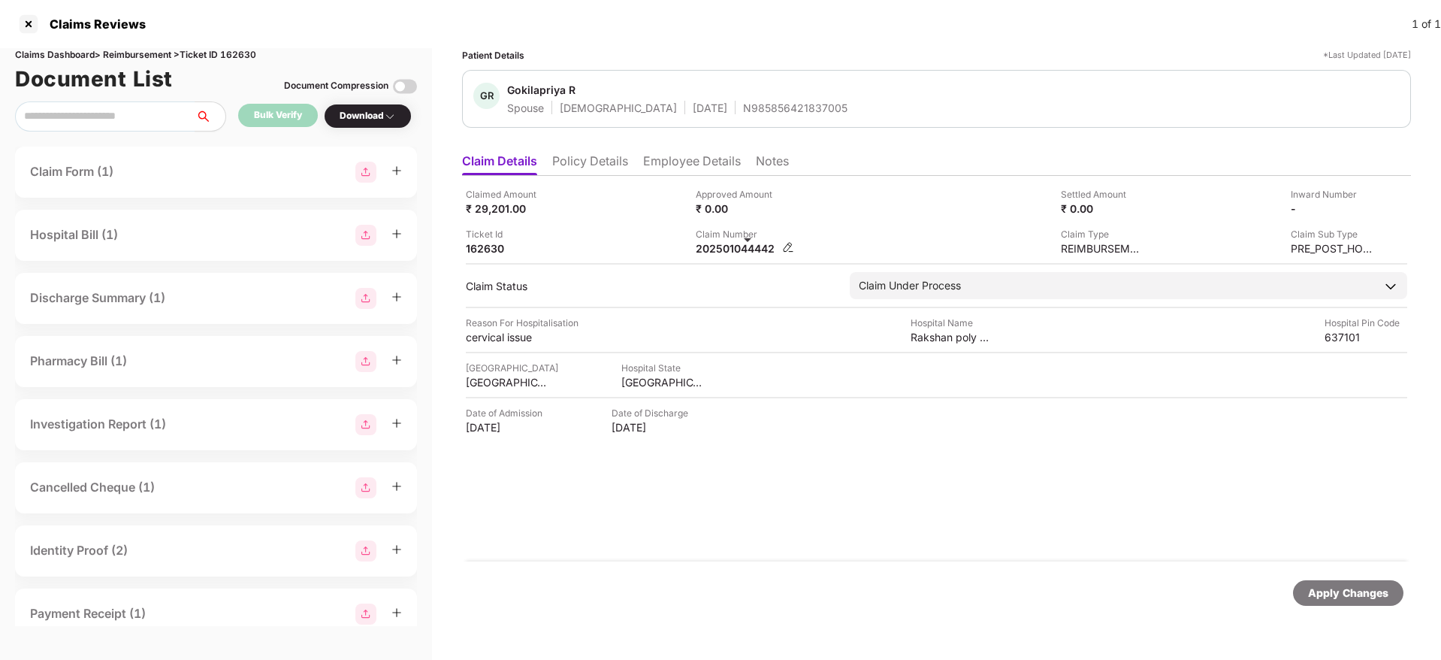
click at [737, 251] on div "202501044442" at bounding box center [737, 248] width 83 height 14
